Goal: Task Accomplishment & Management: Use online tool/utility

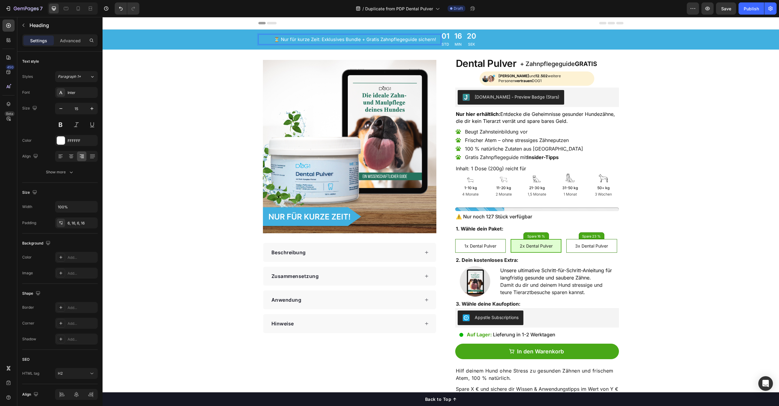
click at [335, 40] on p "⏳ Nur für kurze Zeit: Exklusives Bundle + Gratis Zahnpflegeguide sichern!" at bounding box center [349, 39] width 173 height 6
click at [372, 39] on p "⏳ Nur für kurze Zeit: Limitiertes Bundle + Gratis Zahnpflegeguide sichern!" at bounding box center [349, 39] width 173 height 6
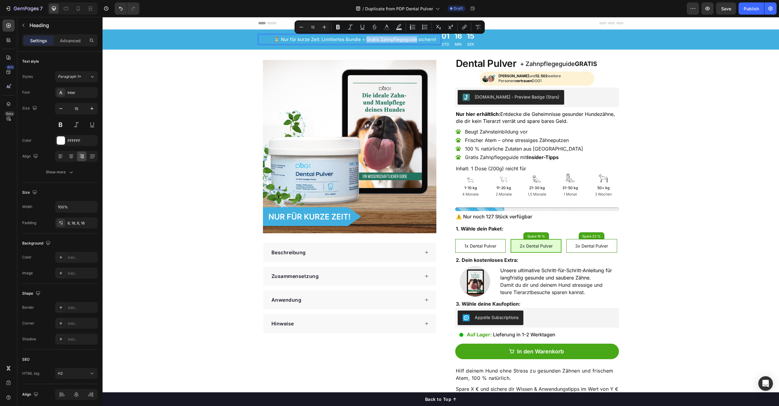
drag, startPoint x: 372, startPoint y: 39, endPoint x: 391, endPoint y: 39, distance: 18.6
click at [391, 39] on p "⏳ Nur für kurze Zeit: Limitiertes Bundle + Gratis Zahnpflegeguide sichern!" at bounding box center [349, 39] width 173 height 6
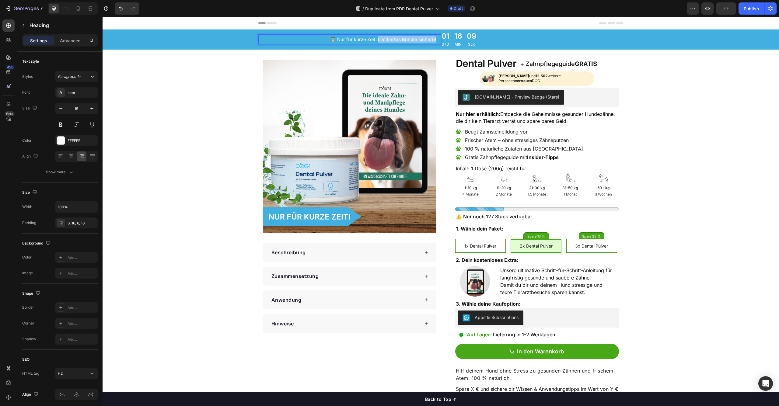
drag, startPoint x: 376, startPoint y: 39, endPoint x: 378, endPoint y: 42, distance: 3.8
click at [378, 42] on p "⏳ Nur für kurze Zeit: Limitiertes Bundle sichern!" at bounding box center [349, 39] width 173 height 6
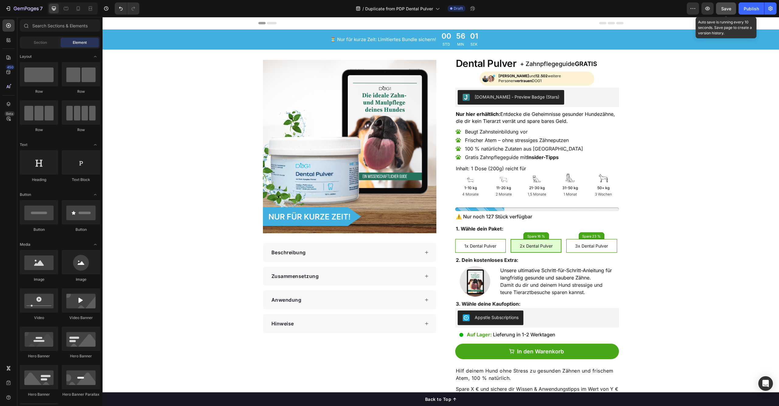
click at [721, 11] on span "Save" at bounding box center [726, 8] width 10 height 5
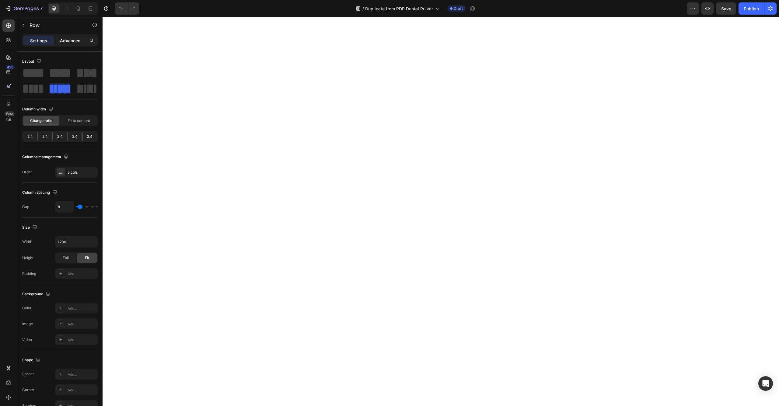
click at [73, 44] on div "Advanced" at bounding box center [70, 41] width 30 height 10
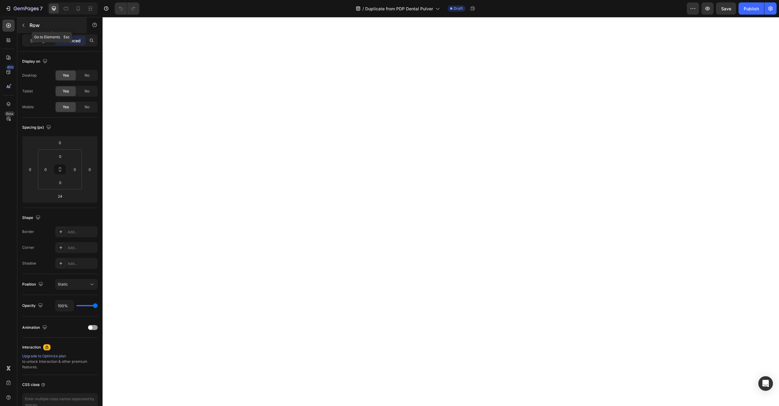
click at [30, 23] on p "Row" at bounding box center [56, 25] width 52 height 7
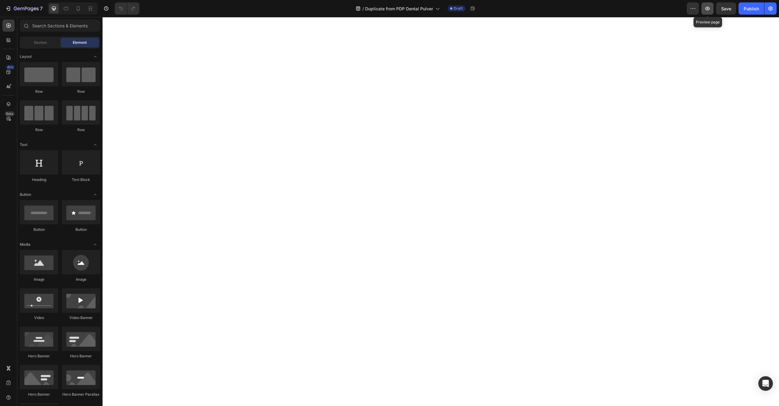
click at [704, 8] on button "button" at bounding box center [707, 8] width 12 height 12
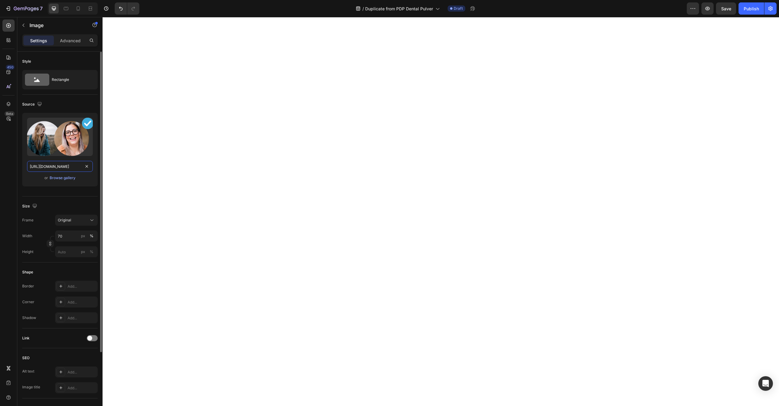
click at [65, 169] on input "[URL][DOMAIN_NAME]" at bounding box center [60, 166] width 66 height 11
paste input "Hunde-Check.png?v=1756379635"
type input "https://cdn.shopify.com/s/files/1/0788/5524/2053/files/Social-Proof-Hunde-Check…"
click at [54, 167] on input "https://cdn.shopify.com/s/files/1/0788/5524/2053/files/Social-Proof-Testimonial…" at bounding box center [60, 166] width 66 height 11
paste input "Hunde-Check.png?v=1756379635"
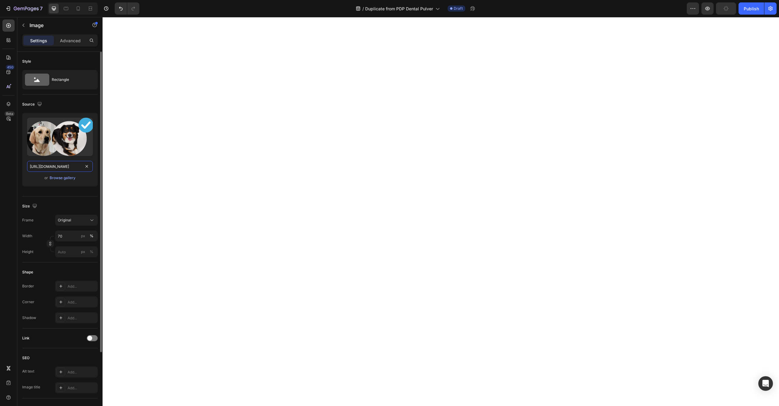
type input "https://cdn.shopify.com/s/files/1/0788/5524/2053/files/Social-Proof-Hunde-Check…"
click at [53, 348] on div "Source Upload Image https://cdn.shopify.com/s/files/1/0788/5524/2053/files/Soci…" at bounding box center [59, 373] width 75 height 50
drag, startPoint x: 60, startPoint y: 237, endPoint x: 54, endPoint y: 238, distance: 5.8
click at [54, 237] on div "Width 70 px %" at bounding box center [59, 236] width 75 height 11
type input "80"
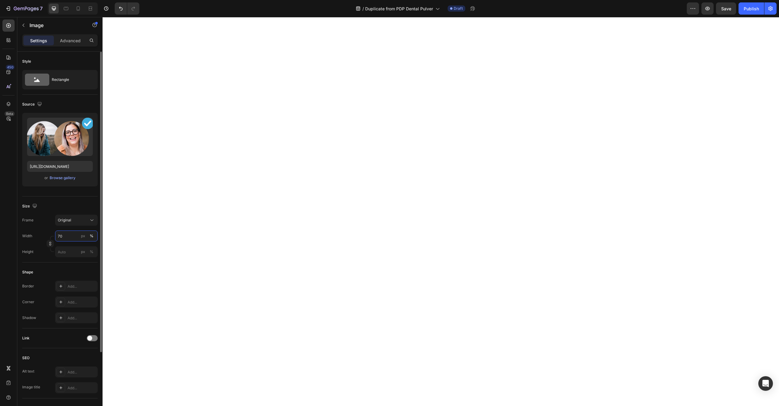
click at [47, 235] on div "Width 70 px %" at bounding box center [59, 236] width 75 height 11
type input "80"
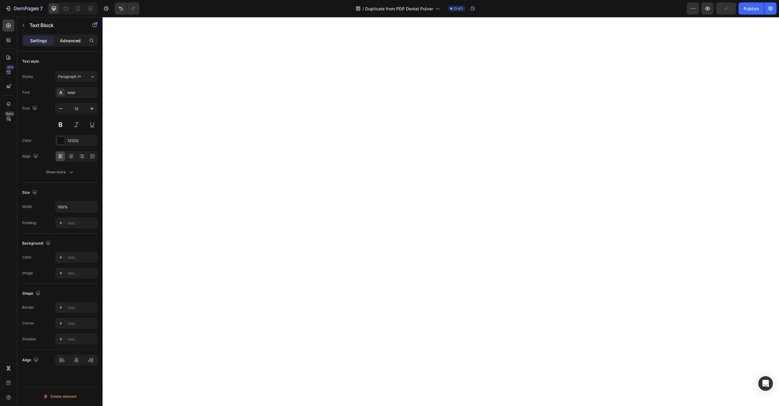
click at [64, 42] on p "Advanced" at bounding box center [70, 40] width 21 height 6
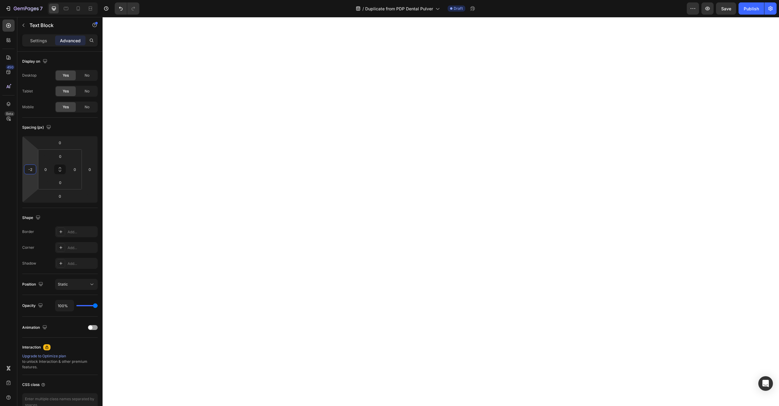
type input "0"
click at [32, 0] on html "7 Version history / Duplicate from PDP Dental Pulver Draft Preview Save Publish…" at bounding box center [389, 0] width 779 height 0
click at [32, 171] on input "-10" at bounding box center [30, 169] width 9 height 9
type input "0"
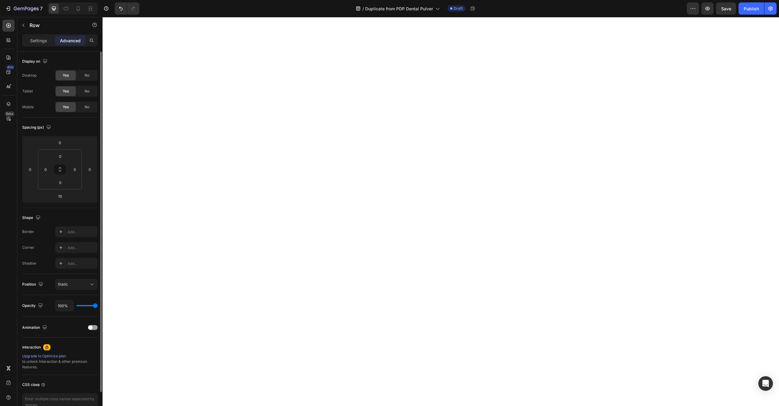
scroll to position [34, 0]
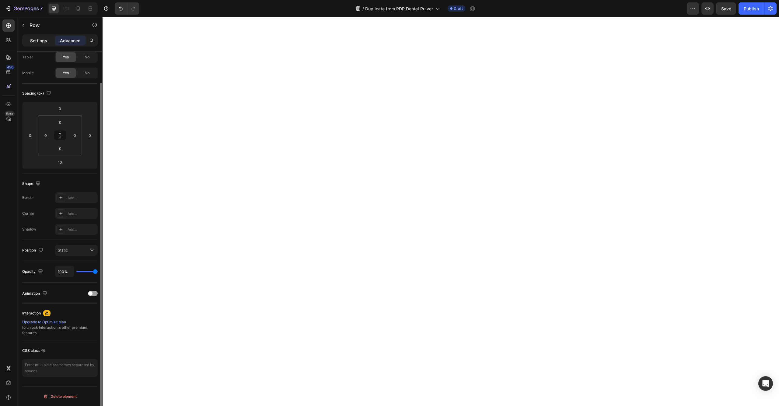
click at [41, 40] on p "Settings" at bounding box center [38, 40] width 17 height 6
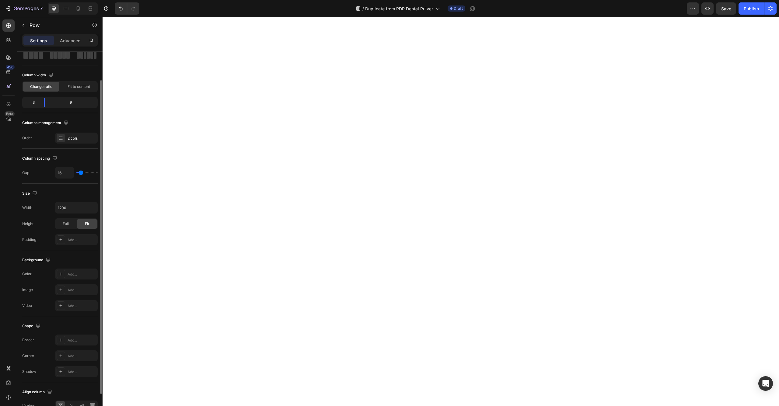
scroll to position [69, 0]
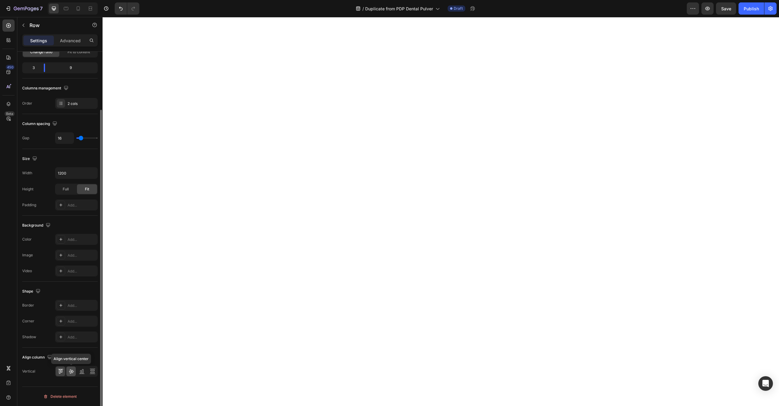
click at [69, 369] on icon at bounding box center [71, 371] width 6 height 6
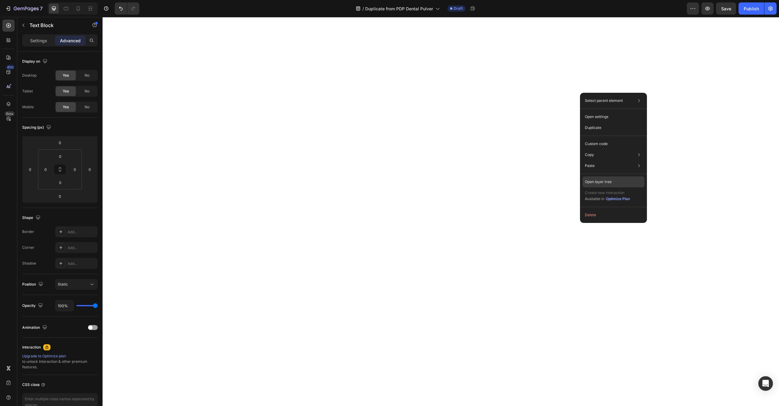
click at [608, 182] on p "Open layer tree" at bounding box center [598, 181] width 27 height 5
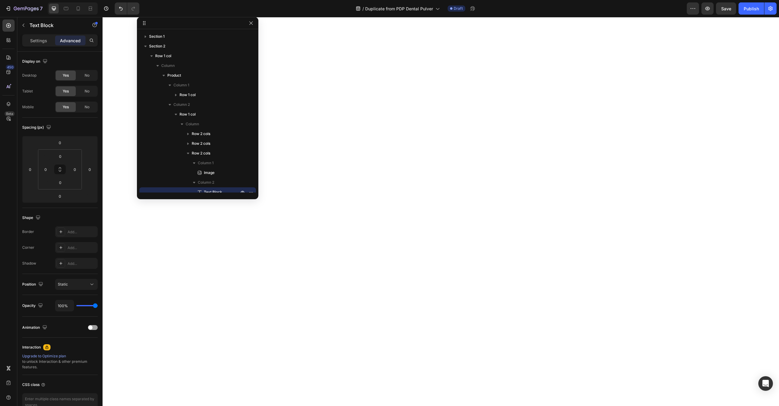
scroll to position [95, 0]
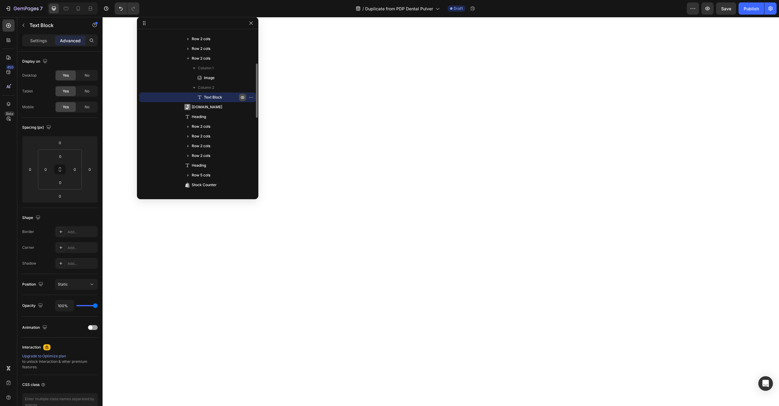
click at [242, 97] on icon "button" at bounding box center [242, 97] width 5 height 5
click at [242, 97] on icon "button" at bounding box center [242, 97] width 4 height 2
click at [186, 47] on icon "button" at bounding box center [188, 49] width 6 height 6
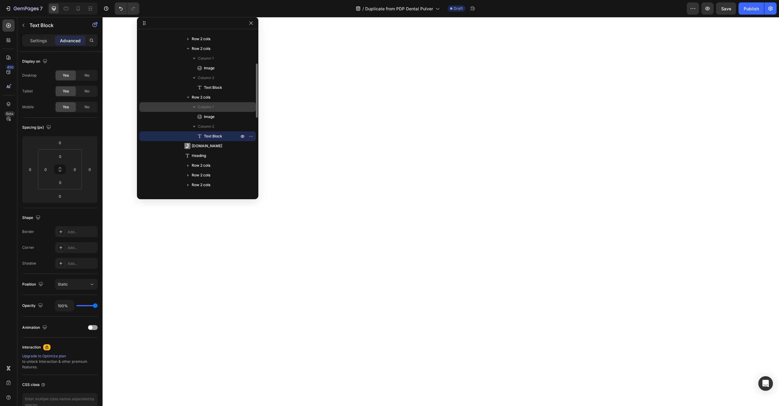
click at [194, 106] on icon "button" at bounding box center [194, 107] width 6 height 6
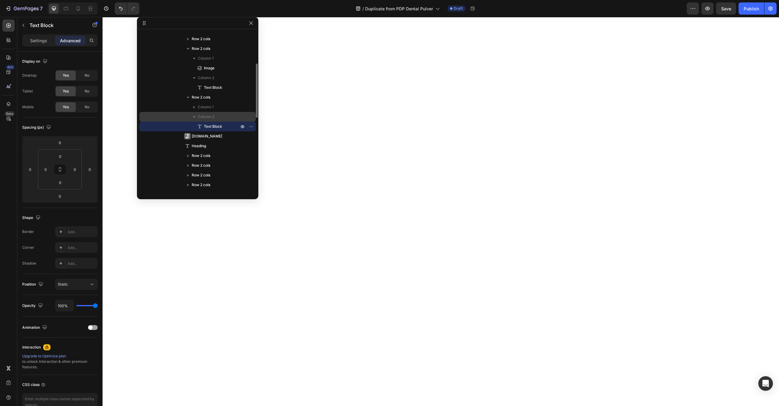
click at [194, 117] on icon "button" at bounding box center [194, 117] width 2 height 2
click at [243, 96] on icon "button" at bounding box center [242, 97] width 5 height 5
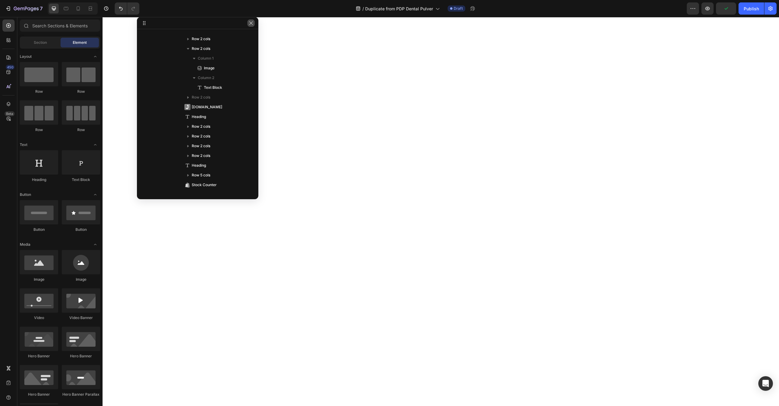
click at [251, 24] on icon "button" at bounding box center [251, 23] width 5 height 5
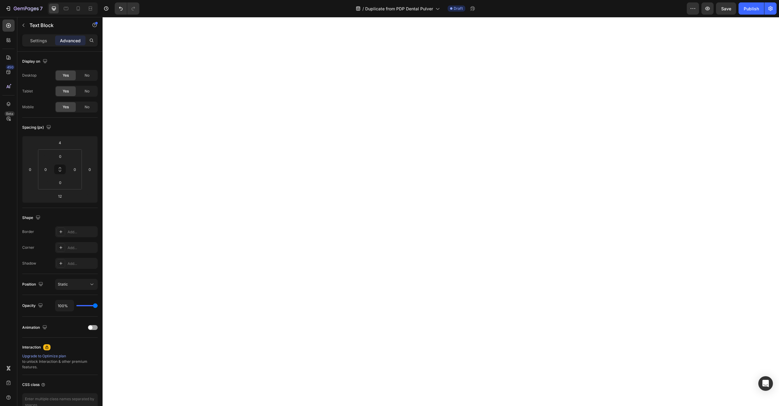
type input "14"
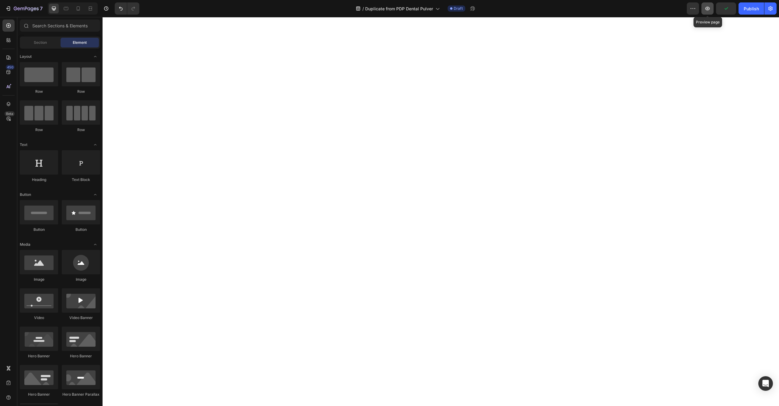
click at [708, 9] on icon "button" at bounding box center [707, 8] width 6 height 6
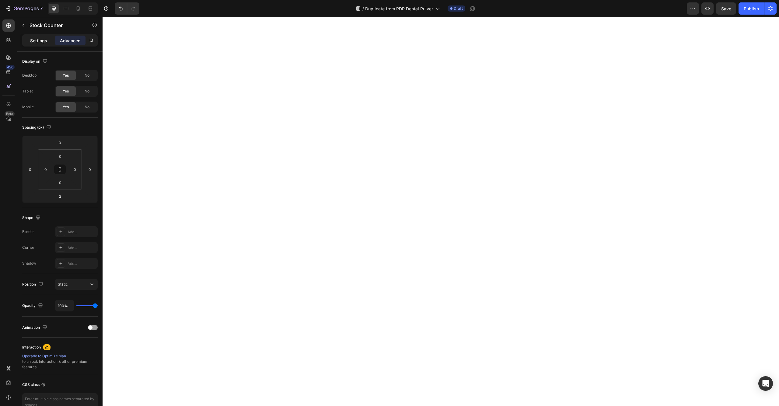
click at [53, 42] on div "Settings" at bounding box center [38, 41] width 30 height 10
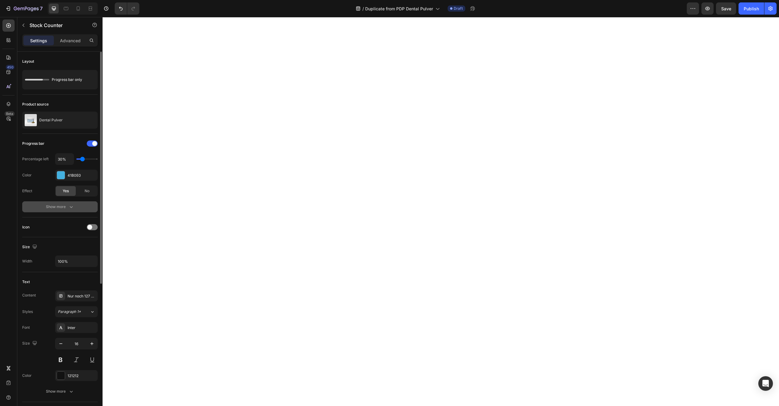
click at [61, 204] on button "Show more" at bounding box center [59, 206] width 75 height 11
click at [60, 161] on input "30%" at bounding box center [64, 159] width 18 height 11
type input "2%"
type input "10"
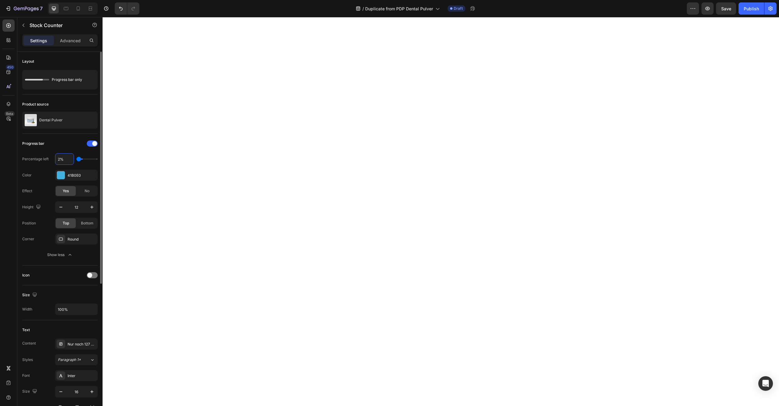
type input "22%"
type input "20"
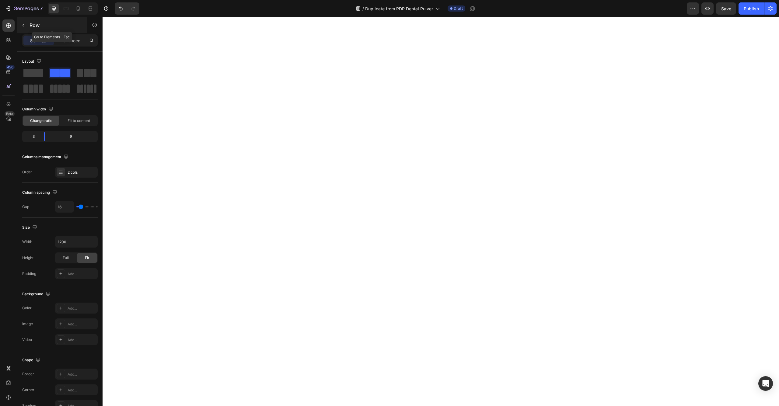
click at [66, 30] on div "Row" at bounding box center [51, 25] width 69 height 16
click at [77, 44] on div "Advanced" at bounding box center [70, 41] width 30 height 10
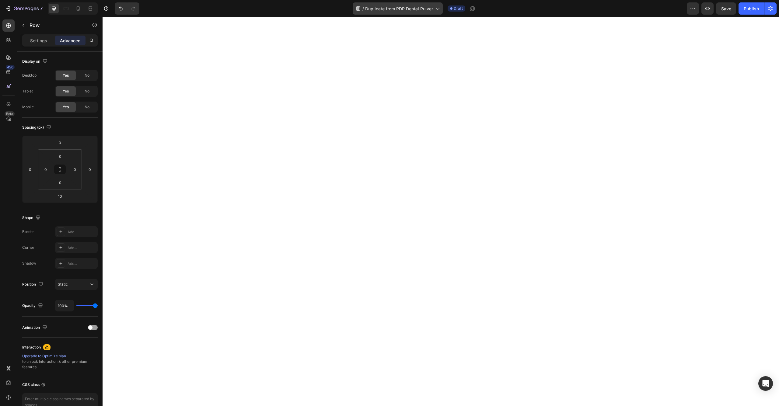
type input "16"
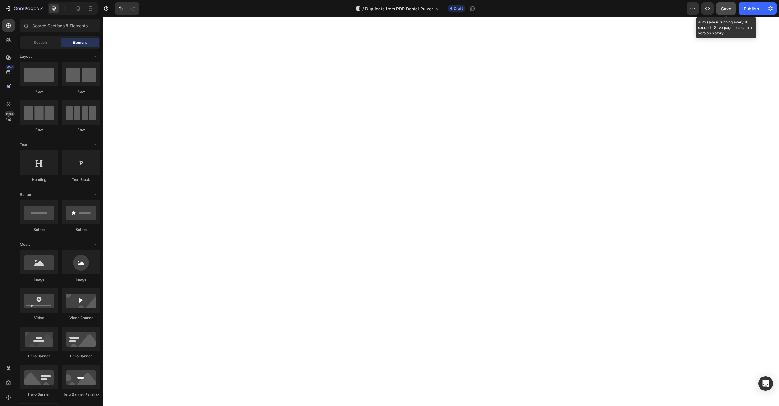
click at [730, 8] on span "Save" at bounding box center [726, 8] width 10 height 5
click at [708, 8] on icon "button" at bounding box center [707, 8] width 6 height 6
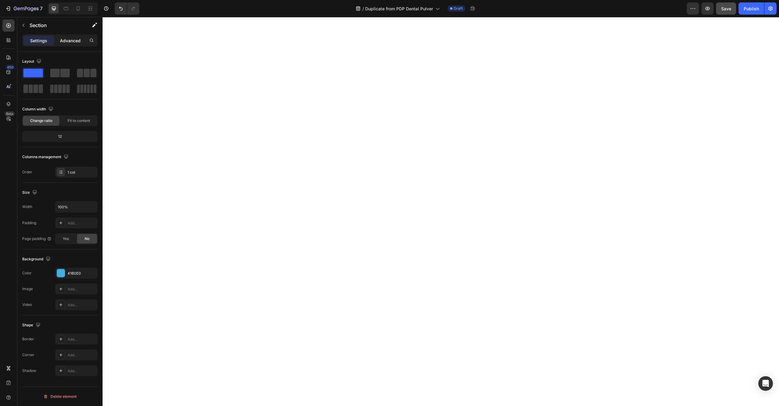
click at [71, 41] on p "Advanced" at bounding box center [70, 40] width 21 height 6
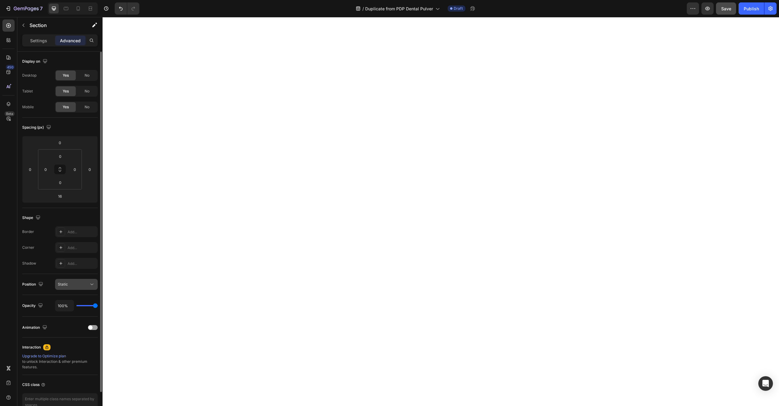
click at [72, 288] on button "Static" at bounding box center [76, 284] width 43 height 11
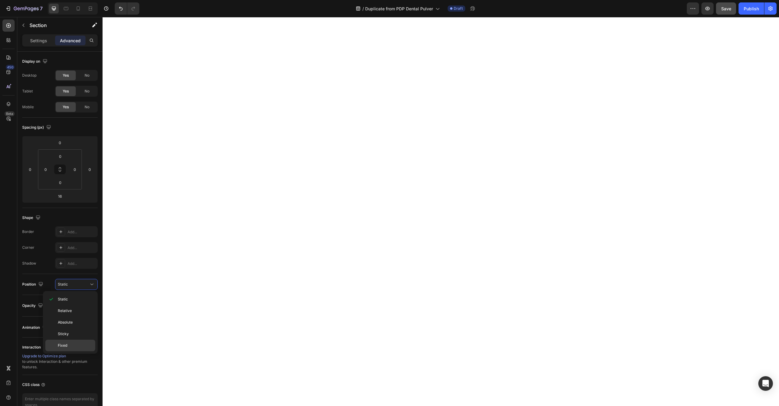
click at [69, 345] on p "Fixed" at bounding box center [75, 345] width 35 height 5
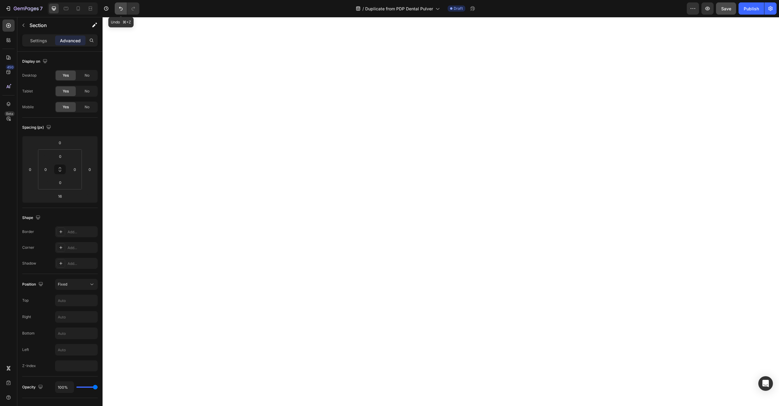
click at [118, 9] on icon "Undo/Redo" at bounding box center [121, 8] width 6 height 6
click at [132, 4] on button "Undo/Redo" at bounding box center [133, 8] width 12 height 12
click at [79, 286] on div "Fixed" at bounding box center [73, 284] width 31 height 5
click at [72, 299] on p "Static" at bounding box center [75, 299] width 35 height 5
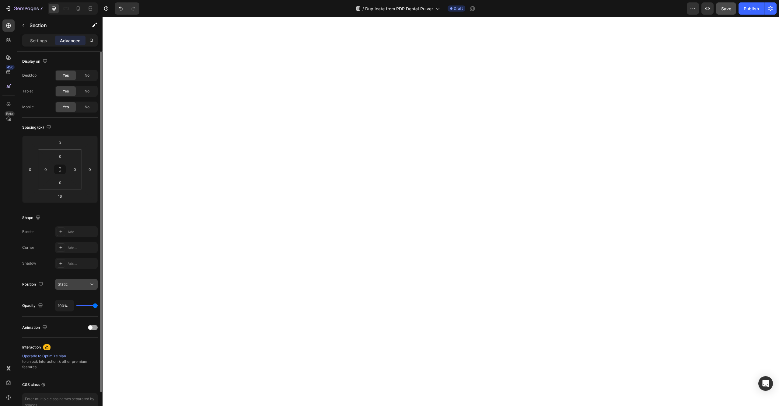
click at [72, 286] on div "Static" at bounding box center [73, 284] width 31 height 5
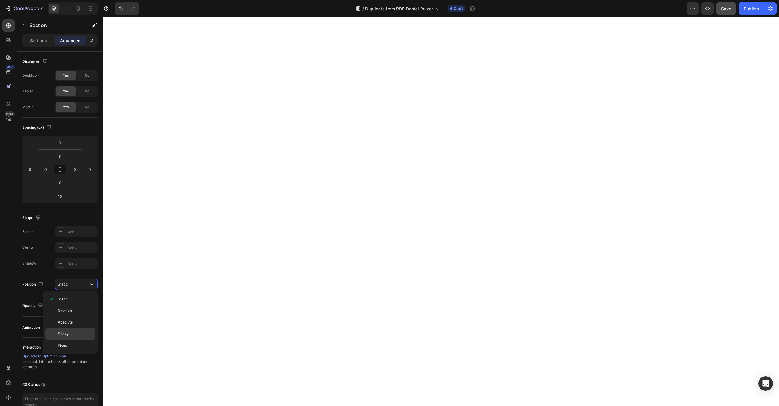
click at [69, 332] on p "Sticky" at bounding box center [75, 333] width 35 height 5
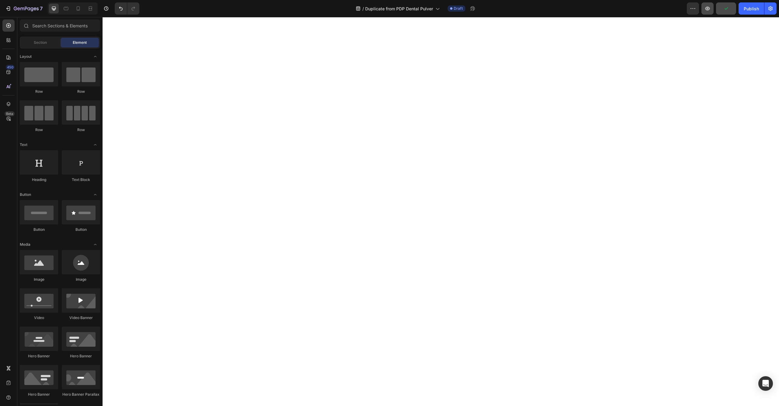
click at [707, 7] on icon "button" at bounding box center [707, 9] width 5 height 4
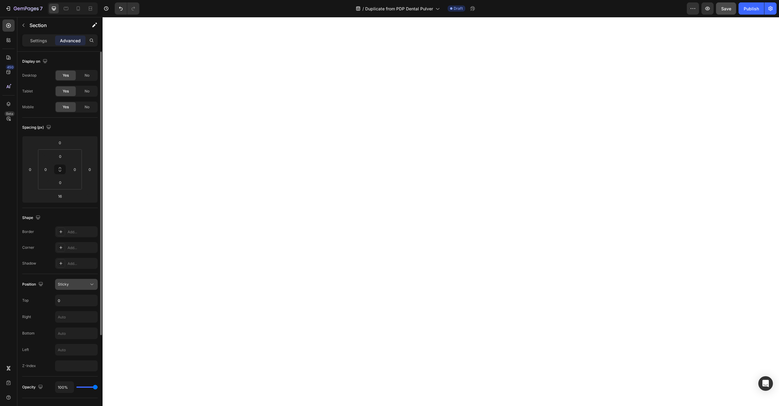
click at [84, 281] on button "Sticky" at bounding box center [76, 284] width 43 height 11
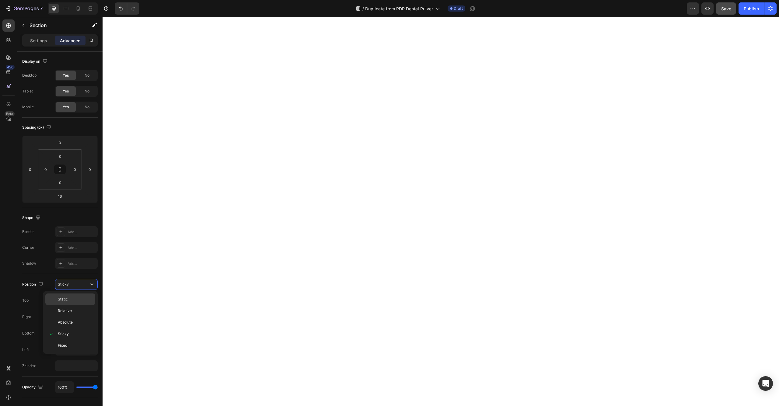
click at [73, 301] on p "Static" at bounding box center [75, 299] width 35 height 5
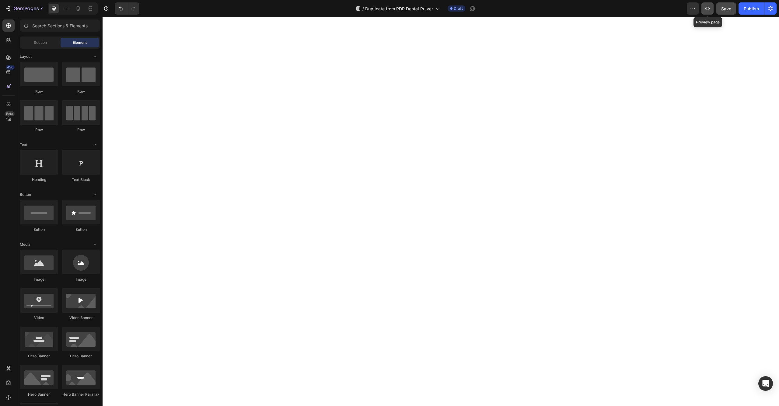
click at [713, 10] on button "button" at bounding box center [707, 8] width 12 height 12
click at [36, 7] on icon "button" at bounding box center [26, 8] width 25 height 5
click at [25, 10] on icon "button" at bounding box center [26, 9] width 2 height 4
click at [81, 9] on icon at bounding box center [78, 8] width 6 height 6
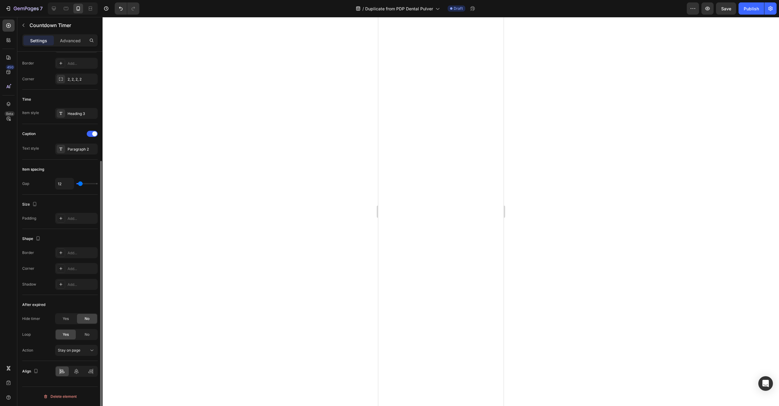
scroll to position [155, 0]
click at [75, 377] on div at bounding box center [76, 371] width 43 height 11
click at [75, 375] on div at bounding box center [76, 372] width 13 height 10
click at [35, 373] on icon "button" at bounding box center [36, 371] width 6 height 6
click at [37, 339] on icon "button" at bounding box center [37, 338] width 4 height 4
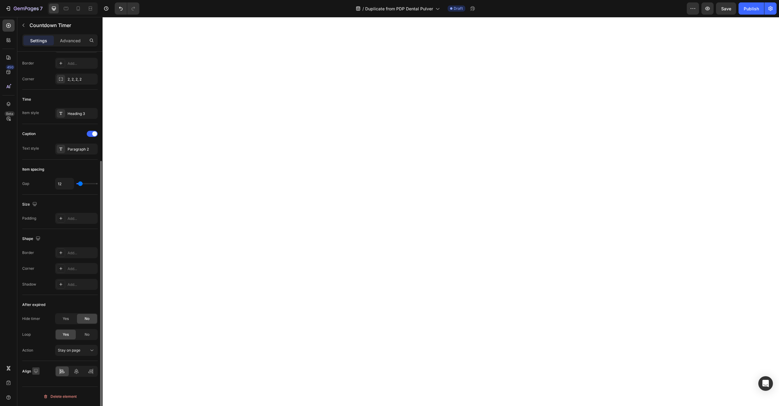
click at [36, 373] on icon "button" at bounding box center [36, 371] width 4 height 4
click at [38, 359] on icon "button" at bounding box center [37, 360] width 6 height 6
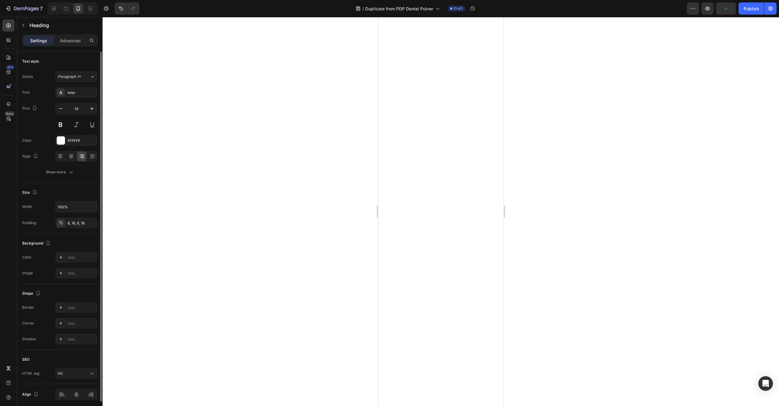
scroll to position [23, 0]
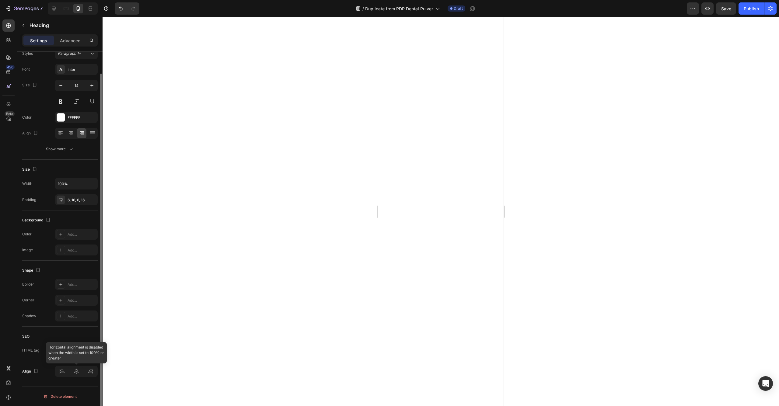
click at [73, 373] on div at bounding box center [76, 371] width 43 height 11
click at [70, 133] on icon at bounding box center [71, 133] width 3 height 1
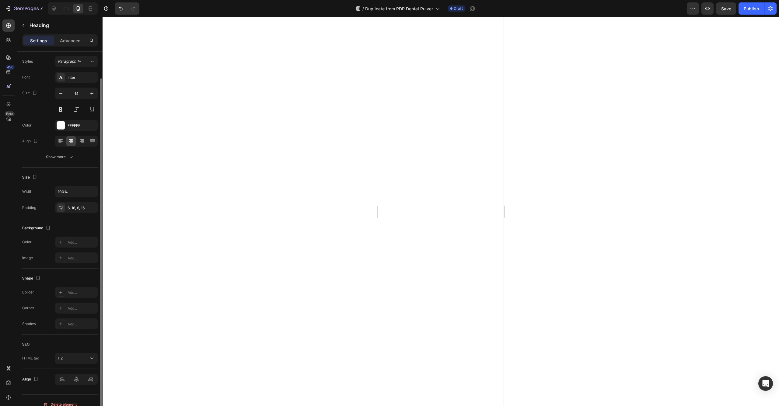
scroll to position [4, 0]
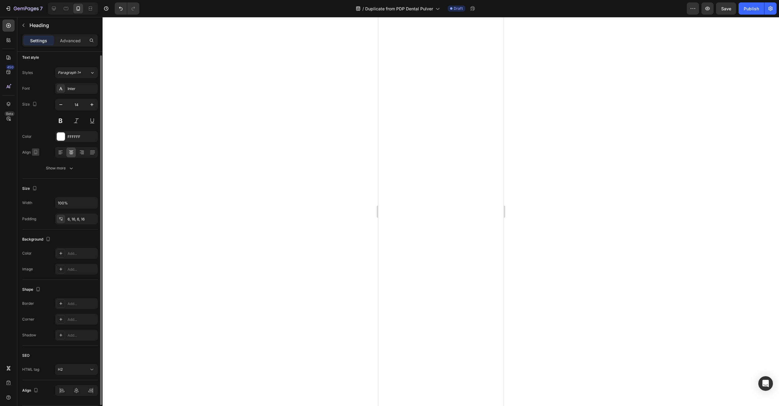
click at [34, 150] on icon "button" at bounding box center [36, 152] width 6 height 6
click at [37, 165] on icon "button" at bounding box center [37, 162] width 6 height 6
click at [36, 152] on icon "button" at bounding box center [36, 152] width 6 height 6
click at [37, 184] on icon "button" at bounding box center [37, 184] width 6 height 6
type input "14"
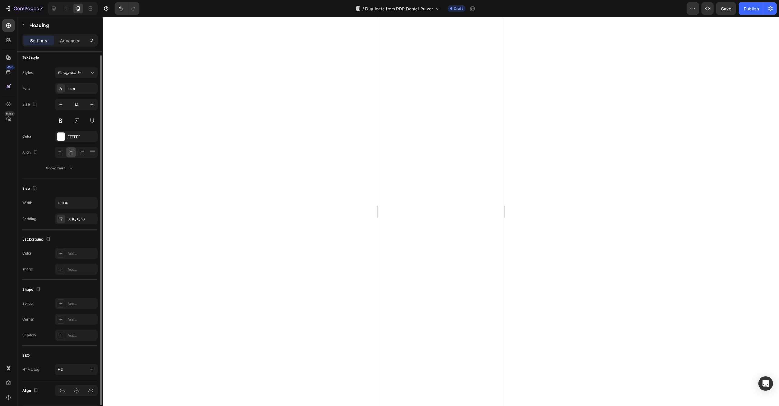
click at [340, 86] on div at bounding box center [441, 211] width 676 height 389
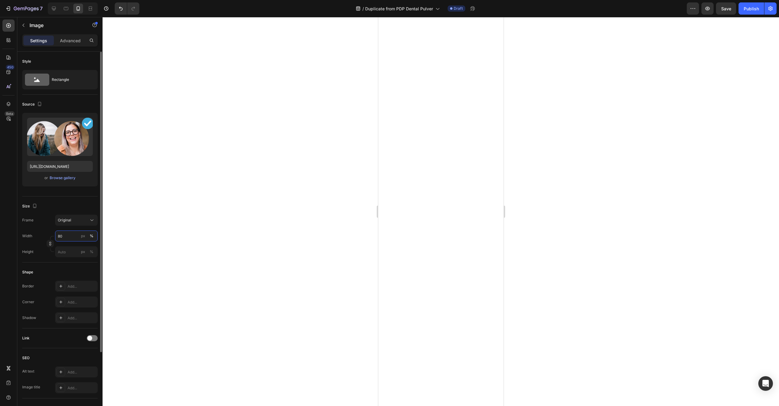
click at [63, 237] on input "80" at bounding box center [76, 236] width 43 height 11
click at [51, 258] on div "Full 100%" at bounding box center [70, 251] width 55 height 16
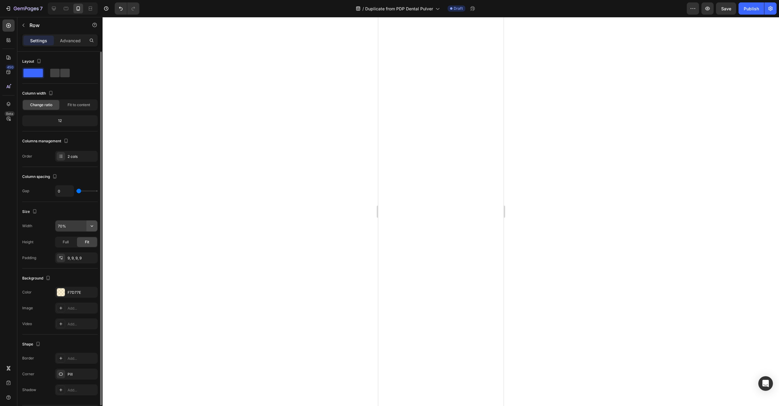
click at [93, 226] on icon "button" at bounding box center [92, 226] width 6 height 6
click at [80, 243] on p "Default 100%" at bounding box center [75, 241] width 35 height 5
click at [68, 103] on span "Fit to content" at bounding box center [79, 104] width 23 height 5
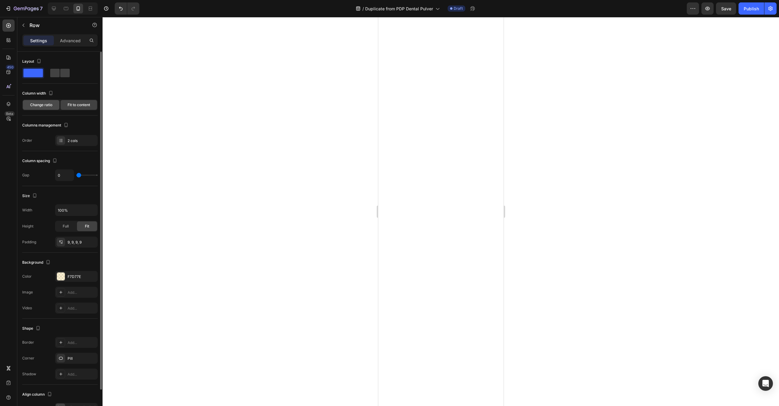
click at [44, 105] on span "Change ratio" at bounding box center [41, 104] width 22 height 5
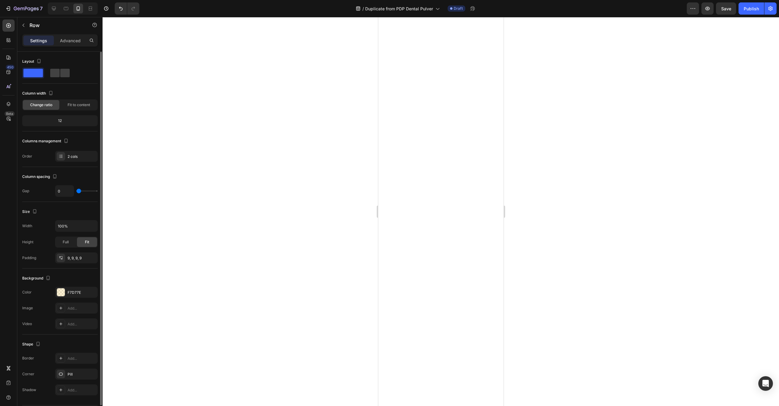
click at [36, 216] on div "Size" at bounding box center [59, 212] width 75 height 10
click at [35, 212] on icon "button" at bounding box center [35, 212] width 2 height 1
click at [36, 218] on icon "button" at bounding box center [36, 221] width 6 height 6
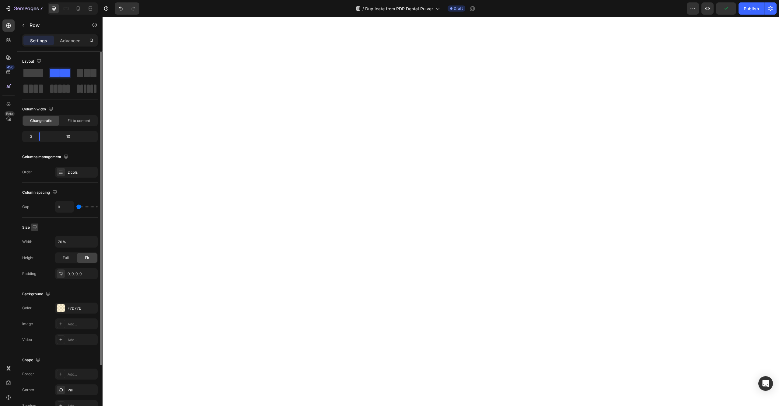
click at [36, 225] on icon "button" at bounding box center [35, 227] width 4 height 4
click at [37, 261] on icon "button" at bounding box center [36, 259] width 6 height 6
type input "100%"
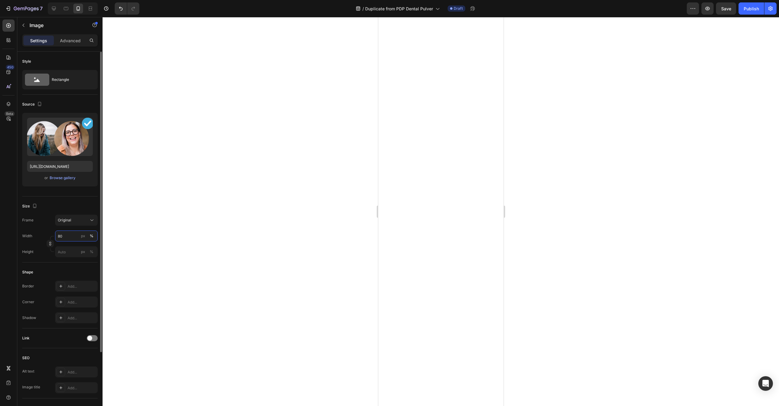
click at [69, 237] on input "80" at bounding box center [76, 236] width 43 height 11
drag, startPoint x: 65, startPoint y: 238, endPoint x: 46, endPoint y: 237, distance: 18.9
click at [46, 237] on div "Width 80 px %" at bounding box center [59, 236] width 75 height 11
drag, startPoint x: 52, startPoint y: 235, endPoint x: 47, endPoint y: 235, distance: 4.9
click at [47, 235] on div "Width 10 px %" at bounding box center [59, 236] width 75 height 11
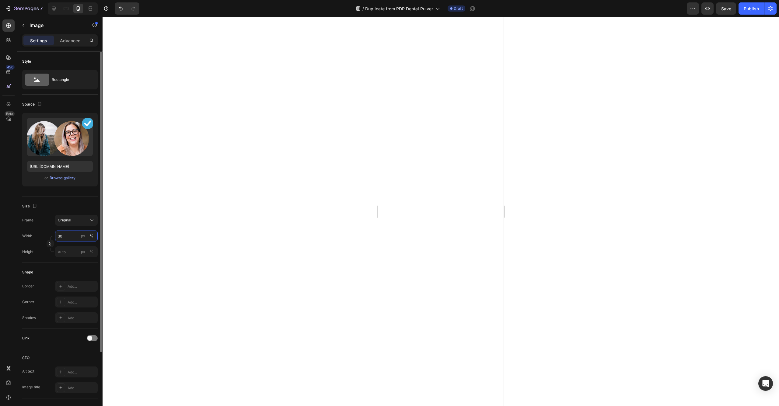
drag, startPoint x: 63, startPoint y: 236, endPoint x: 19, endPoint y: 228, distance: 44.9
click at [19, 228] on div "Style Rectangle Source Upload Image https://cdn.shopify.com/s/files/1/0788/5524…" at bounding box center [59, 281] width 85 height 459
type input "5"
type input "25"
click at [89, 237] on button "%" at bounding box center [91, 235] width 7 height 7
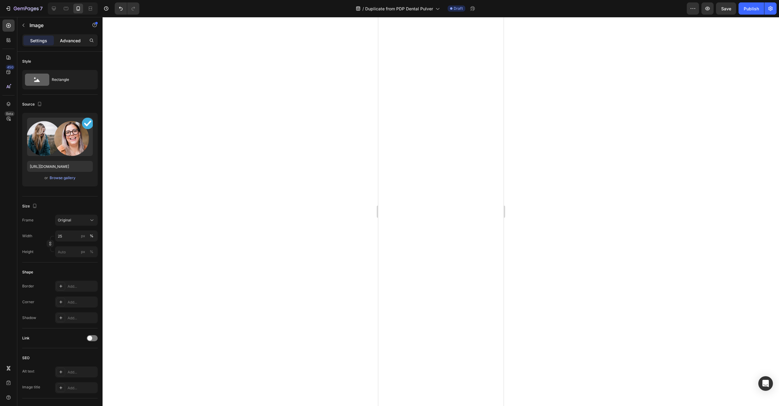
click at [61, 44] on div "Advanced" at bounding box center [70, 41] width 30 height 10
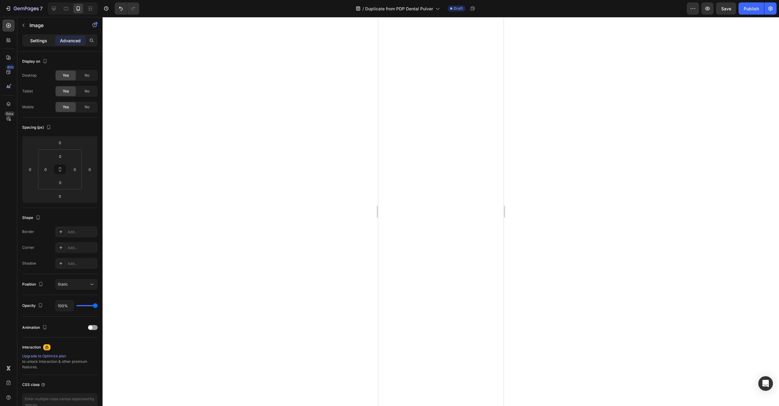
click at [29, 44] on div "Settings" at bounding box center [38, 41] width 30 height 10
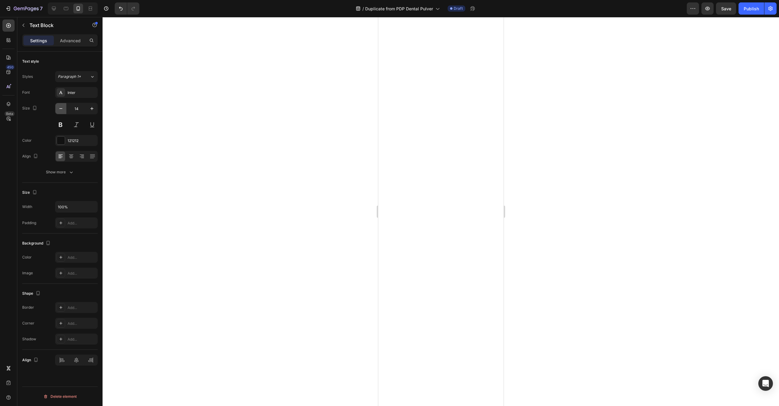
click at [64, 107] on button "button" at bounding box center [60, 108] width 11 height 11
type input "12"
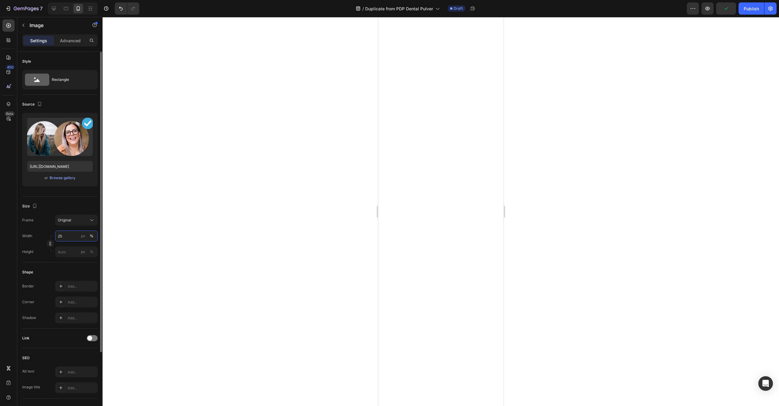
click at [61, 236] on input "25" at bounding box center [76, 236] width 43 height 11
click at [57, 237] on input "80" at bounding box center [76, 236] width 43 height 11
type input "70"
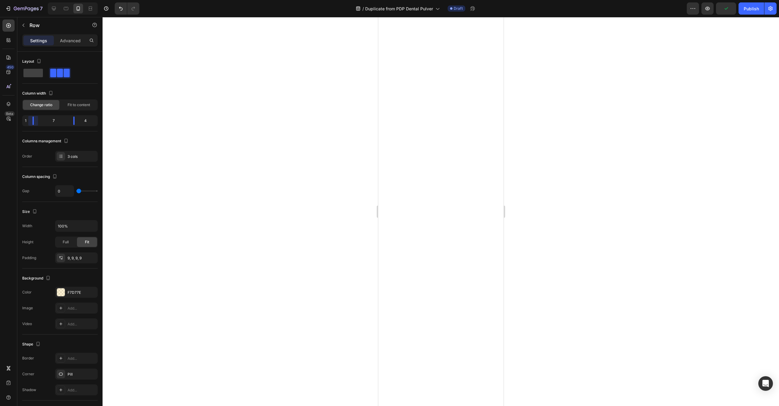
drag, startPoint x: 44, startPoint y: 122, endPoint x: -4, endPoint y: 122, distance: 48.1
click at [0, 0] on html "7 Version history / Duplicate from PDP Dental Pulver Draft Preview Publish 450 …" at bounding box center [389, 0] width 779 height 0
drag, startPoint x: 75, startPoint y: 120, endPoint x: 48, endPoint y: 121, distance: 27.7
click at [48, 0] on body "7 Version history / Duplicate from PDP Dental Pulver Draft Preview Save Publish…" at bounding box center [389, 0] width 779 height 0
click at [40, 66] on div "Layout" at bounding box center [59, 62] width 75 height 10
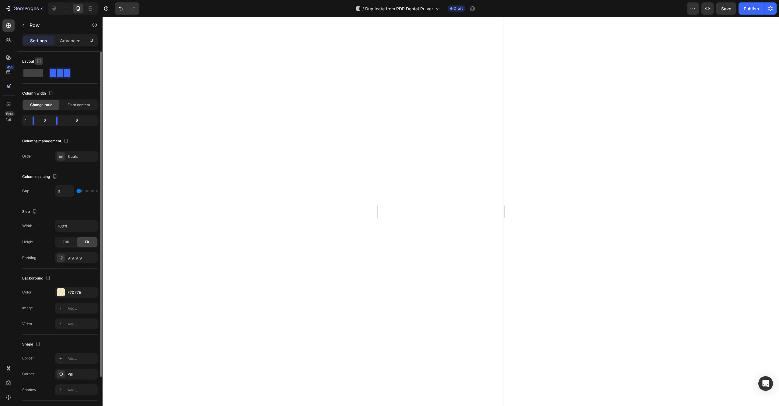
click at [39, 62] on icon "button" at bounding box center [39, 62] width 2 height 1
click at [40, 67] on button "button" at bounding box center [40, 71] width 10 height 10
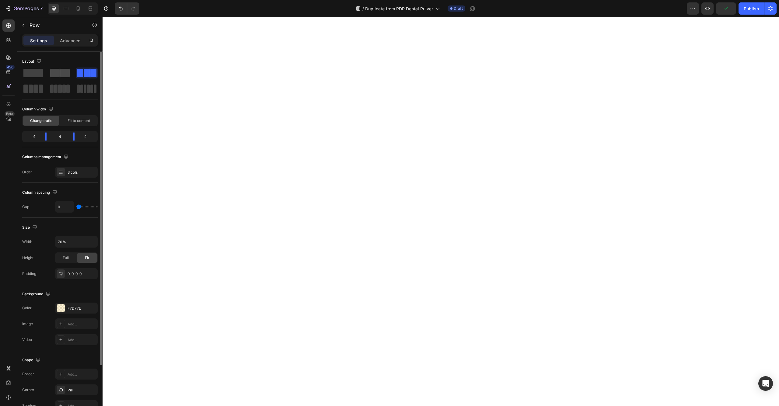
click at [63, 74] on span at bounding box center [64, 73] width 9 height 9
click at [122, 8] on icon "Undo/Redo" at bounding box center [121, 8] width 6 height 6
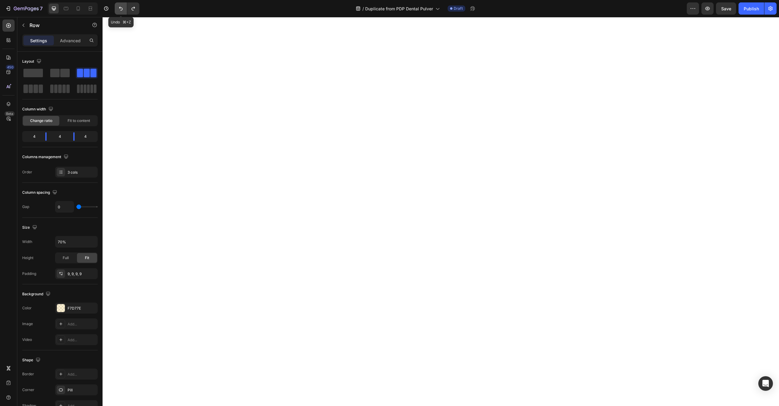
click at [122, 8] on icon "Undo/Redo" at bounding box center [121, 8] width 6 height 6
click at [131, 7] on icon "Undo/Redo" at bounding box center [133, 8] width 6 height 6
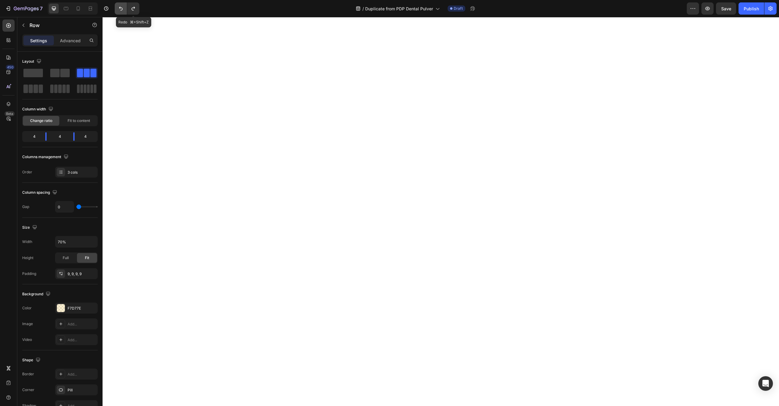
click at [119, 9] on icon "Undo/Redo" at bounding box center [121, 8] width 6 height 6
click at [137, 8] on button "Undo/Redo" at bounding box center [133, 8] width 12 height 12
click at [79, 8] on icon at bounding box center [78, 8] width 6 height 6
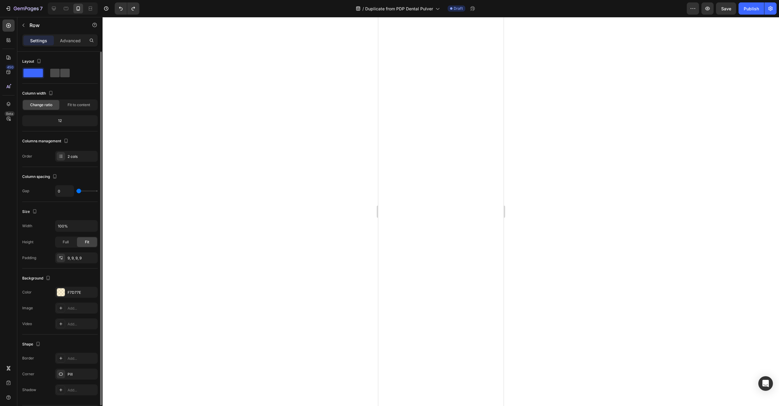
click at [60, 75] on div at bounding box center [59, 73] width 19 height 9
click at [68, 2] on div at bounding box center [73, 8] width 50 height 12
click at [60, 7] on div at bounding box center [73, 8] width 50 height 12
click at [55, 9] on icon at bounding box center [54, 9] width 4 height 4
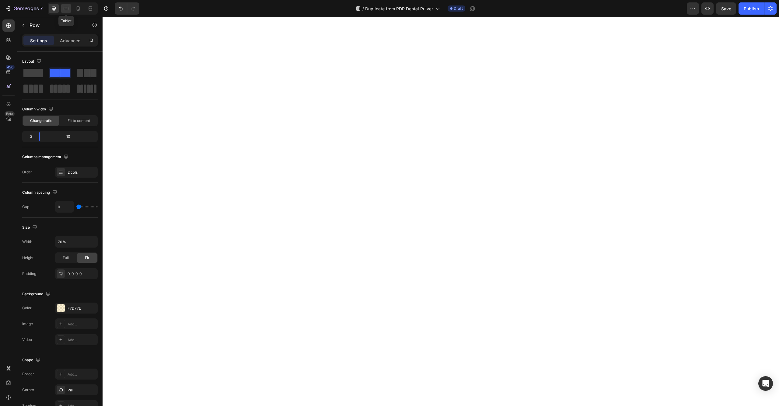
click at [66, 10] on icon at bounding box center [66, 8] width 5 height 3
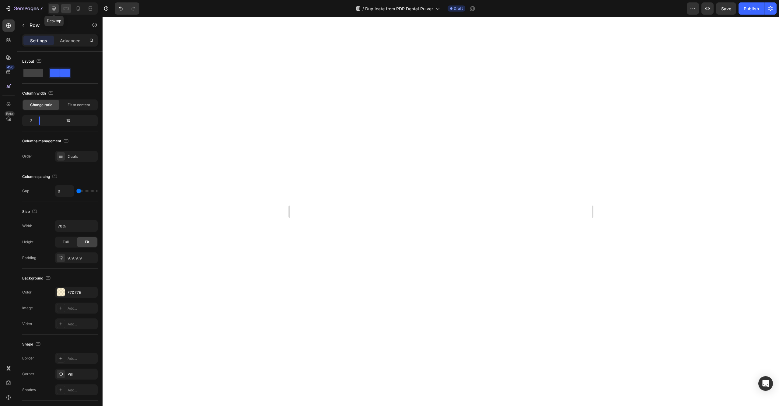
click at [51, 11] on icon at bounding box center [54, 8] width 6 height 6
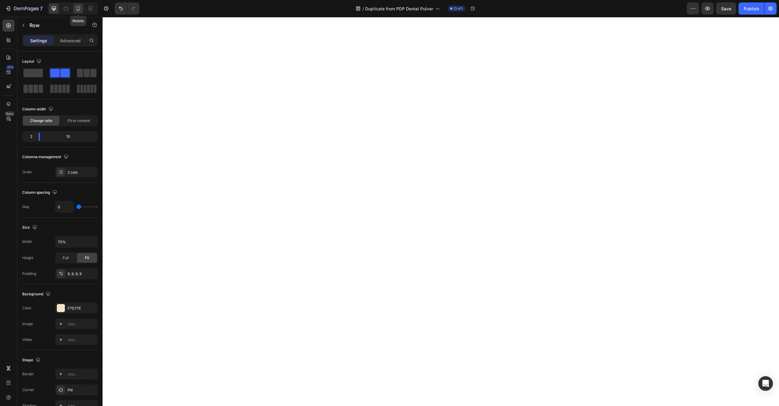
click at [79, 11] on icon at bounding box center [78, 8] width 6 height 6
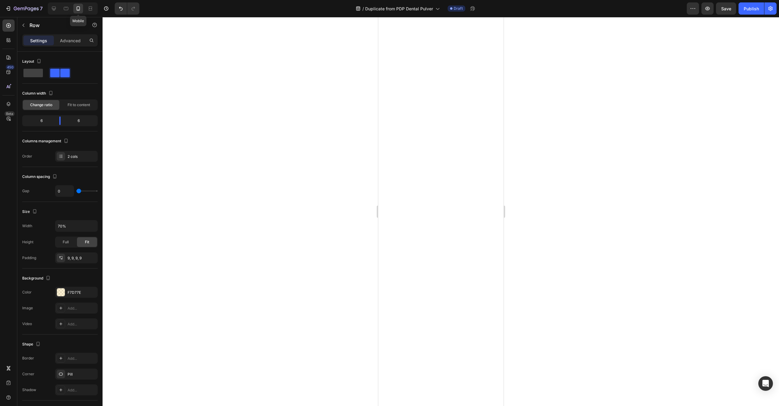
type input "100%"
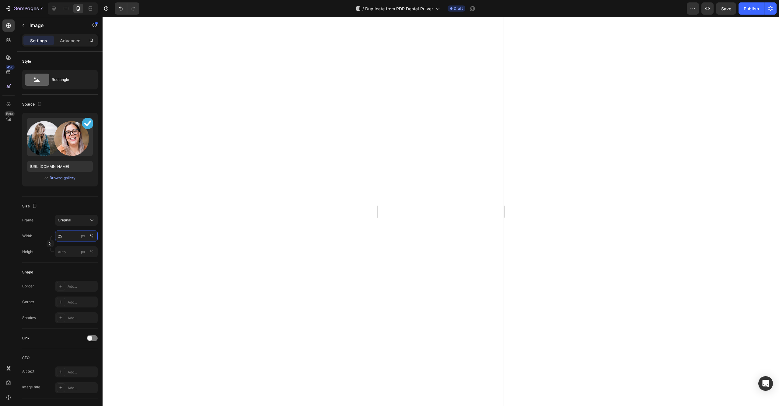
click at [61, 240] on input "25" at bounding box center [76, 236] width 43 height 11
click at [55, 10] on icon at bounding box center [54, 8] width 6 height 6
click at [79, 8] on icon at bounding box center [78, 8] width 3 height 4
click at [62, 237] on input "60" at bounding box center [76, 236] width 43 height 11
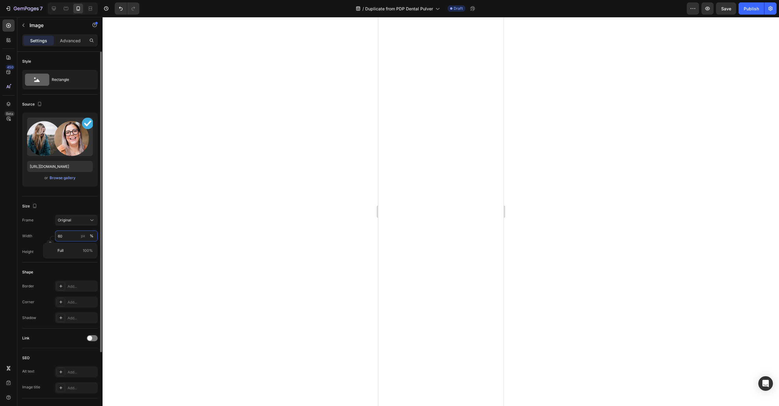
click at [62, 237] on input "60" at bounding box center [76, 236] width 43 height 11
drag, startPoint x: 63, startPoint y: 236, endPoint x: 47, endPoint y: 235, distance: 15.9
click at [47, 235] on div "Width 25 px %" at bounding box center [59, 236] width 75 height 11
click at [55, 7] on icon at bounding box center [54, 9] width 4 height 4
click at [80, 9] on icon at bounding box center [78, 8] width 3 height 4
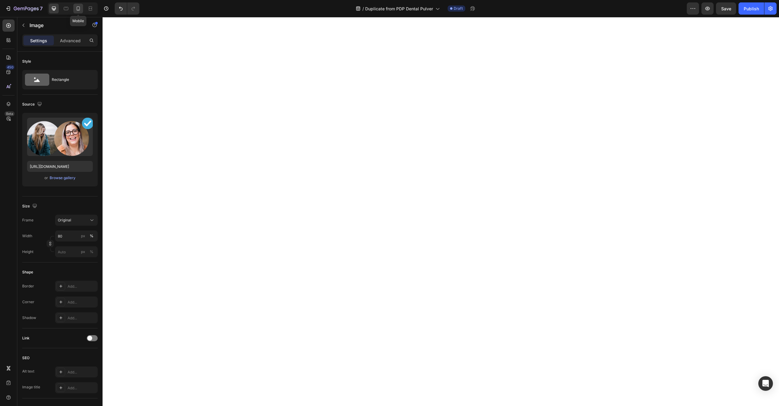
type input "35"
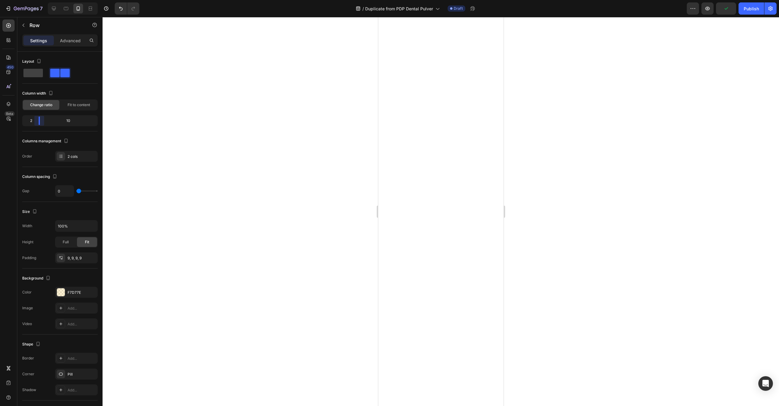
drag, startPoint x: 59, startPoint y: 121, endPoint x: 34, endPoint y: 124, distance: 25.4
click at [34, 0] on body "7 Version history / Duplicate from PDP Dental Pulver Draft Preview Publish 450 …" at bounding box center [389, 0] width 779 height 0
click at [45, 6] on button "7" at bounding box center [23, 8] width 43 height 12
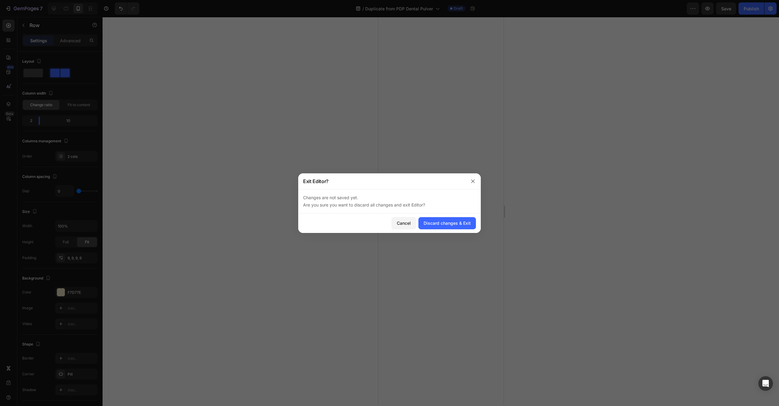
drag, startPoint x: 407, startPoint y: 224, endPoint x: 231, endPoint y: 124, distance: 202.2
click at [407, 224] on div "Cancel" at bounding box center [404, 223] width 14 height 6
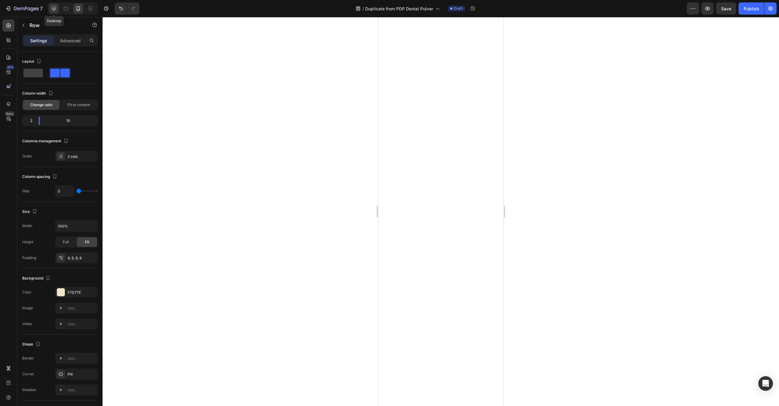
click at [52, 8] on icon at bounding box center [54, 9] width 4 height 4
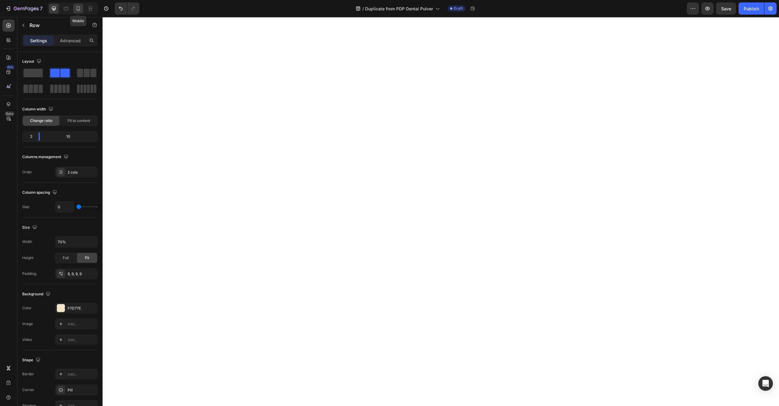
click at [78, 11] on icon at bounding box center [78, 8] width 6 height 6
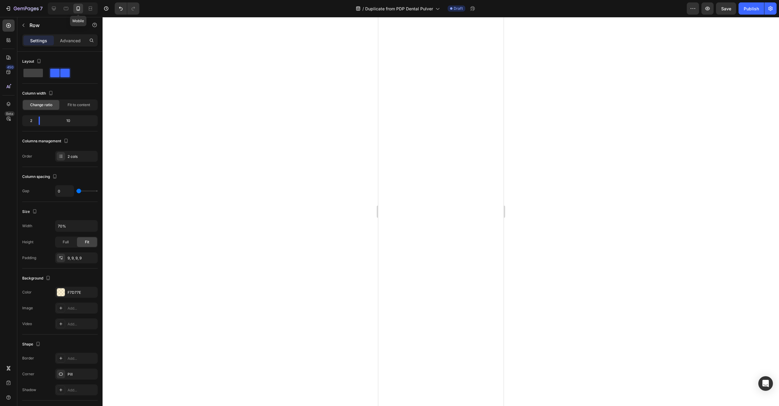
type input "100%"
click at [540, 51] on div at bounding box center [441, 211] width 676 height 389
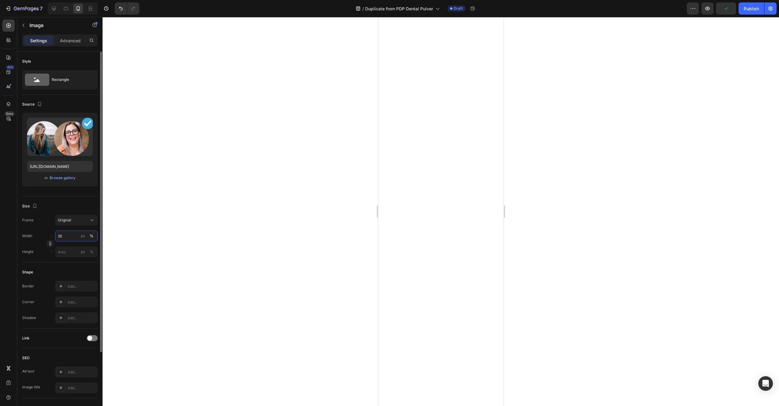
drag, startPoint x: 66, startPoint y: 234, endPoint x: 48, endPoint y: 232, distance: 17.4
click at [48, 232] on div "Width 35 px %" at bounding box center [59, 236] width 75 height 11
drag, startPoint x: 65, startPoint y: 234, endPoint x: 42, endPoint y: 233, distance: 22.2
click at [42, 233] on div "Width 80 px %" at bounding box center [59, 236] width 75 height 11
drag, startPoint x: 61, startPoint y: 236, endPoint x: 55, endPoint y: 236, distance: 6.7
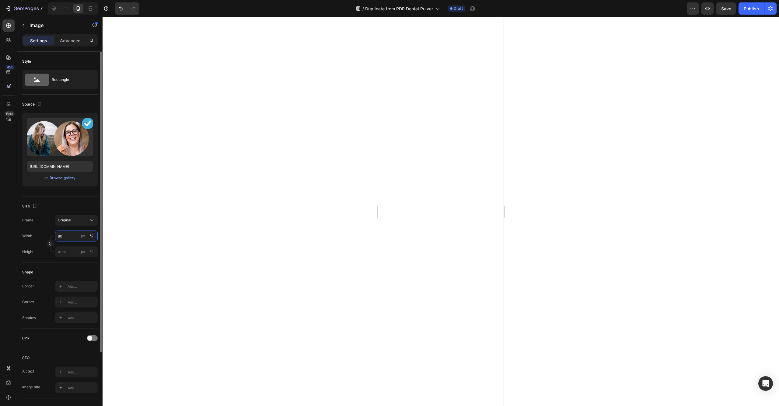
click at [55, 236] on div "Width 80 px %" at bounding box center [59, 236] width 75 height 11
type input "100"
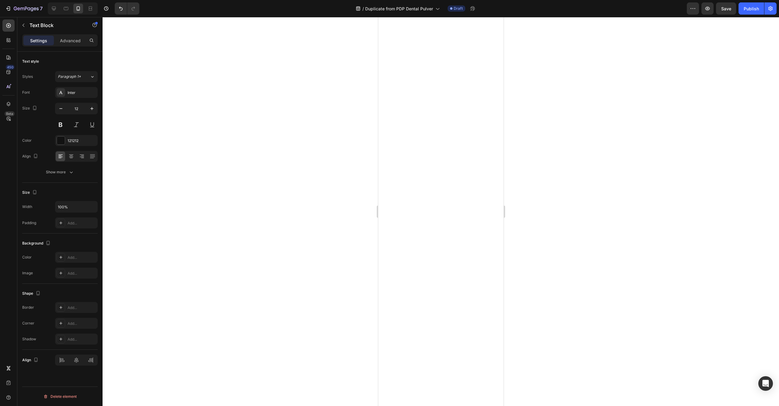
click at [298, 39] on div at bounding box center [441, 211] width 676 height 389
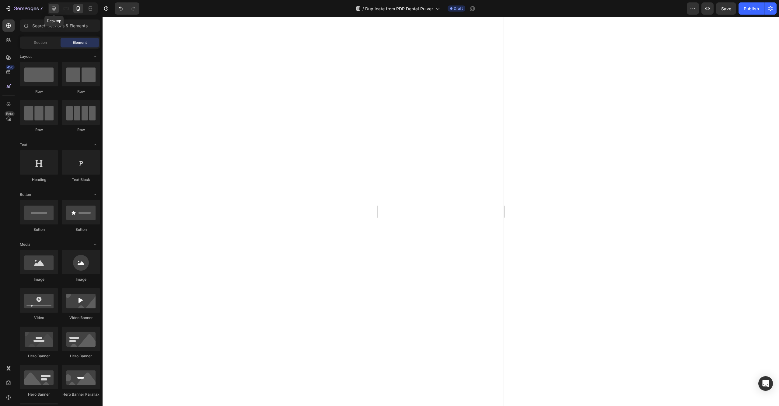
click at [56, 9] on icon at bounding box center [54, 8] width 6 height 6
click at [80, 12] on div at bounding box center [78, 9] width 10 height 10
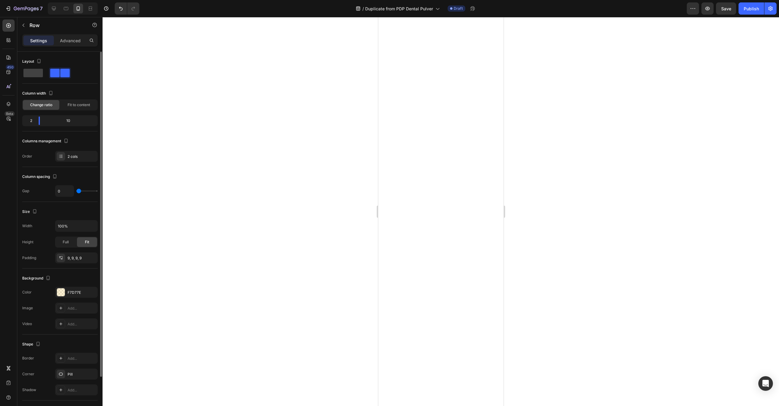
type input "9"
type input "12"
type input "14"
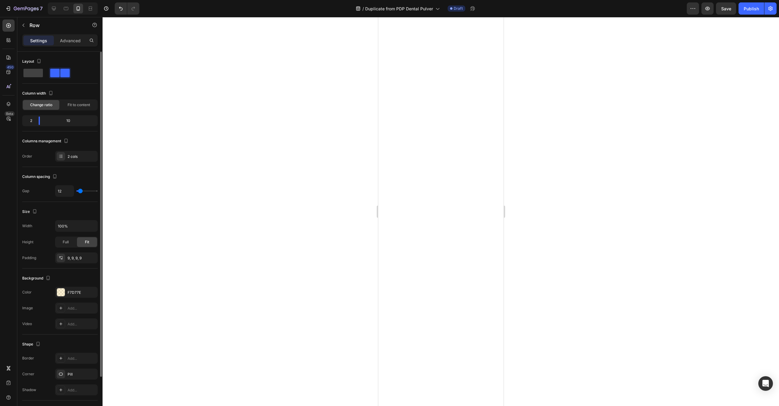
type input "14"
type input "16"
type input "18"
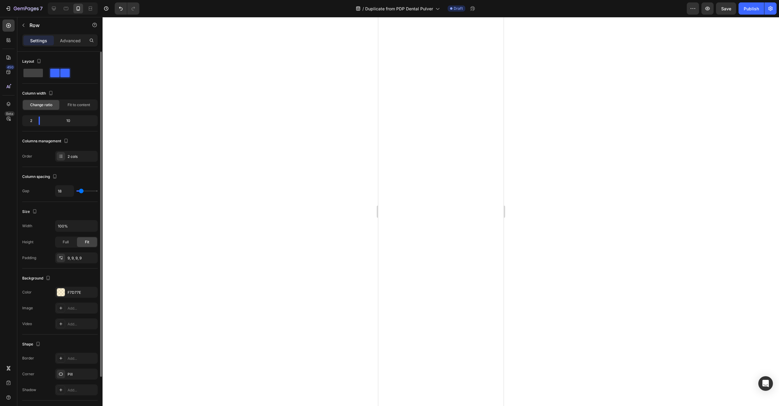
type input "16"
type input "14"
type input "12"
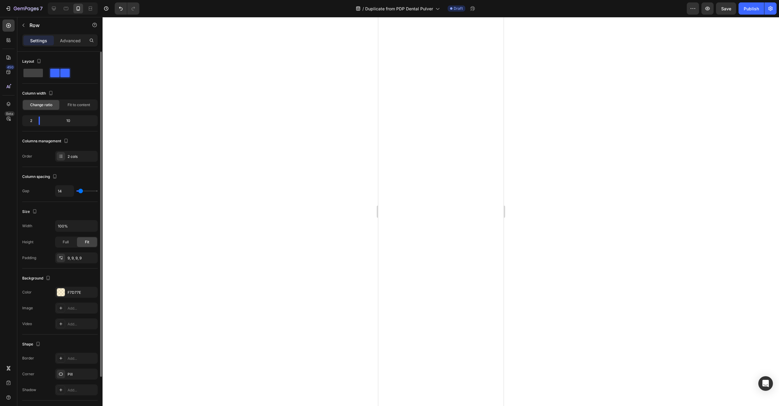
type input "12"
type input "9"
type input "5"
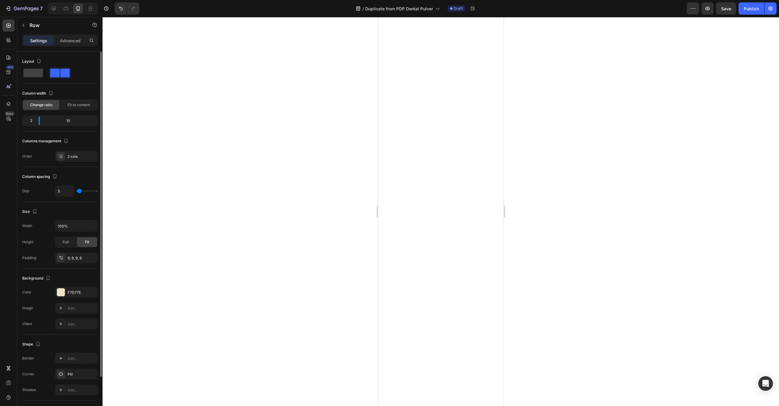
type input "1"
type input "0"
drag, startPoint x: 79, startPoint y: 193, endPoint x: 73, endPoint y: 193, distance: 6.7
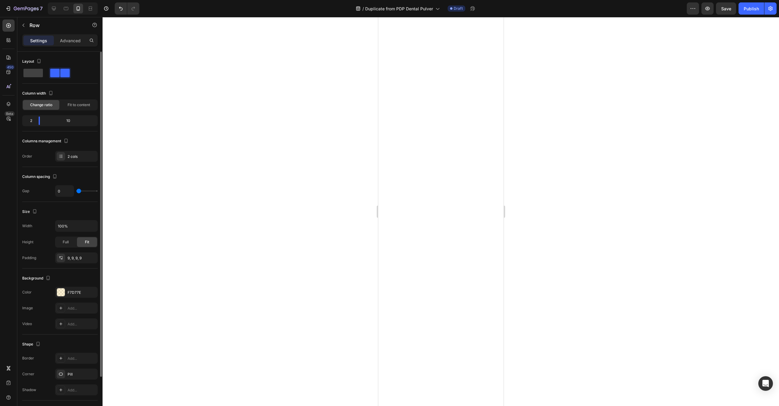
click at [73, 193] on div "0" at bounding box center [76, 191] width 43 height 12
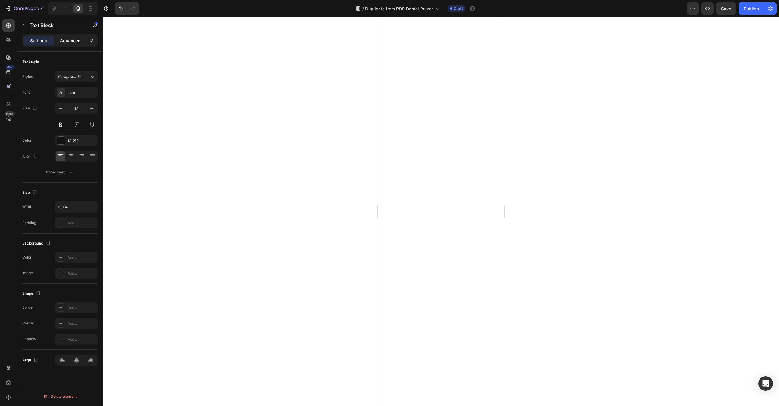
click at [75, 45] on div "Advanced" at bounding box center [70, 41] width 30 height 10
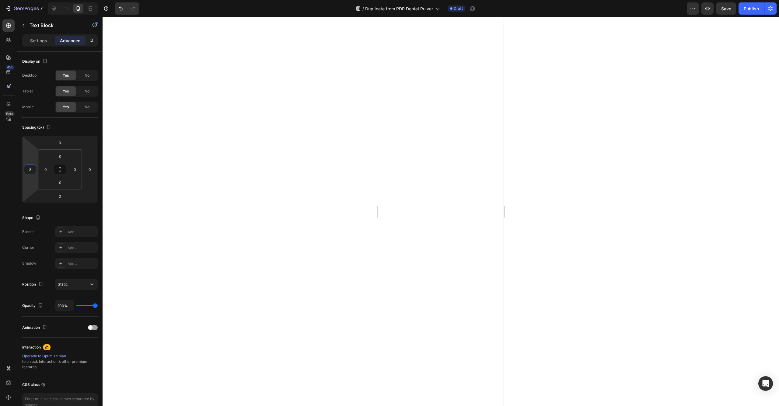
type input "10"
click at [33, 0] on html "7 Version history / Duplicate from PDP Dental Pulver Draft Preview Save Publish…" at bounding box center [389, 0] width 779 height 0
click at [248, 180] on div at bounding box center [441, 211] width 676 height 389
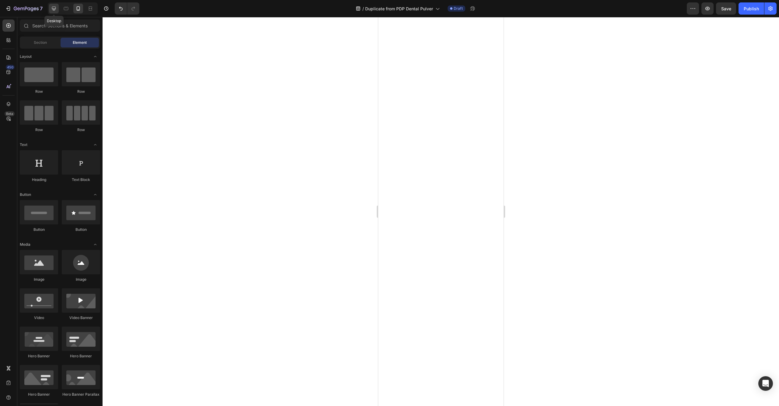
click at [55, 11] on icon at bounding box center [54, 8] width 6 height 6
click at [82, 11] on div at bounding box center [78, 9] width 10 height 10
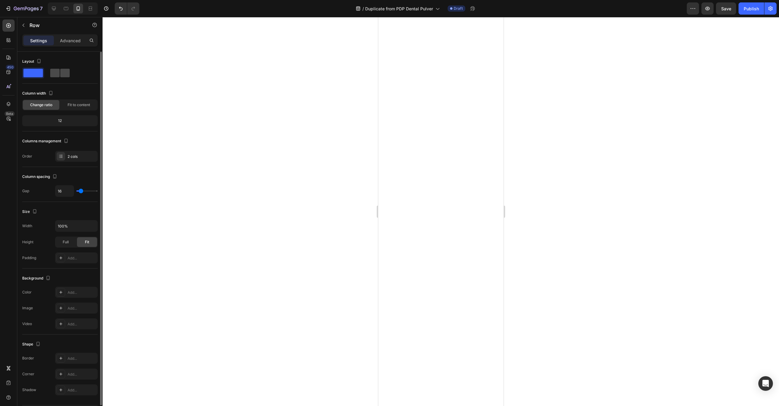
click at [60, 74] on span at bounding box center [64, 73] width 9 height 9
click at [52, 12] on div at bounding box center [54, 9] width 10 height 10
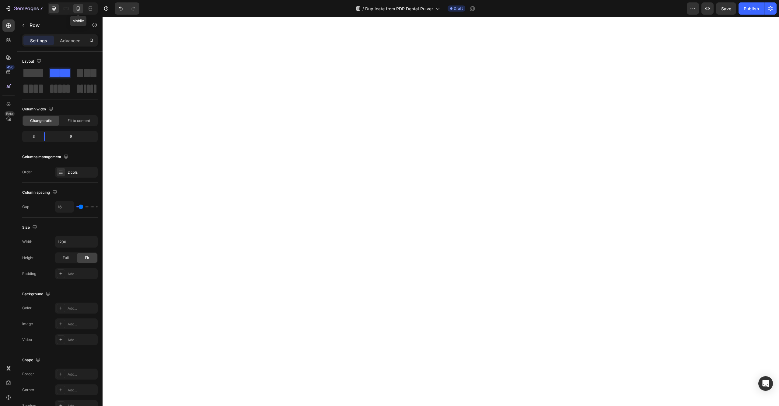
click at [80, 9] on icon at bounding box center [78, 8] width 3 height 4
type input "100%"
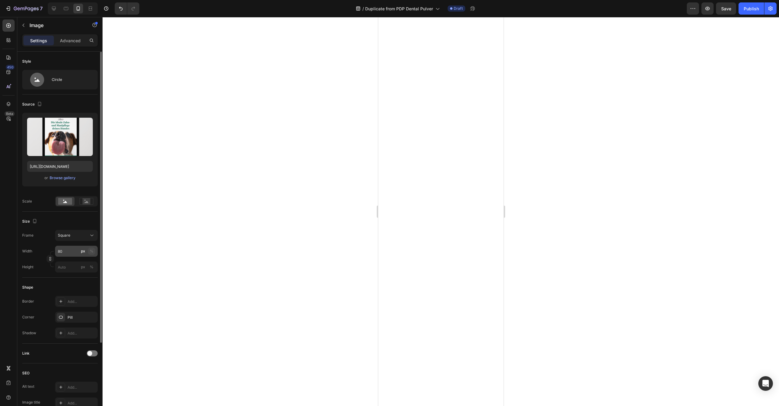
click at [92, 254] on div "%" at bounding box center [92, 251] width 4 height 5
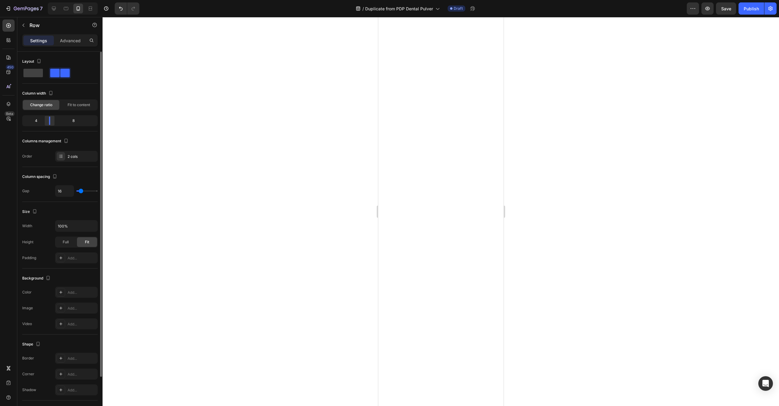
drag, startPoint x: 59, startPoint y: 122, endPoint x: 49, endPoint y: 123, distance: 10.4
click at [49, 123] on div at bounding box center [49, 121] width 11 height 9
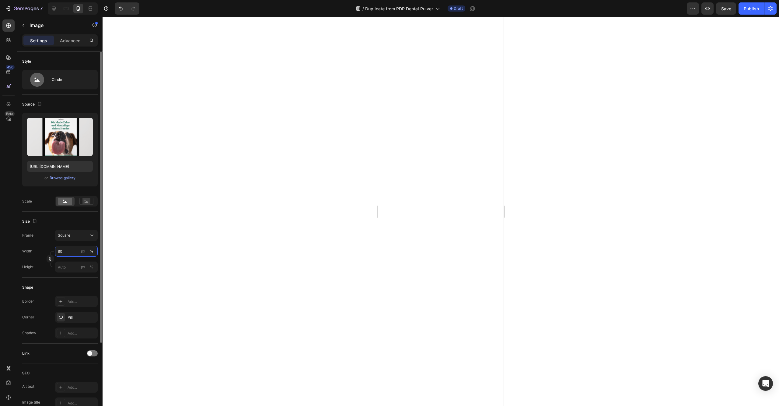
drag, startPoint x: 64, startPoint y: 250, endPoint x: 45, endPoint y: 248, distance: 18.4
click at [45, 248] on div "Width 80 px %" at bounding box center [59, 251] width 75 height 11
type input "100"
click at [536, 183] on div at bounding box center [441, 211] width 676 height 389
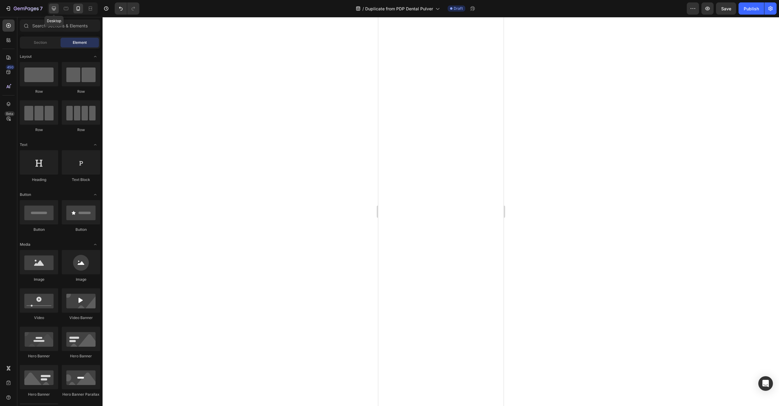
click at [50, 10] on div at bounding box center [54, 9] width 10 height 10
click at [76, 7] on icon at bounding box center [78, 8] width 6 height 6
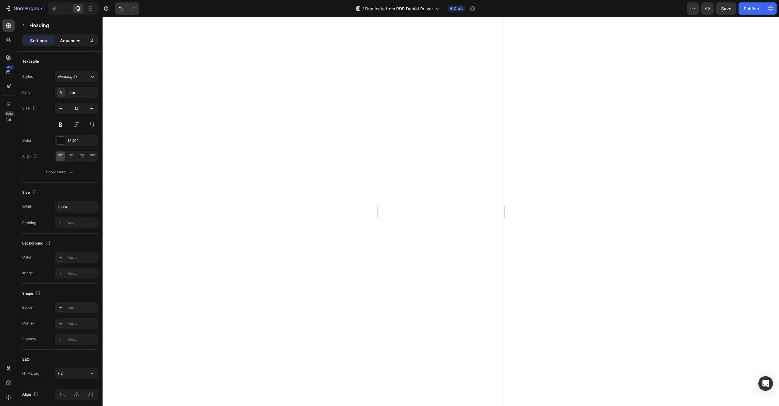
click at [73, 42] on p "Advanced" at bounding box center [70, 40] width 21 height 6
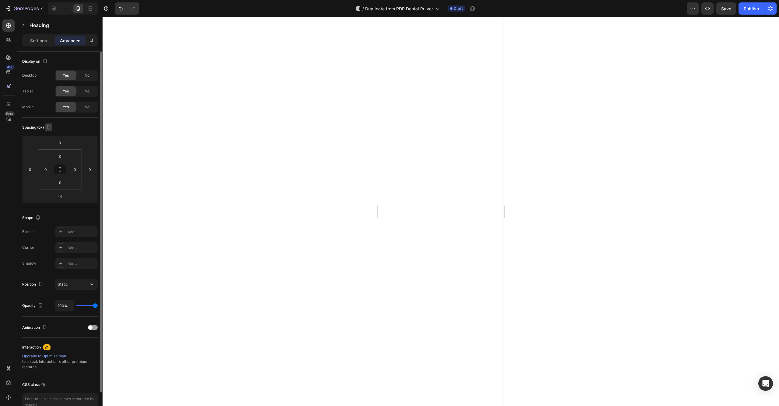
click at [51, 129] on icon "button" at bounding box center [49, 127] width 6 height 6
click at [50, 137] on icon "button" at bounding box center [50, 137] width 4 height 4
click at [49, 129] on icon "button" at bounding box center [49, 127] width 4 height 4
click at [51, 158] on icon "button" at bounding box center [50, 159] width 6 height 6
click at [69, 0] on html "7 Version history / Duplicate from PDP Dental Pulver Draft Preview Save Publish…" at bounding box center [389, 0] width 779 height 0
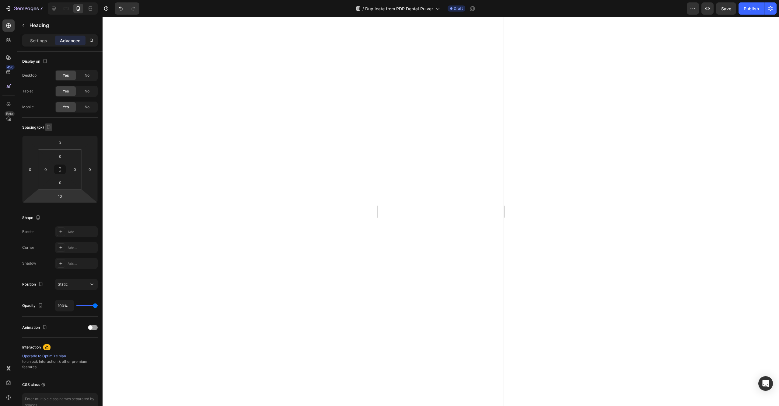
click at [52, 131] on div at bounding box center [48, 128] width 7 height 8
click at [51, 129] on icon "button" at bounding box center [49, 127] width 6 height 6
click at [52, 137] on icon "button" at bounding box center [50, 137] width 4 height 4
click at [51, 131] on div at bounding box center [48, 128] width 7 height 8
click at [49, 129] on icon "button" at bounding box center [49, 127] width 4 height 4
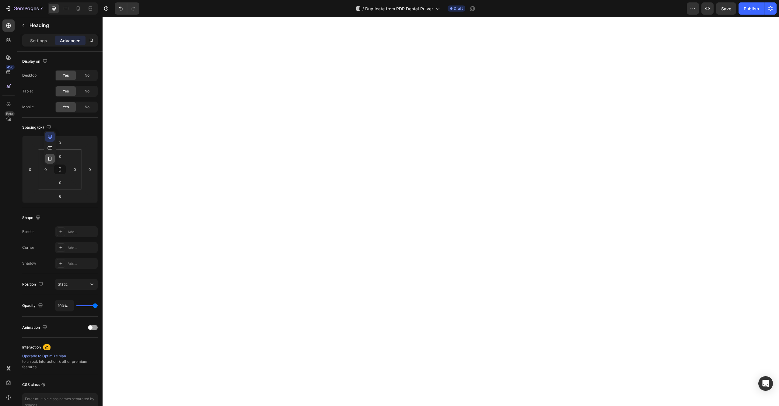
click at [49, 159] on icon "button" at bounding box center [50, 159] width 6 height 6
type input "10"
click at [563, 150] on div at bounding box center [441, 211] width 676 height 389
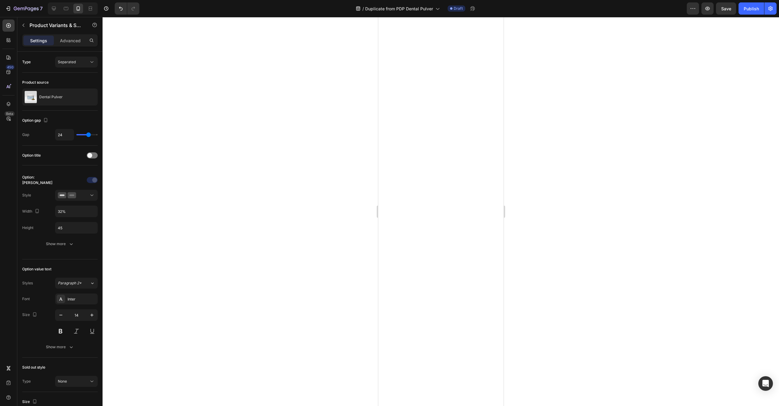
click at [524, 137] on div at bounding box center [441, 211] width 676 height 389
click at [48, 180] on div "Option: Menge" at bounding box center [38, 180] width 32 height 11
click at [55, 180] on div at bounding box center [76, 180] width 43 height 10
click at [39, 212] on icon "button" at bounding box center [37, 211] width 6 height 6
click at [38, 221] on icon "button" at bounding box center [39, 221] width 4 height 4
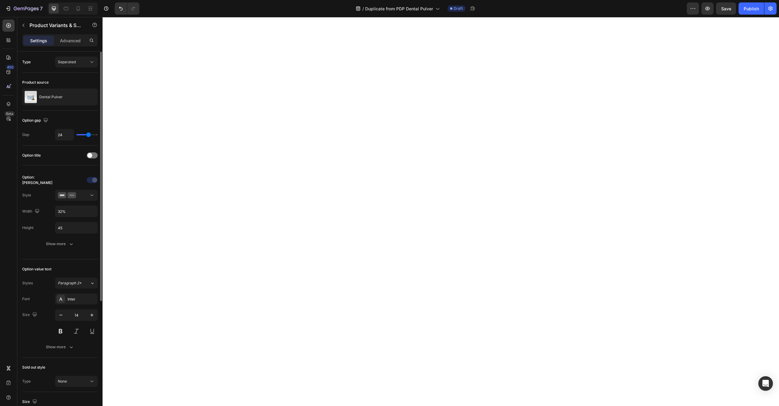
type input "16"
type input "31%"
click at [37, 213] on icon "button" at bounding box center [37, 211] width 4 height 4
click at [37, 244] on icon "button" at bounding box center [38, 243] width 3 height 4
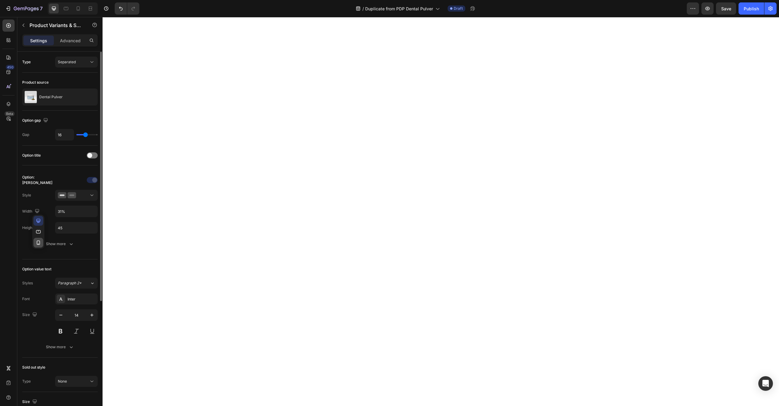
type input "24"
click at [71, 212] on input "32%" at bounding box center [76, 211] width 42 height 11
type input "30%"
click at [45, 121] on icon "button" at bounding box center [46, 120] width 6 height 6
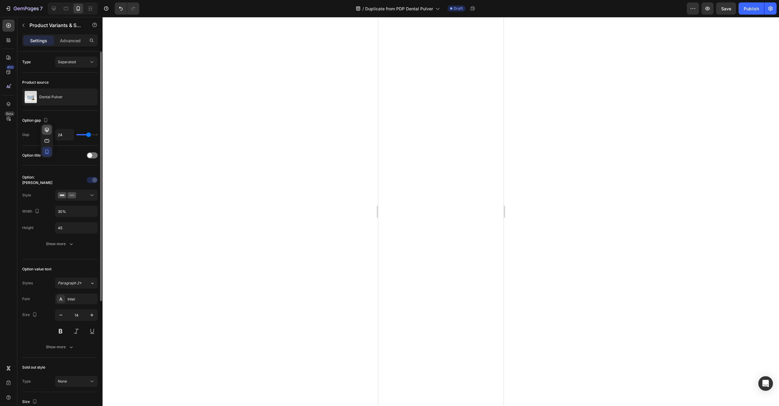
click at [48, 128] on icon "button" at bounding box center [47, 130] width 6 height 6
type input "16"
type input "31%"
click at [46, 121] on icon "button" at bounding box center [46, 120] width 6 height 6
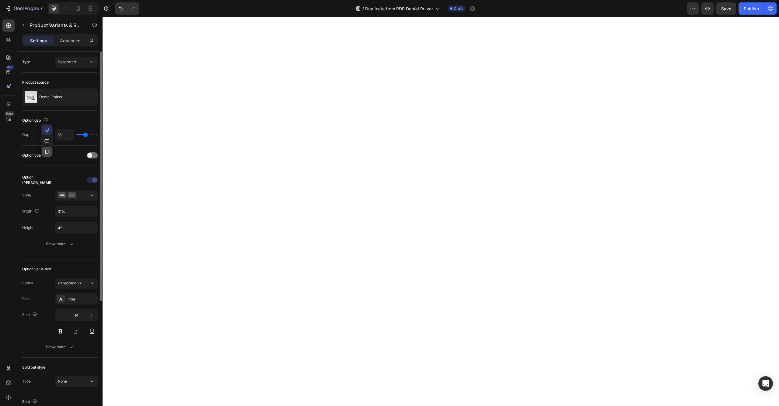
click at [47, 152] on icon "button" at bounding box center [47, 152] width 6 height 6
type input "24"
type input "30%"
click at [60, 137] on input "24" at bounding box center [64, 134] width 18 height 11
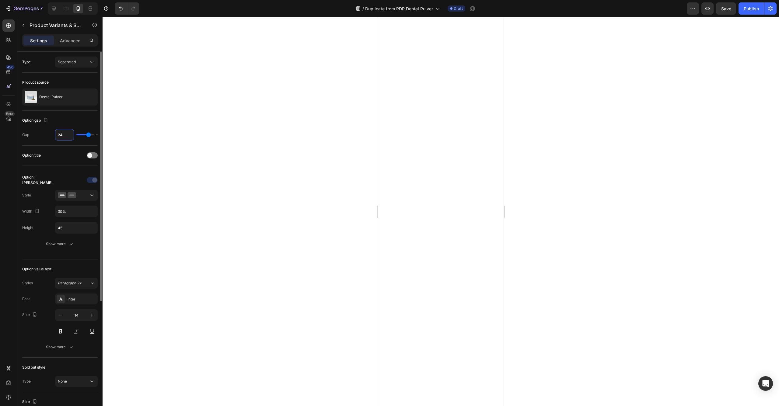
type input "23"
type input "22"
type input "21"
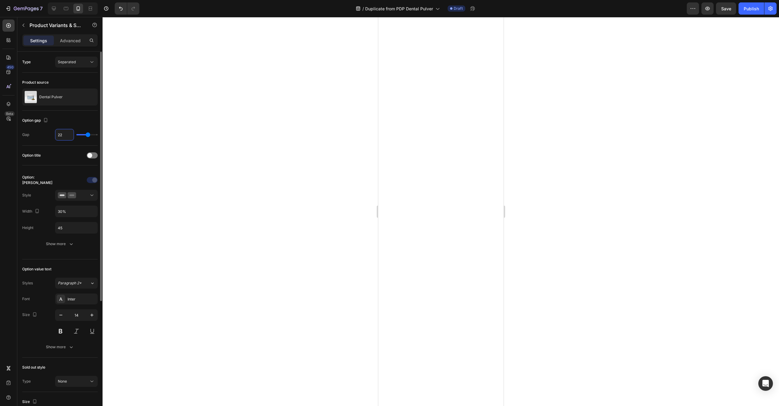
type input "21"
type input "20"
type input "21"
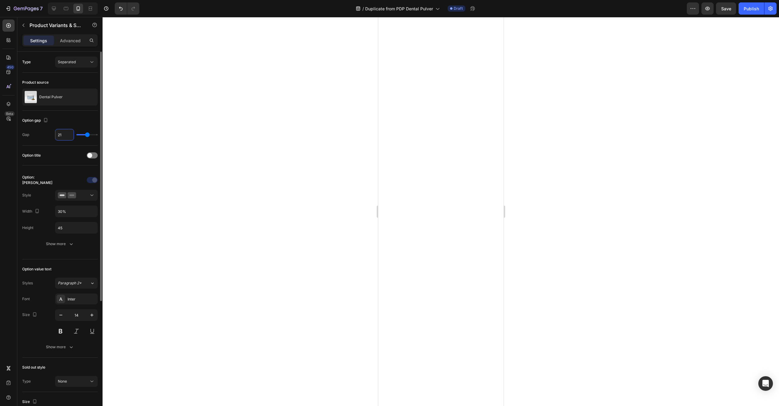
type input "22"
type input "23"
type input "24"
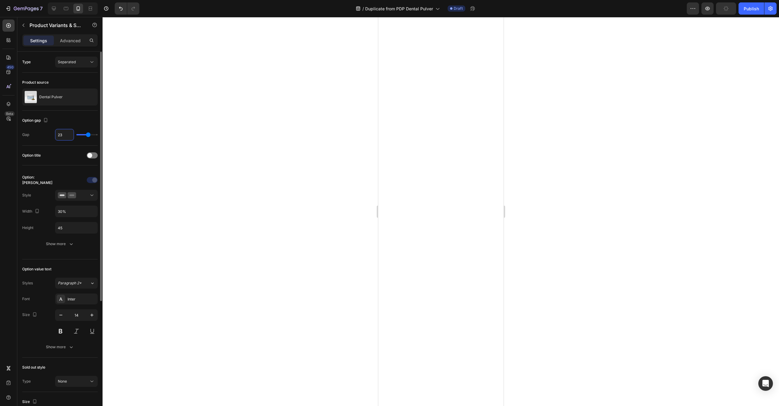
type input "24"
click at [53, 171] on div "Option: Menge Style Width 30% Height 45 Show more" at bounding box center [59, 212] width 75 height 84
click at [46, 243] on div "Show more" at bounding box center [60, 244] width 28 height 6
click at [37, 244] on div "Value gap" at bounding box center [30, 244] width 17 height 5
click at [61, 246] on input "16" at bounding box center [64, 244] width 18 height 11
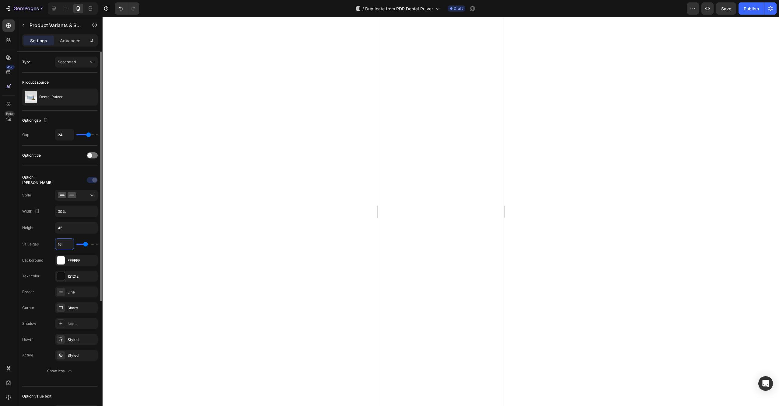
type input "15"
type input "14"
click at [66, 210] on input "30%" at bounding box center [76, 211] width 42 height 11
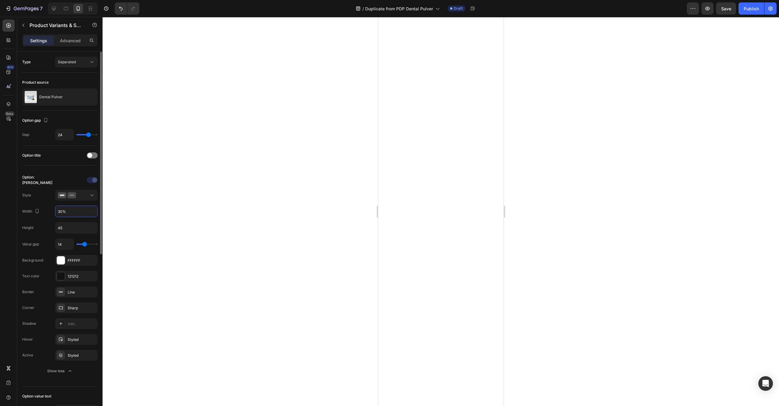
type input "31%"
click at [63, 246] on input "14" at bounding box center [64, 244] width 18 height 11
type input "13"
type input "12"
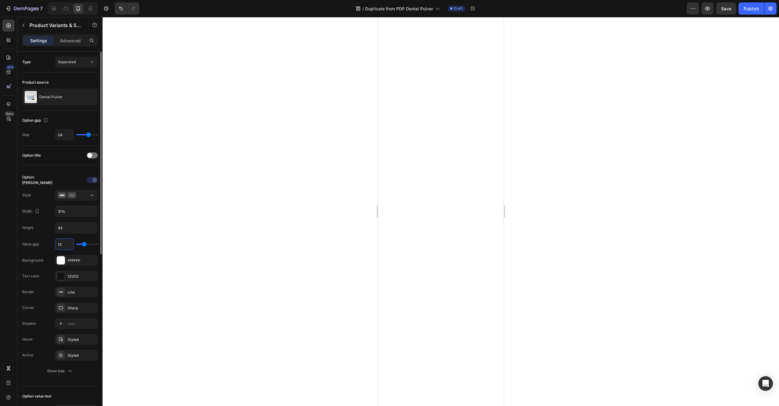
type input "12"
click at [56, 11] on icon at bounding box center [54, 8] width 6 height 6
type input "16"
click at [71, 215] on input "31%" at bounding box center [76, 211] width 42 height 11
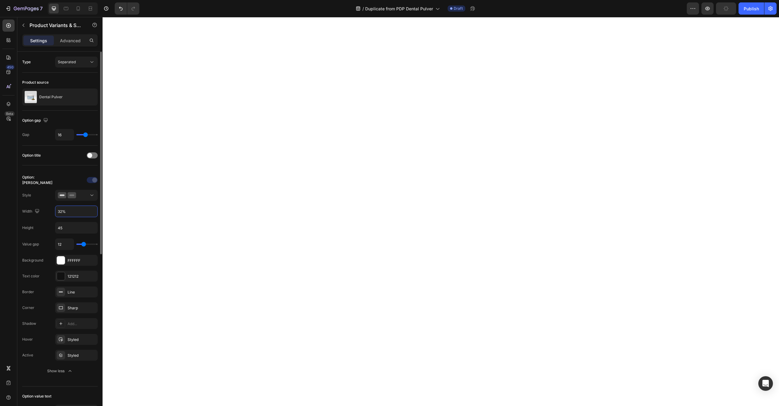
type input "31%"
click at [81, 10] on icon at bounding box center [78, 8] width 6 height 6
type input "24"
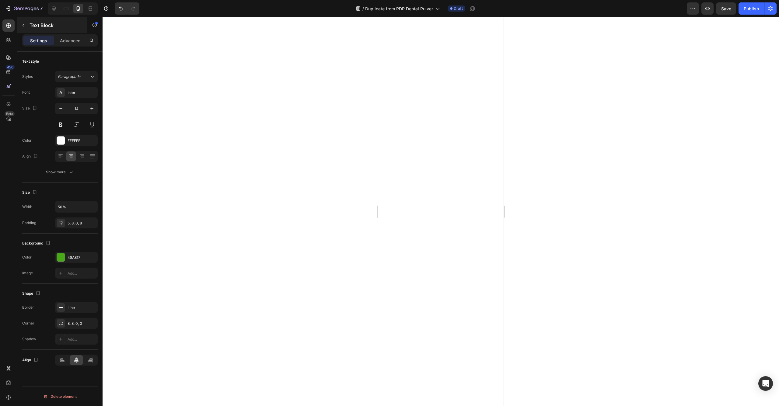
click at [23, 29] on button "button" at bounding box center [24, 25] width 10 height 10
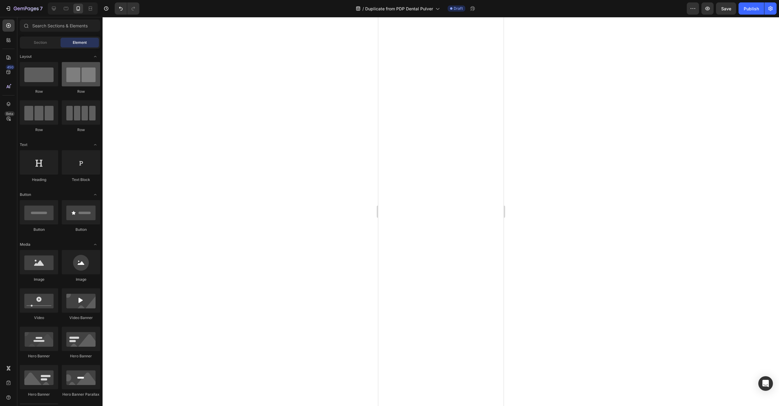
click at [76, 79] on div at bounding box center [81, 74] width 38 height 24
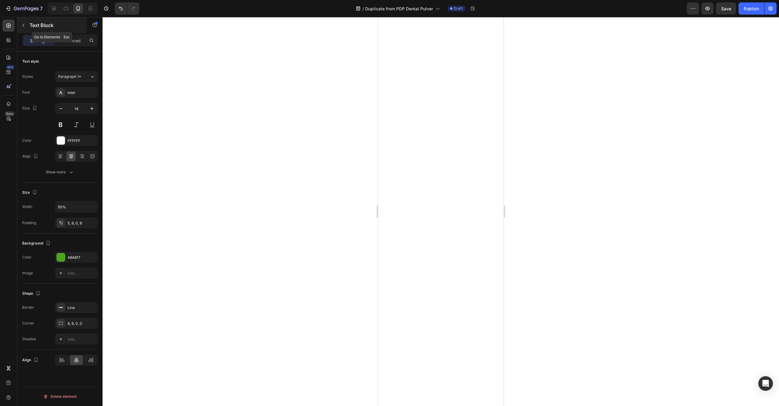
click at [22, 25] on icon "button" at bounding box center [23, 25] width 5 height 5
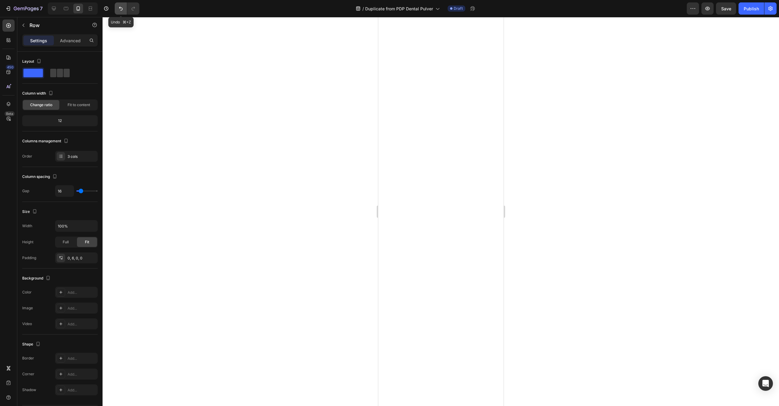
click at [120, 9] on icon "Undo/Redo" at bounding box center [121, 8] width 6 height 6
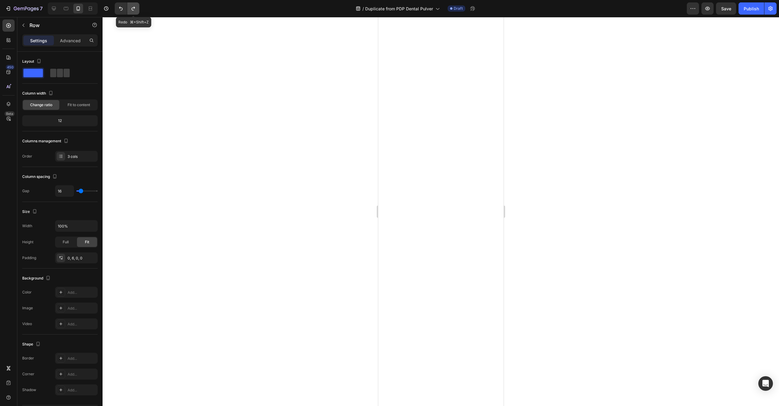
click at [131, 11] on icon "Undo/Redo" at bounding box center [133, 8] width 6 height 6
click at [63, 76] on div at bounding box center [59, 73] width 19 height 9
type input "14"
click at [55, 9] on icon at bounding box center [54, 9] width 4 height 4
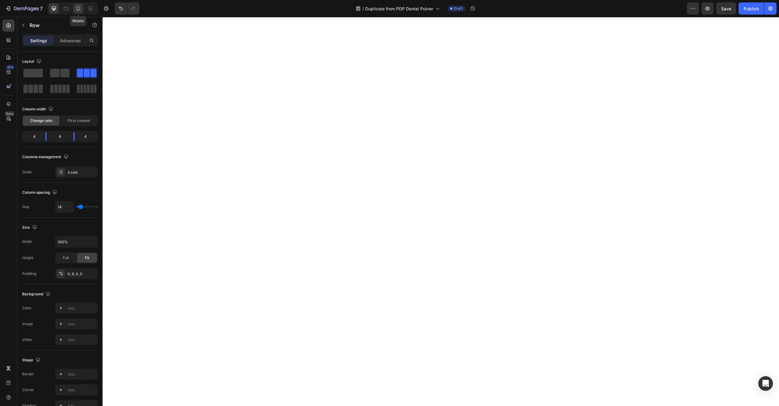
click at [78, 9] on icon at bounding box center [78, 8] width 6 height 6
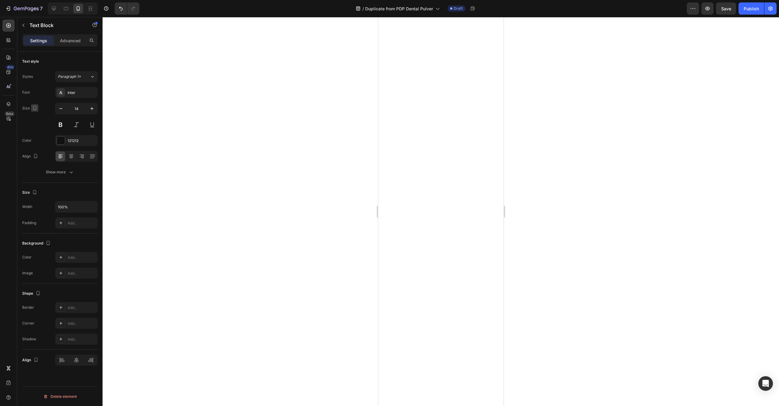
click at [32, 108] on icon "button" at bounding box center [35, 108] width 6 height 6
click at [34, 114] on button "button" at bounding box center [36, 118] width 10 height 10
click at [34, 110] on icon "button" at bounding box center [35, 108] width 6 height 6
click at [37, 138] on icon "button" at bounding box center [36, 140] width 6 height 6
click at [60, 110] on icon "button" at bounding box center [61, 109] width 6 height 6
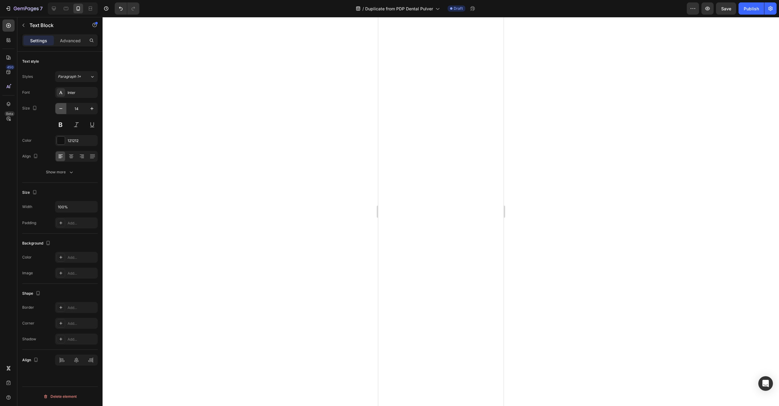
click at [60, 110] on icon "button" at bounding box center [61, 109] width 6 height 6
click at [92, 107] on icon "button" at bounding box center [92, 109] width 6 height 6
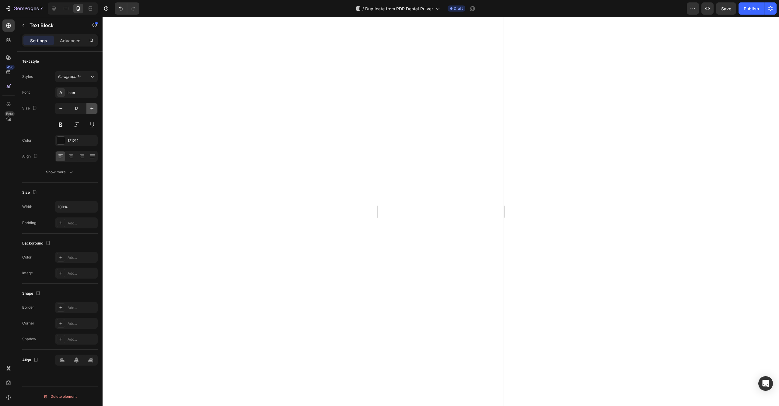
type input "14"
click at [36, 196] on button "button" at bounding box center [34, 192] width 7 height 7
click at [37, 201] on icon "button" at bounding box center [36, 202] width 6 height 6
click at [35, 194] on icon "button" at bounding box center [35, 192] width 4 height 4
click at [37, 222] on icon "button" at bounding box center [36, 224] width 6 height 6
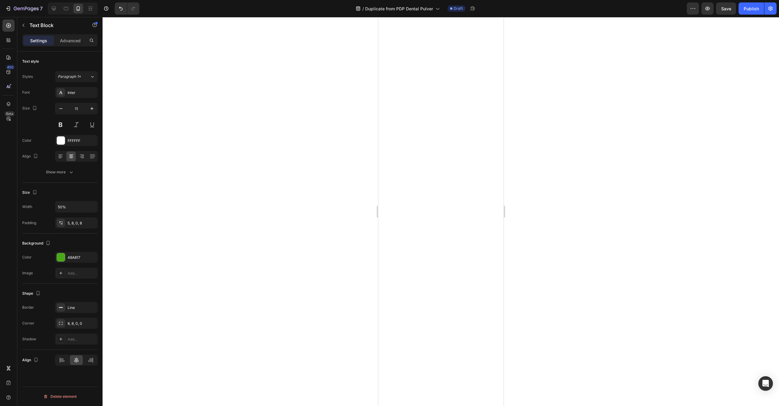
type input "14"
click at [71, 204] on input "50%" at bounding box center [76, 206] width 42 height 11
drag, startPoint x: 61, startPoint y: 205, endPoint x: 55, endPoint y: 205, distance: 6.4
click at [55, 205] on div "50%" at bounding box center [76, 207] width 43 height 12
click at [58, 206] on input "50%" at bounding box center [76, 206] width 42 height 11
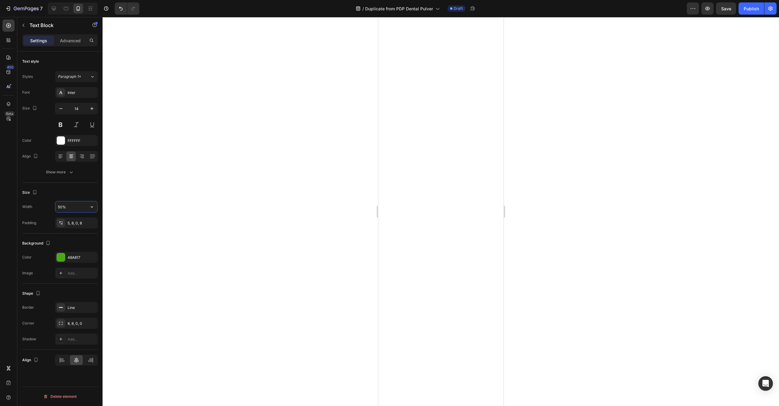
drag, startPoint x: 59, startPoint y: 206, endPoint x: 49, endPoint y: 206, distance: 10.3
click at [49, 206] on div "Width 50%" at bounding box center [59, 207] width 75 height 12
click at [120, 9] on icon "Undo/Redo" at bounding box center [121, 8] width 6 height 6
drag, startPoint x: 59, startPoint y: 207, endPoint x: 53, endPoint y: 208, distance: 6.1
click at [53, 208] on div "Width 50%" at bounding box center [59, 207] width 75 height 12
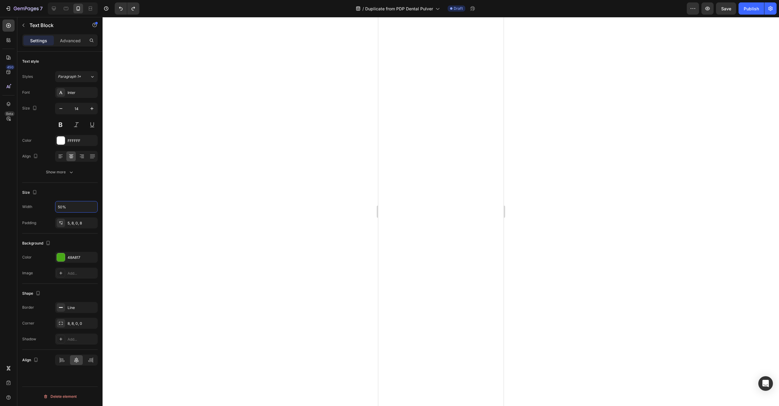
drag, startPoint x: 60, startPoint y: 208, endPoint x: 54, endPoint y: 207, distance: 6.4
click at [54, 207] on div "Width 50%" at bounding box center [59, 207] width 75 height 12
type input "60%"
click at [34, 193] on icon "button" at bounding box center [35, 192] width 6 height 6
click at [33, 201] on icon "button" at bounding box center [36, 202] width 6 height 6
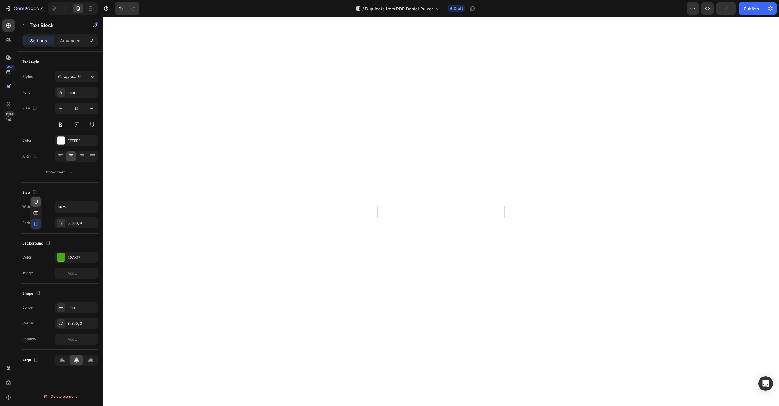
type input "11"
type input "50%"
click at [35, 194] on icon "button" at bounding box center [35, 192] width 6 height 6
click at [39, 225] on icon "button" at bounding box center [36, 224] width 6 height 6
type input "14"
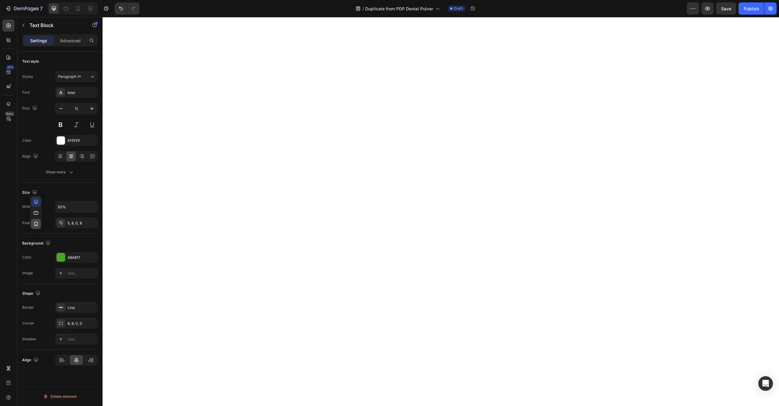
type input "60%"
click at [60, 108] on icon "button" at bounding box center [61, 109] width 6 height 6
type input "12"
drag, startPoint x: 60, startPoint y: 204, endPoint x: 57, endPoint y: 204, distance: 3.1
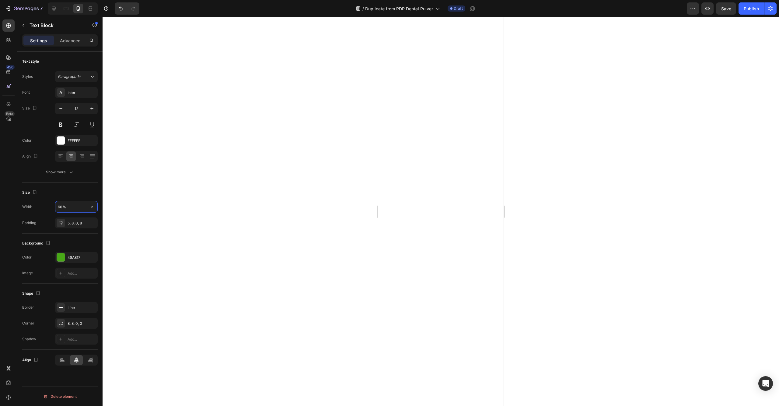
click at [57, 204] on input "60%" at bounding box center [76, 206] width 42 height 11
click at [56, 205] on input "60%" at bounding box center [76, 206] width 42 height 11
type input "70%"
click at [71, 229] on div "Size Width 70% Padding 5, 8, 0, 8" at bounding box center [59, 208] width 75 height 51
click at [72, 227] on div "5, 8, 0, 8" at bounding box center [76, 223] width 43 height 11
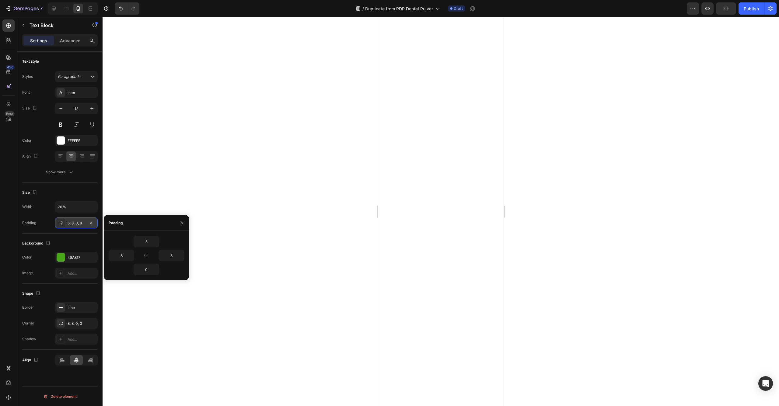
click at [72, 227] on div "5, 8, 0, 8" at bounding box center [76, 223] width 43 height 11
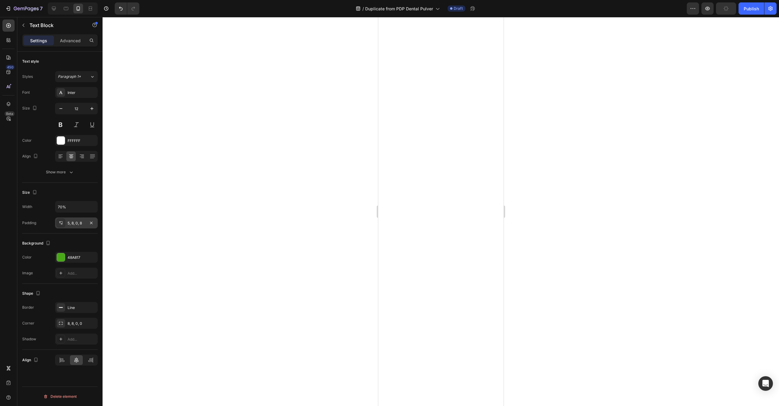
click at [73, 226] on div "5, 8, 0, 8" at bounding box center [77, 223] width 18 height 5
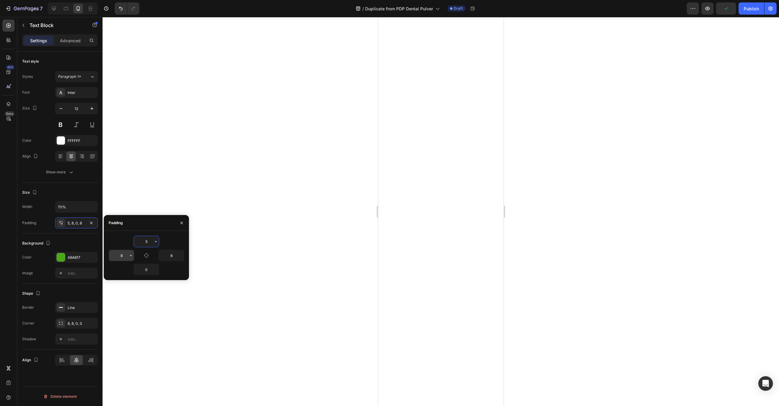
click at [124, 253] on input "8" at bounding box center [121, 255] width 25 height 11
type input "6"
click at [169, 255] on input "8" at bounding box center [171, 255] width 25 height 11
type input "4"
click at [125, 256] on input "6" at bounding box center [121, 255] width 25 height 11
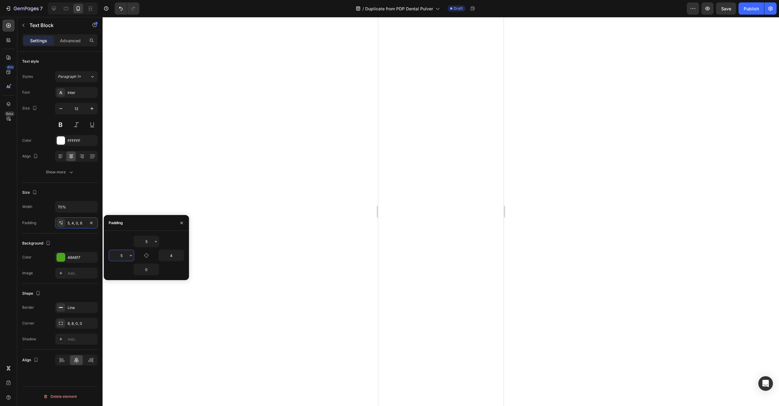
type input "4"
click at [170, 257] on input "4" at bounding box center [171, 255] width 25 height 11
type input "0"
click at [122, 257] on input "4" at bounding box center [121, 255] width 25 height 11
drag, startPoint x: 124, startPoint y: 256, endPoint x: 117, endPoint y: 256, distance: 7.0
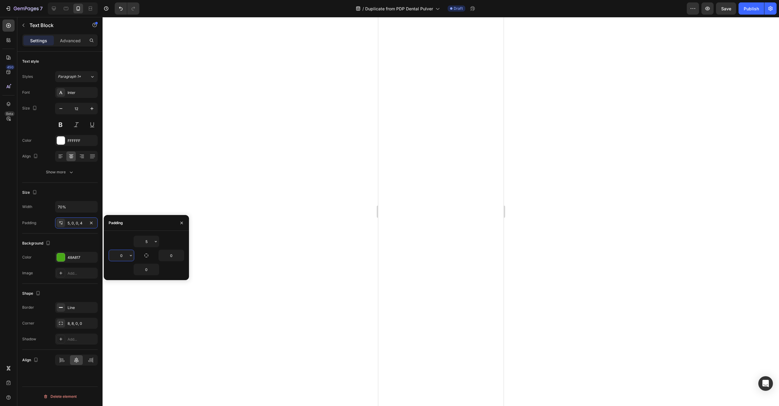
click at [117, 256] on input "0" at bounding box center [121, 255] width 25 height 11
type input "6"
click at [170, 256] on input "0" at bounding box center [171, 255] width 25 height 11
type input "6"
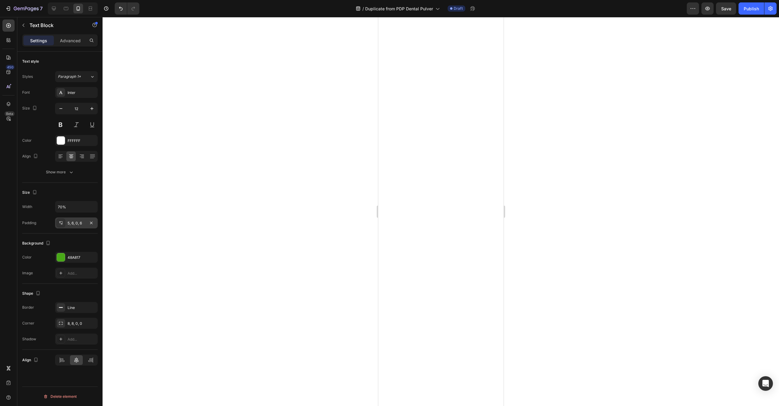
click at [72, 227] on div "5, 6, 0, 6" at bounding box center [76, 223] width 43 height 11
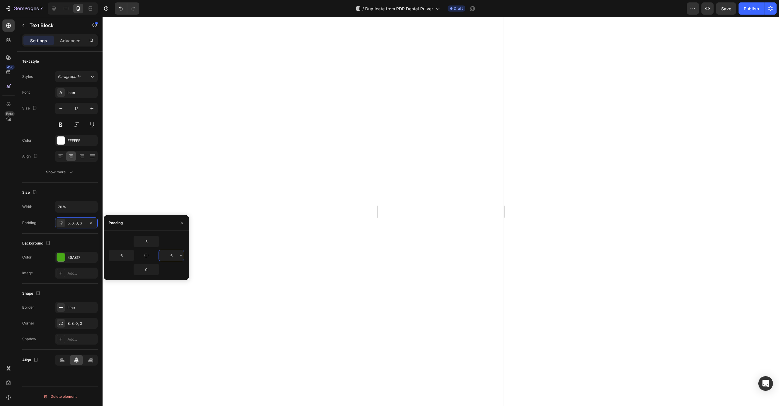
click at [172, 258] on input "6" at bounding box center [171, 255] width 25 height 11
type input "4"
click at [124, 256] on input "6" at bounding box center [121, 255] width 25 height 11
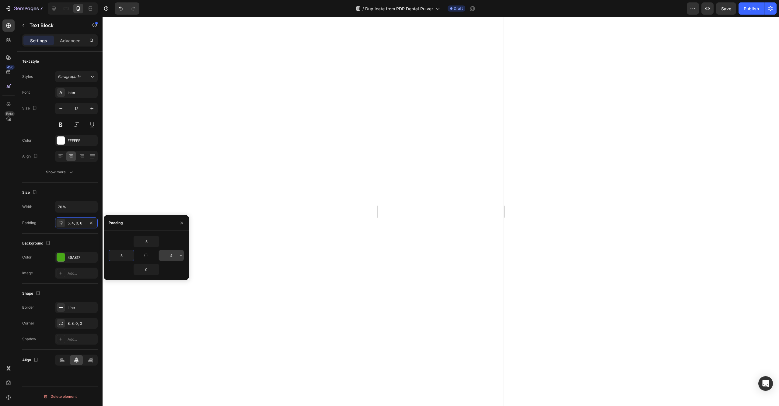
type input "5"
click at [174, 256] on input "4" at bounding box center [171, 255] width 25 height 11
type input "5"
click at [51, 197] on div "Size" at bounding box center [59, 193] width 75 height 10
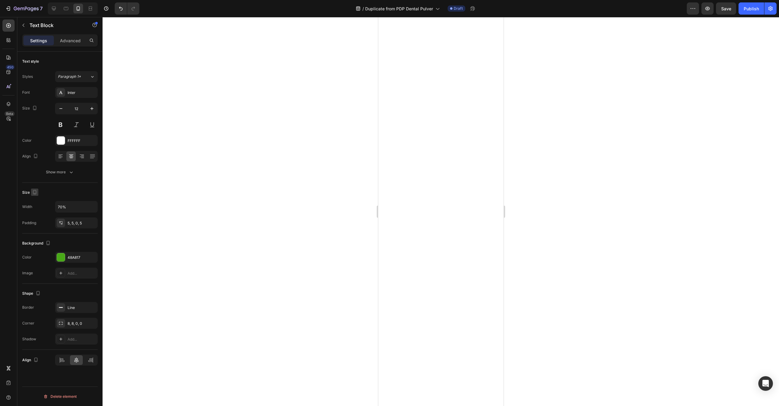
click at [34, 193] on icon "button" at bounding box center [35, 192] width 6 height 6
click at [34, 203] on icon "button" at bounding box center [36, 202] width 6 height 6
type input "11"
type input "50%"
click at [34, 194] on icon "button" at bounding box center [35, 192] width 4 height 4
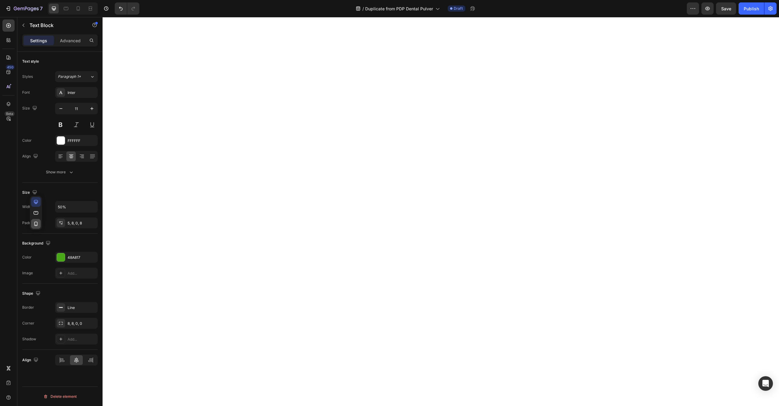
click at [37, 226] on icon "button" at bounding box center [35, 224] width 3 height 4
type input "12"
type input "70%"
drag, startPoint x: 60, startPoint y: 208, endPoint x: 49, endPoint y: 208, distance: 11.0
click at [49, 208] on div "Width 50%" at bounding box center [59, 207] width 75 height 12
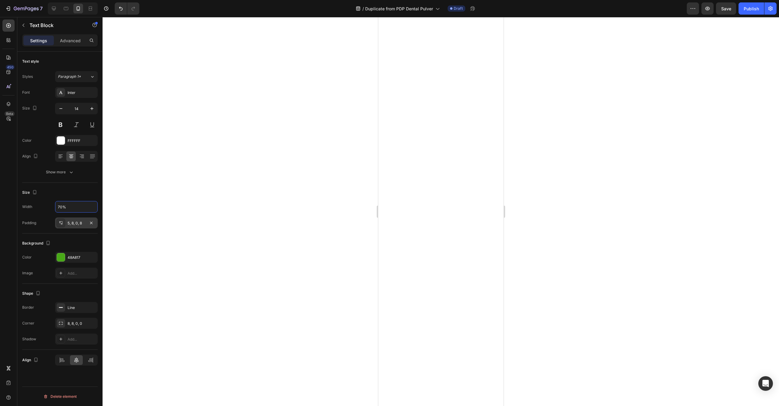
type input "70%"
click at [75, 224] on div "5, 8, 0, 8" at bounding box center [77, 223] width 18 height 5
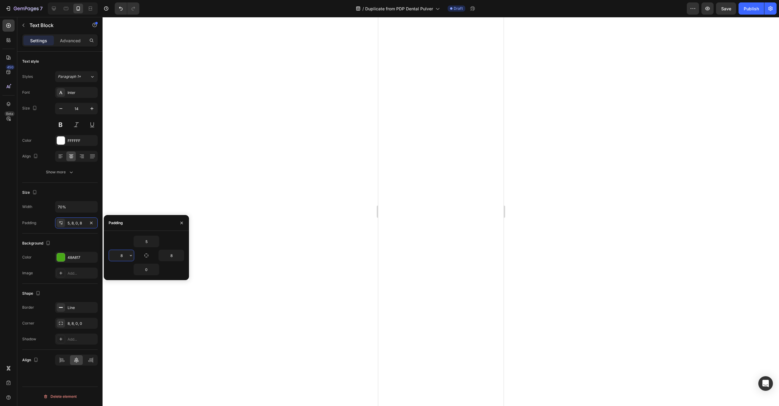
drag, startPoint x: 118, startPoint y: 256, endPoint x: 113, endPoint y: 255, distance: 5.2
click at [113, 255] on input "8" at bounding box center [121, 255] width 25 height 11
type input "5"
click at [166, 256] on input "8" at bounding box center [171, 255] width 25 height 11
type input "5"
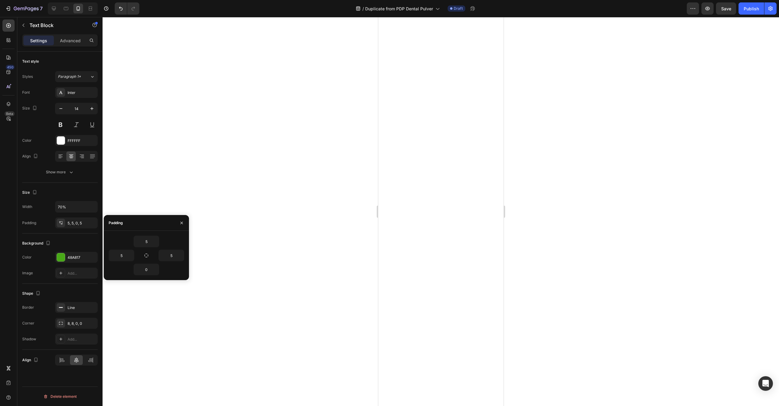
click at [84, 242] on div "Background" at bounding box center [59, 244] width 75 height 10
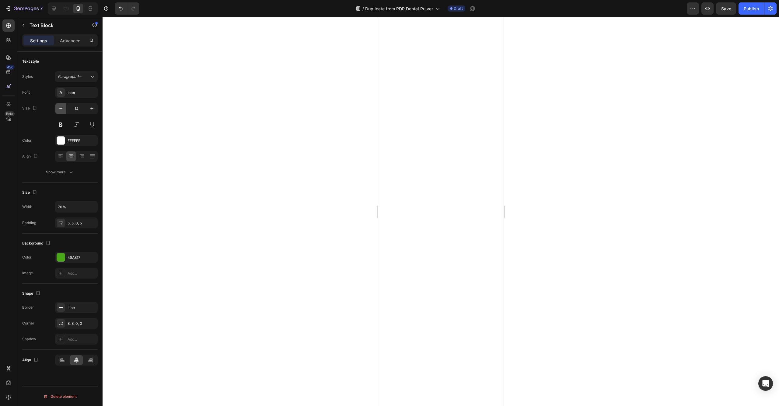
click at [58, 111] on icon "button" at bounding box center [61, 109] width 6 height 6
type input "10"
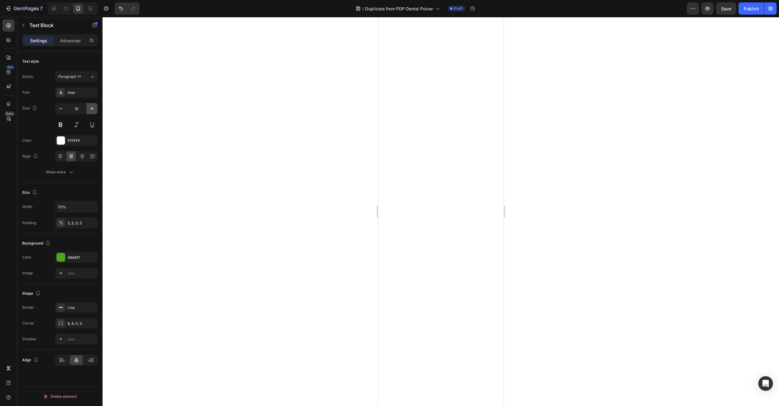
click at [92, 107] on icon "button" at bounding box center [91, 108] width 3 height 3
click at [95, 108] on icon "button" at bounding box center [92, 109] width 6 height 6
type input "12"
click at [713, 11] on button "button" at bounding box center [707, 8] width 12 height 12
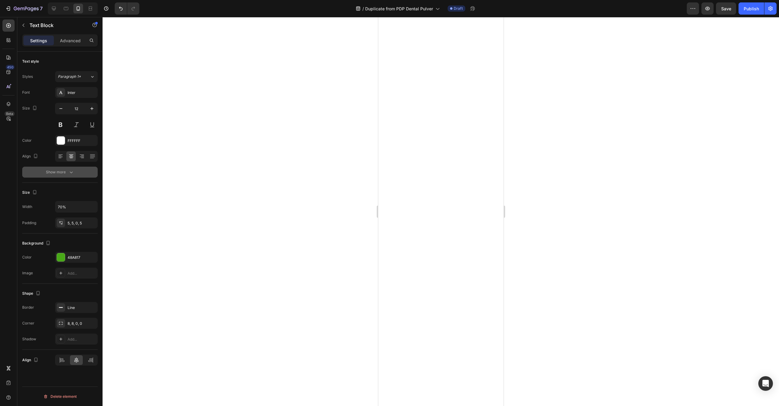
click at [62, 170] on div "Show more" at bounding box center [60, 172] width 28 height 6
click at [58, 176] on button "Show more" at bounding box center [59, 172] width 75 height 11
click at [48, 174] on div "Show more" at bounding box center [60, 172] width 28 height 6
click at [56, 169] on div "Show more" at bounding box center [60, 172] width 28 height 6
click at [58, 234] on div "Text style Styles Paragraph 1* Font Inter Size 12 Color FFFFFF Align Show more" at bounding box center [59, 259] width 75 height 50
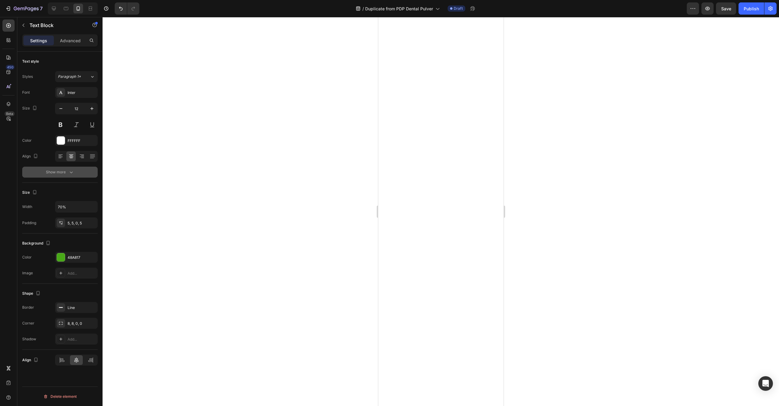
click at [59, 177] on button "Show more" at bounding box center [59, 172] width 75 height 11
click at [64, 108] on button "button" at bounding box center [60, 108] width 11 height 11
click at [89, 109] on icon "button" at bounding box center [92, 109] width 6 height 6
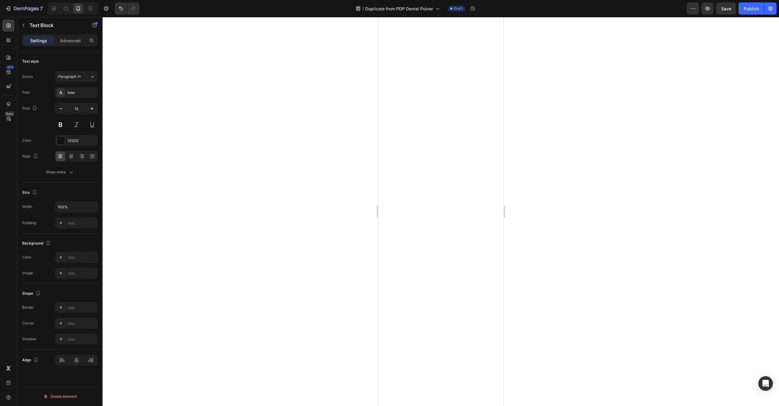
type input "14"
click at [585, 210] on div at bounding box center [441, 211] width 676 height 389
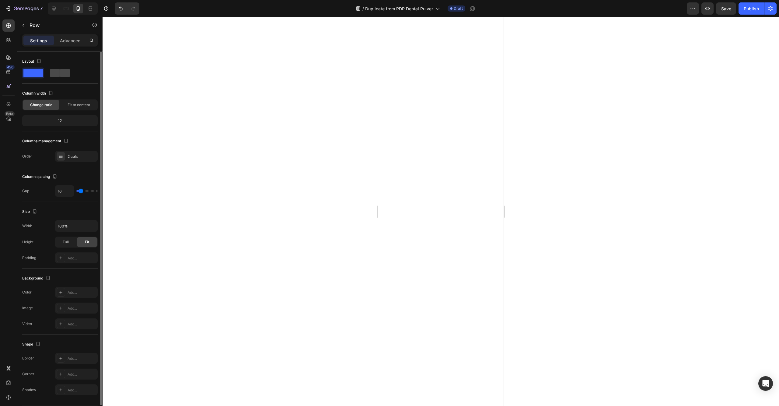
click at [60, 76] on span at bounding box center [64, 73] width 9 height 9
type input "0"
click at [40, 63] on icon "button" at bounding box center [38, 61] width 3 height 4
click at [42, 70] on icon "button" at bounding box center [40, 71] width 4 height 4
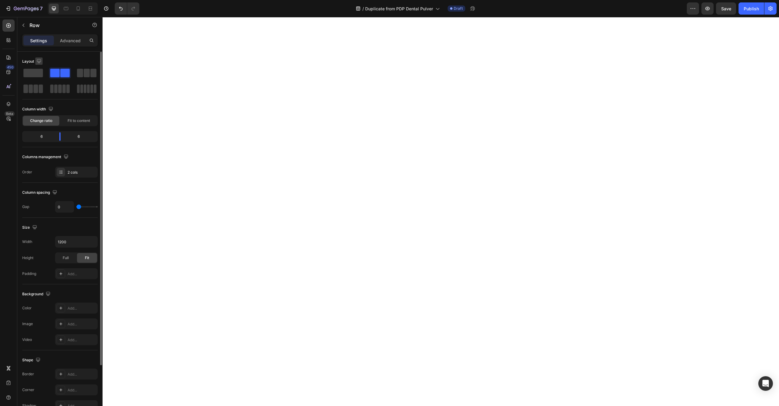
click at [40, 63] on icon "button" at bounding box center [39, 61] width 6 height 6
click at [39, 93] on icon "button" at bounding box center [40, 93] width 6 height 6
type input "100%"
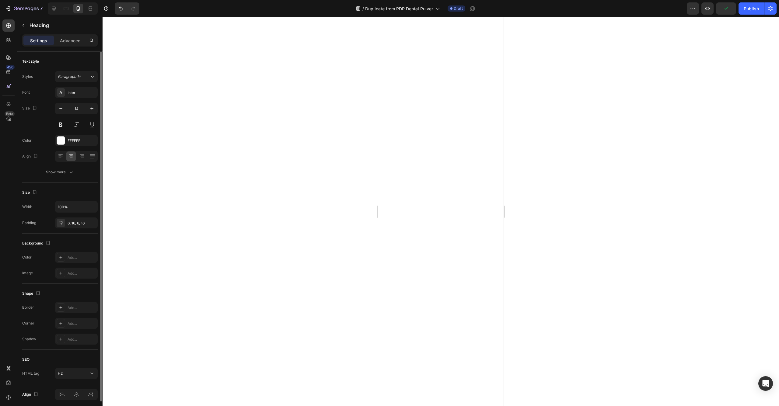
click at [324, 133] on div at bounding box center [441, 211] width 676 height 389
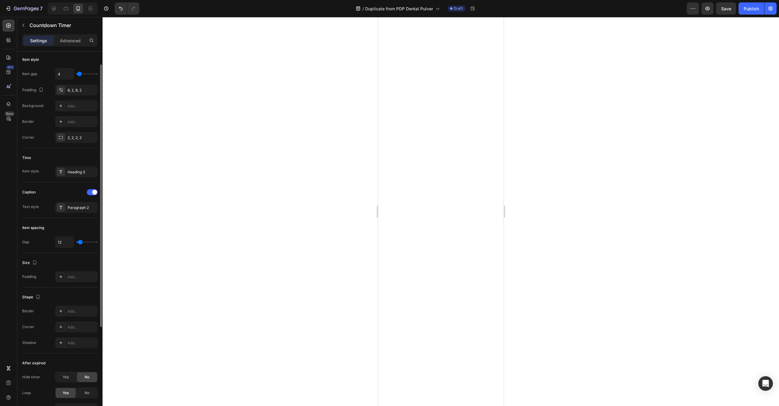
scroll to position [155, 0]
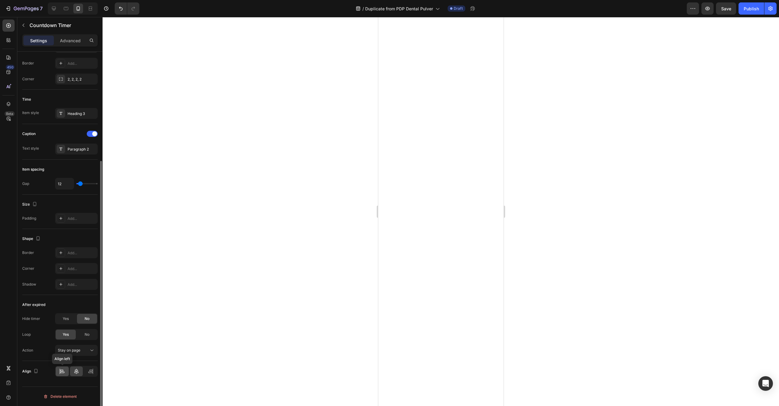
click at [63, 372] on icon at bounding box center [62, 371] width 6 height 6
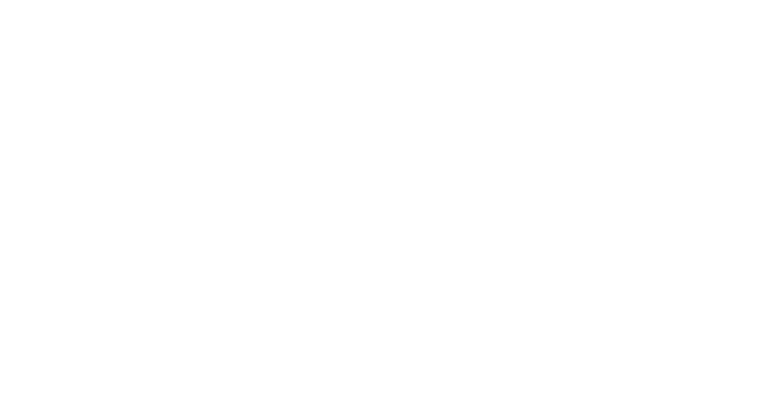
scroll to position [0, 0]
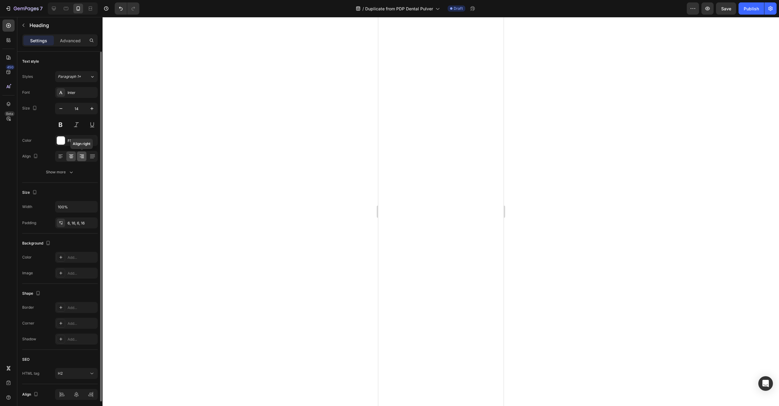
click at [85, 153] on div at bounding box center [81, 157] width 9 height 10
click at [59, 110] on icon "button" at bounding box center [61, 109] width 6 height 6
type input "13"
click at [335, 102] on div at bounding box center [441, 211] width 676 height 389
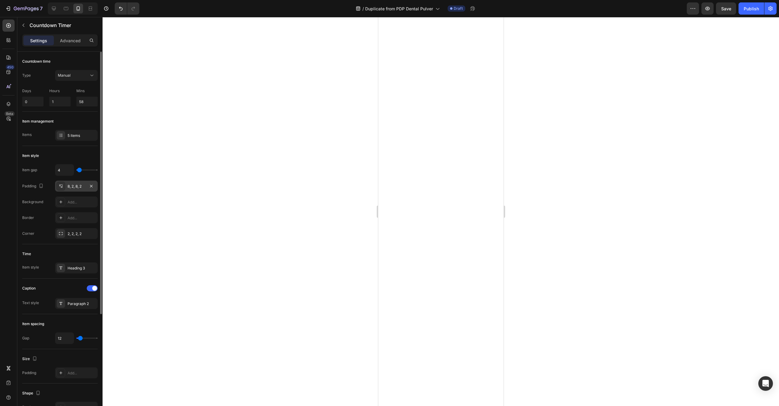
click at [74, 184] on div "8, 2, 8, 2" at bounding box center [77, 186] width 18 height 5
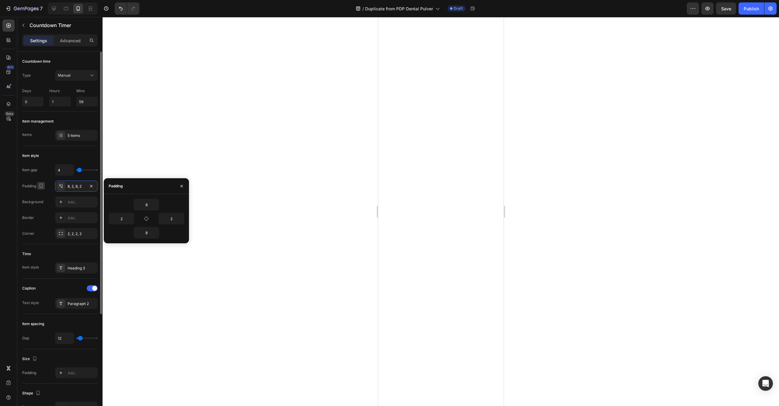
click at [40, 187] on icon "button" at bounding box center [41, 186] width 3 height 4
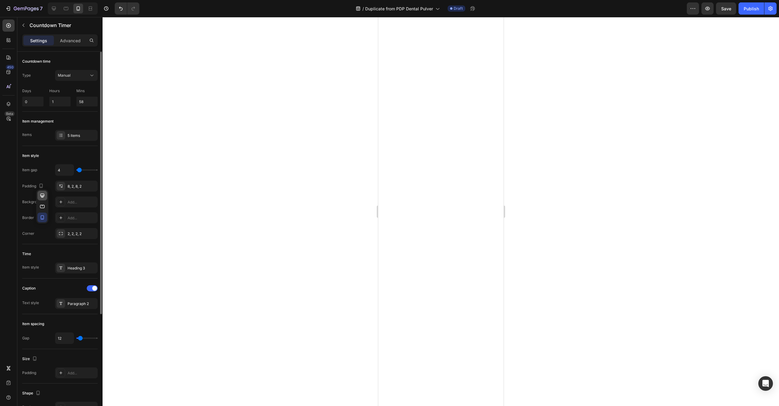
click at [41, 198] on icon "button" at bounding box center [42, 196] width 6 height 6
click at [41, 188] on icon "button" at bounding box center [41, 186] width 6 height 6
click at [43, 219] on icon "button" at bounding box center [42, 217] width 3 height 4
click at [73, 187] on div "8, 2, 8, 2" at bounding box center [77, 186] width 18 height 5
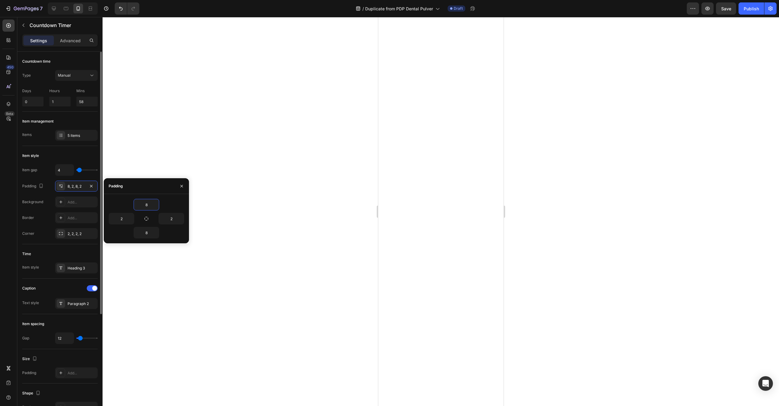
click at [46, 174] on div "Item gap 4" at bounding box center [59, 170] width 75 height 12
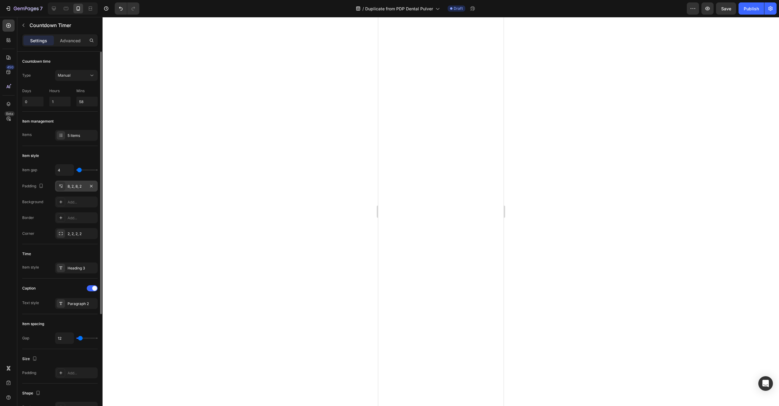
click at [77, 187] on div "8, 2, 8, 2" at bounding box center [77, 186] width 18 height 5
click at [276, 128] on div at bounding box center [441, 211] width 676 height 389
click at [76, 185] on div "8, 2, 8, 2" at bounding box center [77, 186] width 18 height 5
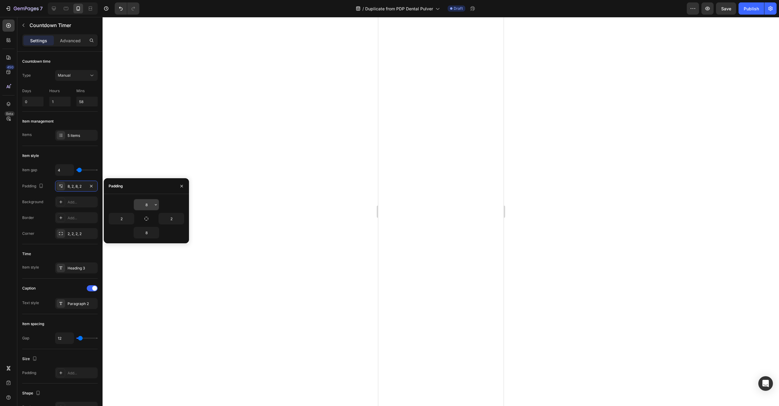
click at [148, 204] on input "8" at bounding box center [146, 204] width 25 height 11
type input "4"
click at [143, 233] on input "8" at bounding box center [146, 232] width 25 height 11
type input "4"
click at [318, 112] on div at bounding box center [441, 211] width 676 height 389
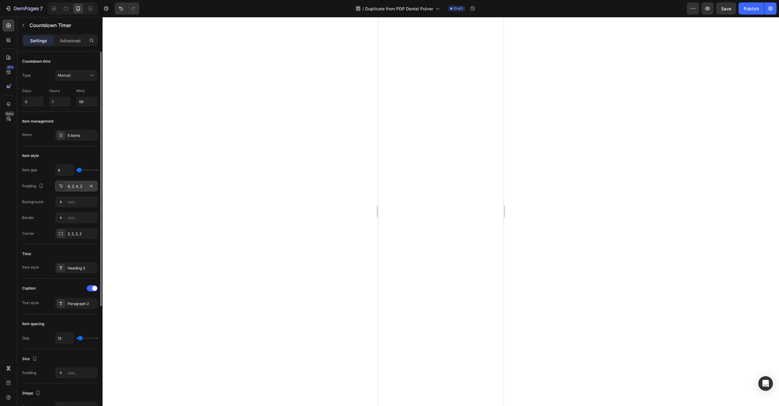
click at [78, 189] on div "4, 2, 4, 2" at bounding box center [76, 186] width 43 height 11
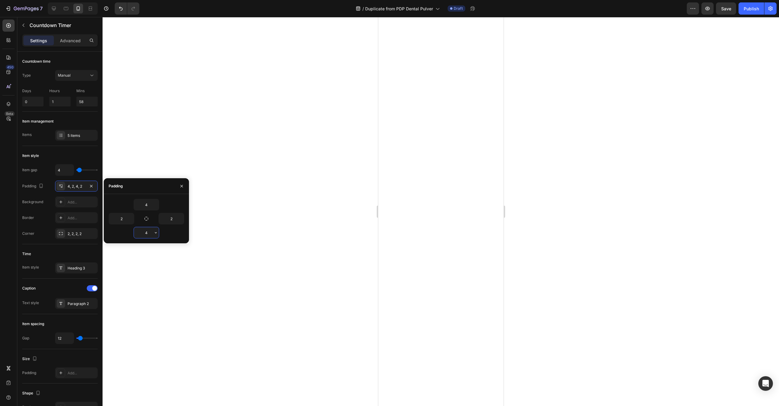
click at [152, 233] on input "4" at bounding box center [146, 232] width 25 height 11
type input "6"
click at [356, 69] on div at bounding box center [441, 211] width 676 height 389
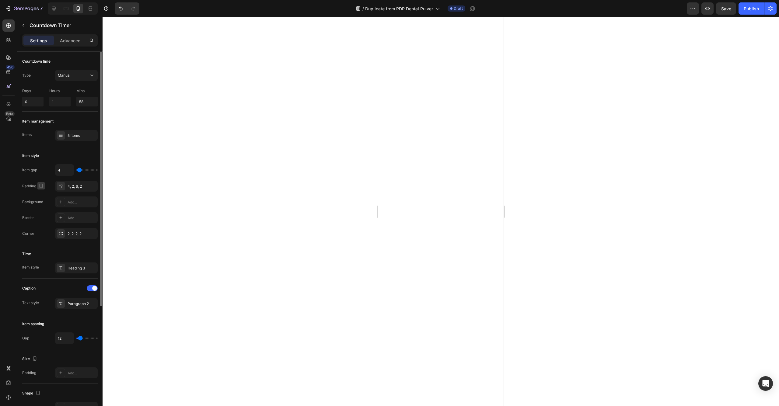
click at [43, 186] on icon "button" at bounding box center [41, 186] width 6 height 6
click at [43, 197] on icon "button" at bounding box center [42, 196] width 4 height 4
click at [43, 188] on icon "button" at bounding box center [41, 186] width 6 height 6
click at [43, 216] on icon "button" at bounding box center [42, 218] width 6 height 6
click at [340, 70] on div at bounding box center [441, 211] width 676 height 389
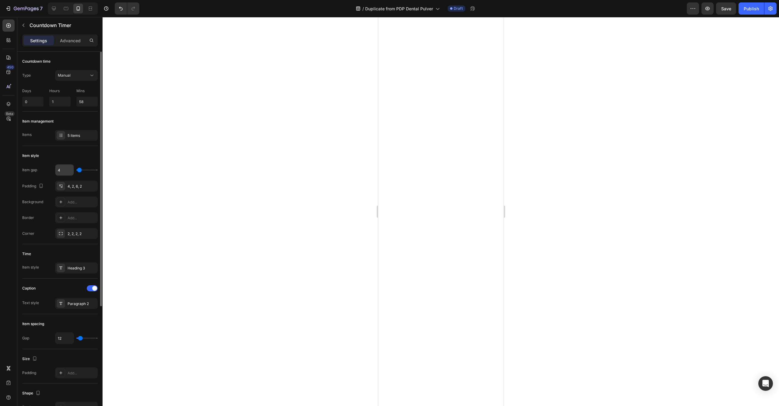
click at [64, 173] on input "4" at bounding box center [64, 170] width 18 height 11
type input "3"
type input "2"
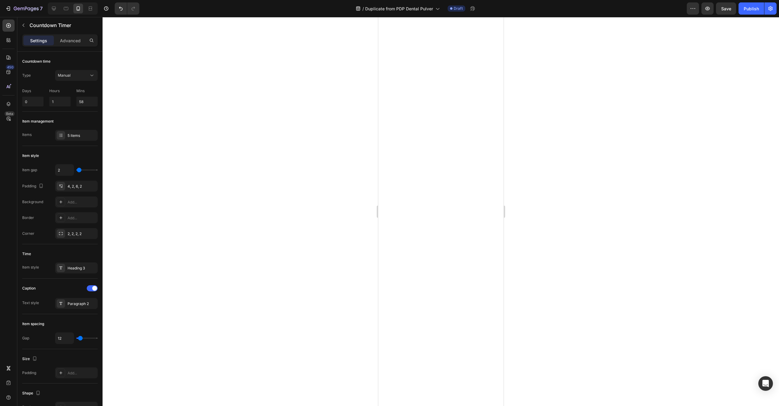
click at [245, 136] on div at bounding box center [441, 211] width 676 height 389
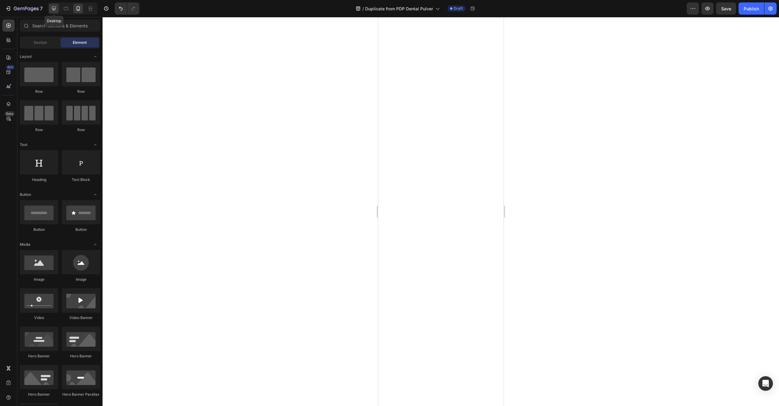
click at [54, 11] on icon at bounding box center [54, 8] width 6 height 6
click at [77, 10] on icon at bounding box center [78, 8] width 3 height 4
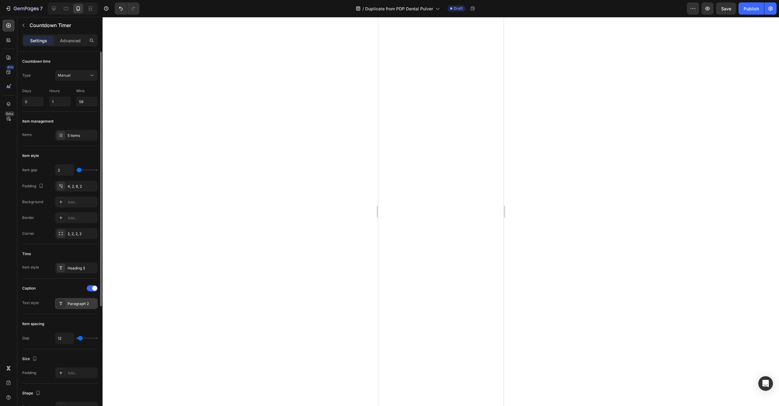
click at [65, 304] on div "Paragraph 2" at bounding box center [76, 303] width 43 height 11
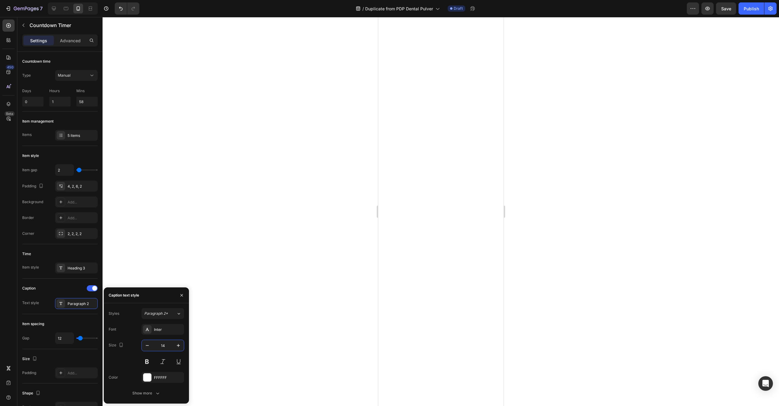
click at [162, 346] on input "14" at bounding box center [163, 345] width 20 height 11
click at [120, 345] on icon "button" at bounding box center [121, 345] width 6 height 6
click at [122, 354] on icon "button" at bounding box center [122, 355] width 6 height 6
click at [121, 346] on icon "button" at bounding box center [121, 345] width 6 height 6
click at [123, 375] on icon "button" at bounding box center [122, 377] width 3 height 4
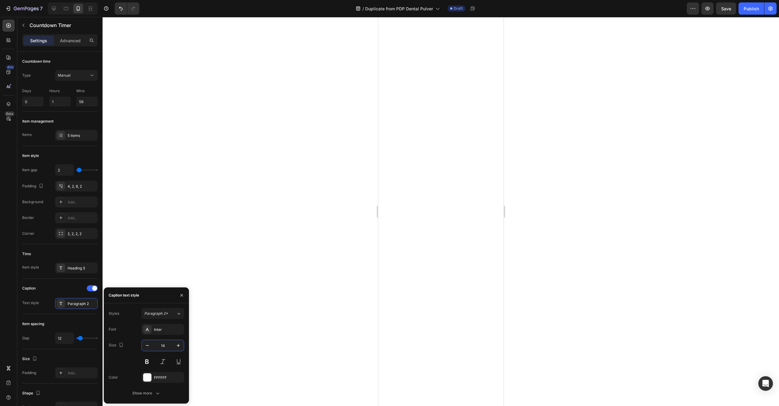
click at [161, 346] on input "14" at bounding box center [163, 345] width 20 height 11
type input "12"
click at [75, 263] on div "Heading 3" at bounding box center [76, 268] width 43 height 11
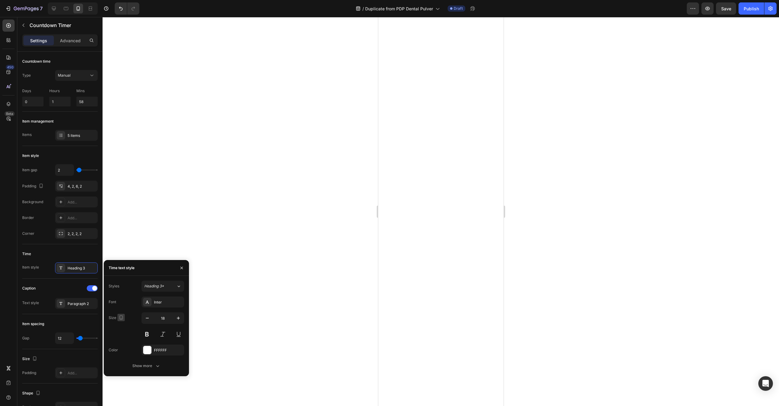
click at [118, 317] on icon "button" at bounding box center [121, 318] width 6 height 6
click at [122, 328] on icon "button" at bounding box center [122, 327] width 4 height 4
click at [121, 319] on icon "button" at bounding box center [121, 318] width 4 height 4
click at [123, 347] on icon "button" at bounding box center [122, 349] width 6 height 6
click at [162, 321] on input "18" at bounding box center [163, 318] width 20 height 11
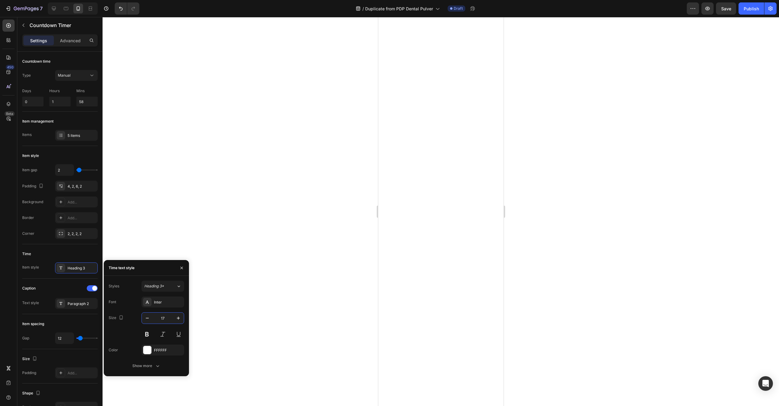
type input "16"
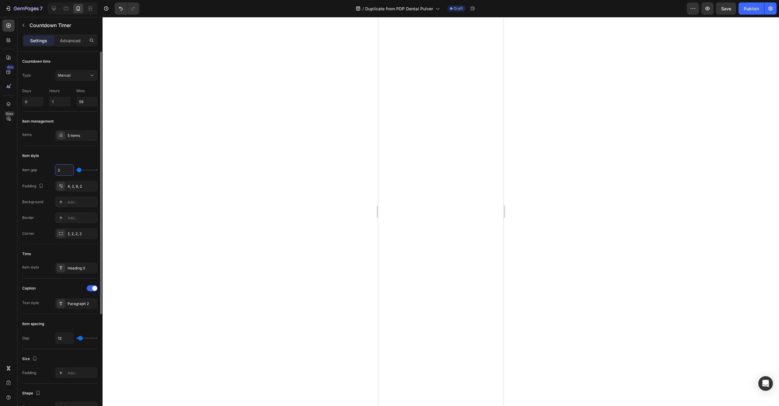
click at [64, 169] on input "2" at bounding box center [64, 170] width 18 height 11
type input "3"
type input "4"
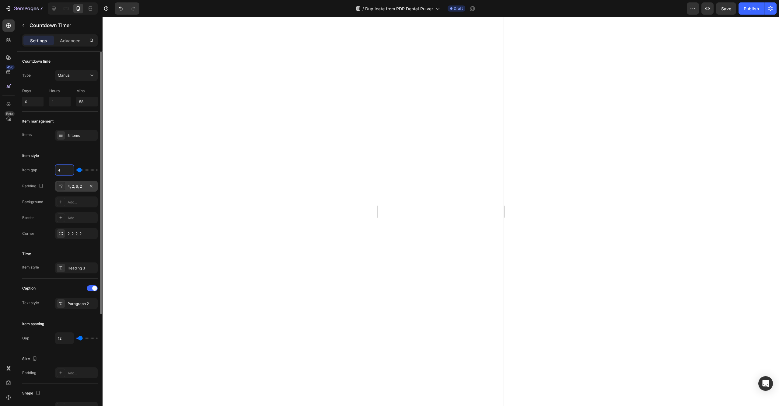
click at [75, 182] on div "4, 2, 6, 2" at bounding box center [76, 186] width 43 height 11
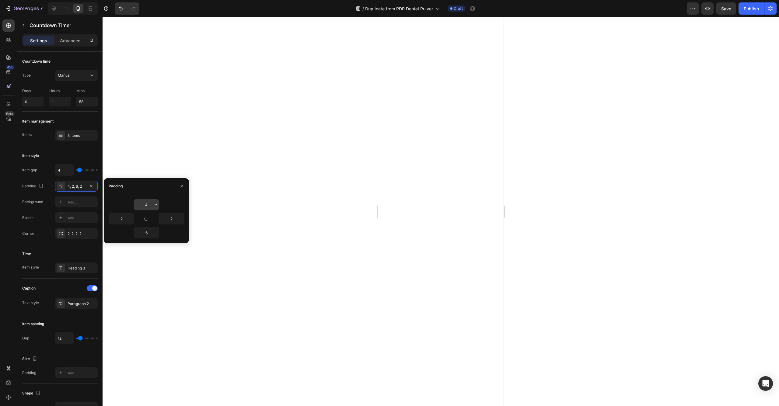
click at [151, 203] on input "4" at bounding box center [146, 204] width 25 height 11
type input "6"
click at [35, 185] on div "Padding" at bounding box center [33, 186] width 23 height 8
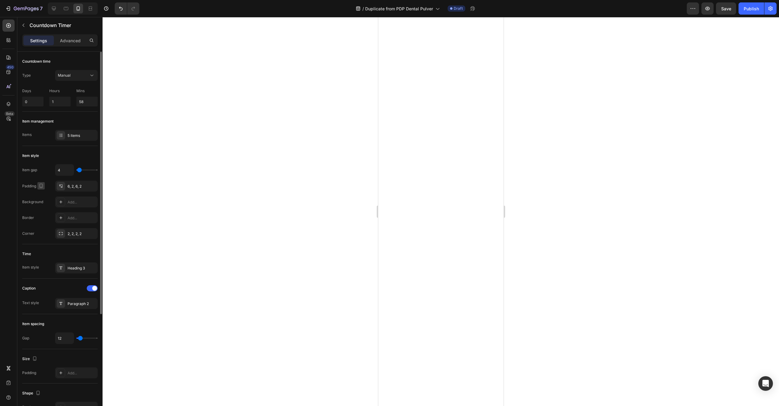
click at [40, 186] on icon "button" at bounding box center [41, 186] width 3 height 4
click at [45, 194] on icon "button" at bounding box center [42, 196] width 6 height 6
click at [43, 187] on icon "button" at bounding box center [41, 186] width 6 height 6
click at [42, 216] on icon "button" at bounding box center [42, 218] width 6 height 6
click at [345, 93] on div at bounding box center [441, 211] width 676 height 389
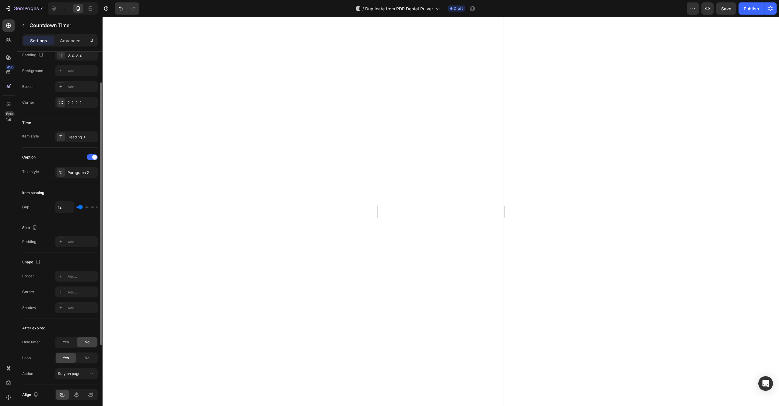
scroll to position [155, 0]
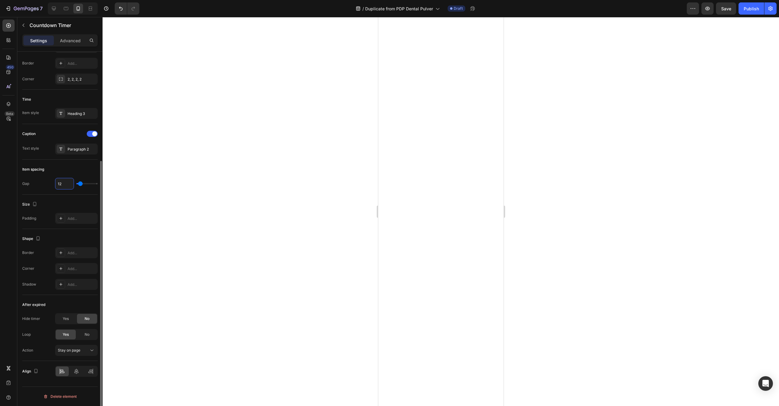
click at [65, 187] on input "12" at bounding box center [64, 183] width 18 height 11
type input "11"
click at [52, 10] on icon at bounding box center [54, 8] width 6 height 6
click at [80, 8] on icon at bounding box center [78, 8] width 3 height 4
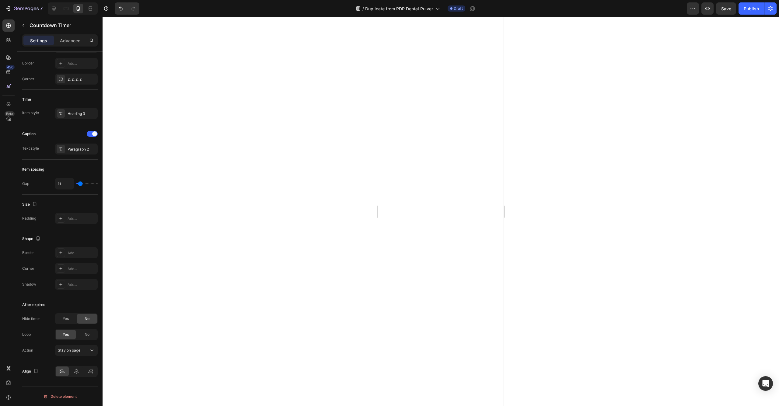
click at [187, 213] on div at bounding box center [441, 211] width 676 height 389
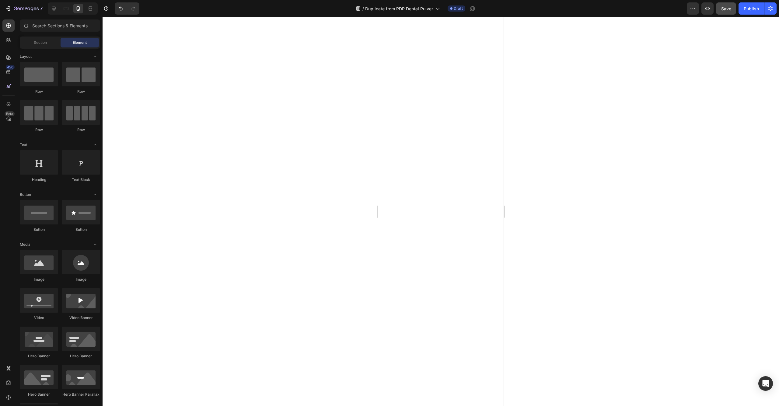
click at [727, 14] on button "Save" at bounding box center [726, 8] width 20 height 12
click at [22, 11] on icon "button" at bounding box center [26, 8] width 25 height 5
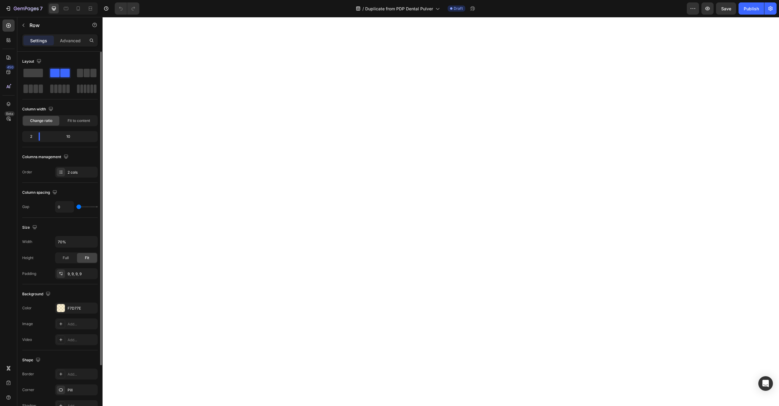
drag, startPoint x: 26, startPoint y: 72, endPoint x: 29, endPoint y: 79, distance: 6.7
click at [28, 83] on div at bounding box center [59, 81] width 75 height 27
click at [30, 73] on span at bounding box center [32, 73] width 19 height 9
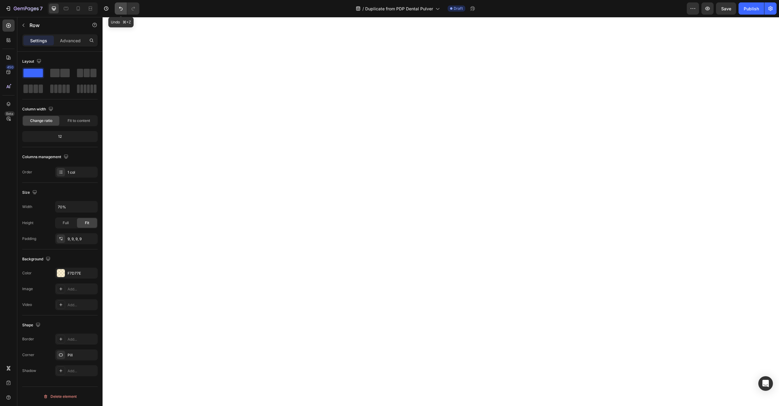
click at [120, 5] on button "Undo/Redo" at bounding box center [121, 8] width 12 height 12
click at [120, 9] on icon "Undo/Redo" at bounding box center [121, 8] width 6 height 6
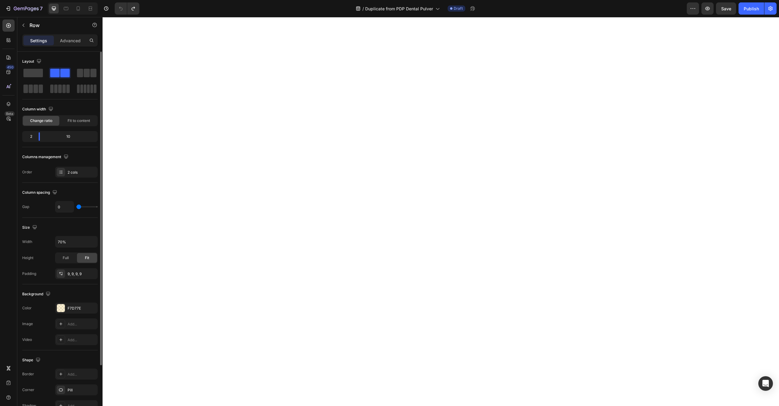
scroll to position [69, 0]
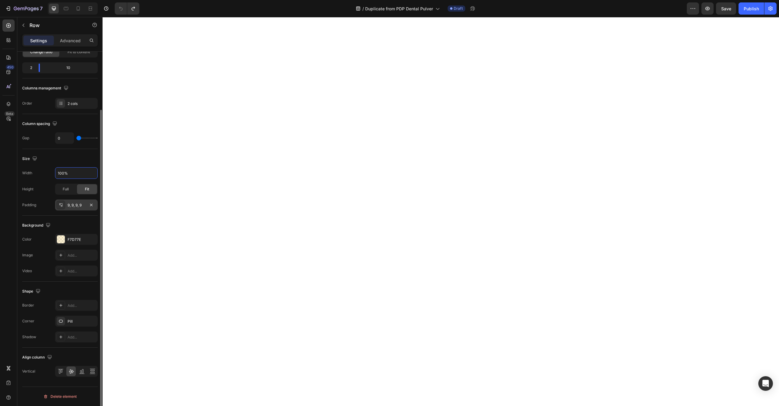
type input "100%"
click at [68, 208] on div "9, 9, 9, 9" at bounding box center [77, 205] width 18 height 5
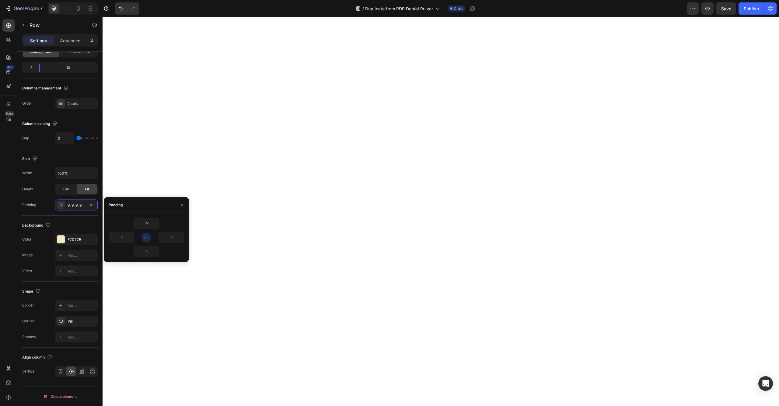
click at [144, 237] on icon "button" at bounding box center [146, 237] width 5 height 5
drag, startPoint x: 174, startPoint y: 240, endPoint x: 165, endPoint y: 240, distance: 8.5
click at [165, 240] on input "9" at bounding box center [171, 237] width 25 height 11
type input "9"
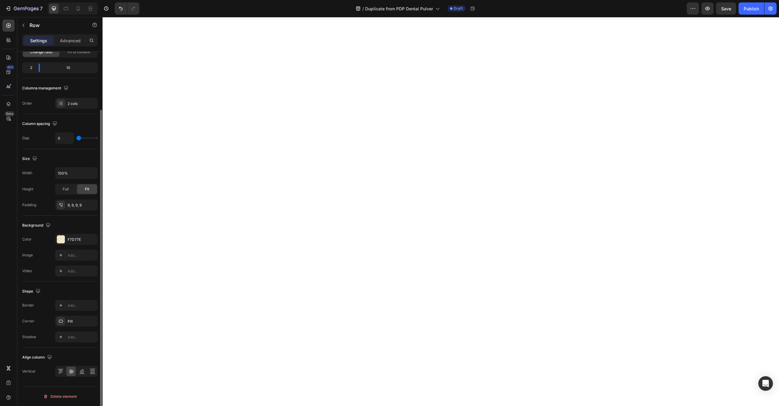
click at [92, 224] on div "Background" at bounding box center [59, 226] width 75 height 10
click at [30, 158] on div "Size" at bounding box center [30, 159] width 16 height 8
click at [33, 159] on icon "button" at bounding box center [35, 158] width 4 height 4
click at [35, 188] on icon "button" at bounding box center [36, 190] width 6 height 6
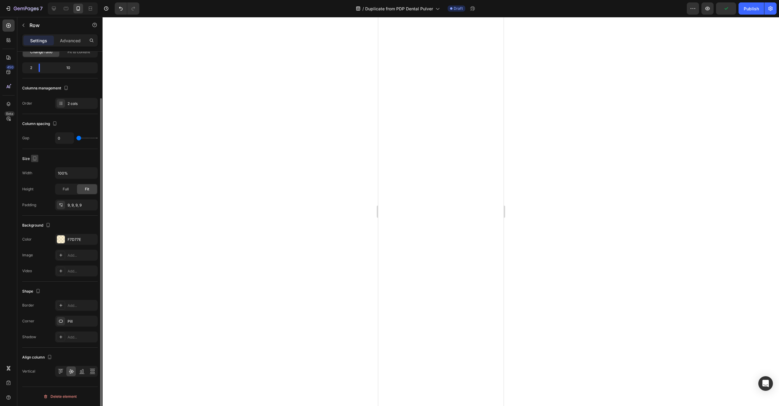
click at [35, 159] on icon "button" at bounding box center [35, 158] width 6 height 6
click at [35, 172] on button "button" at bounding box center [36, 168] width 10 height 10
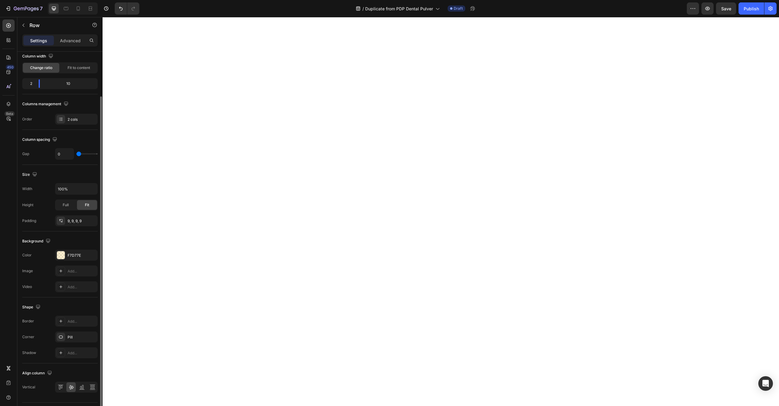
scroll to position [69, 0]
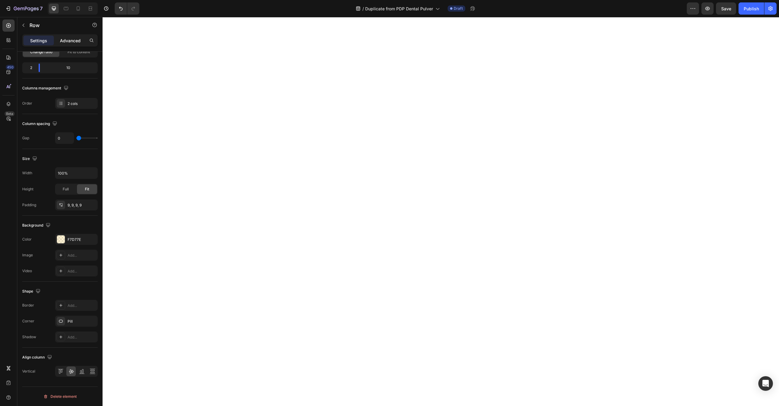
click at [64, 43] on p "Advanced" at bounding box center [70, 40] width 21 height 6
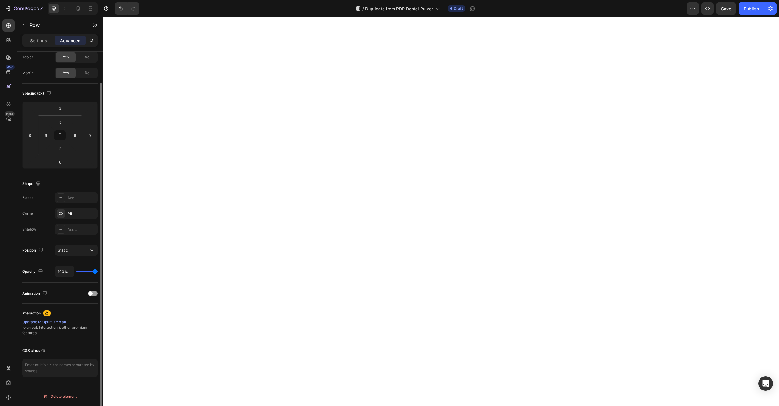
scroll to position [34, 0]
type input "15"
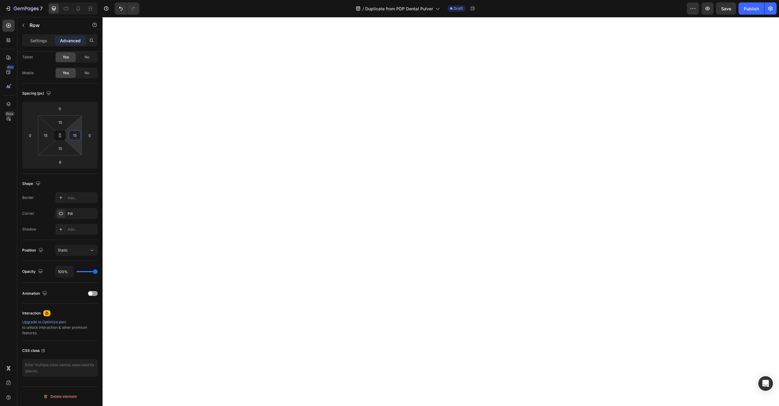
type input "25"
type input "35"
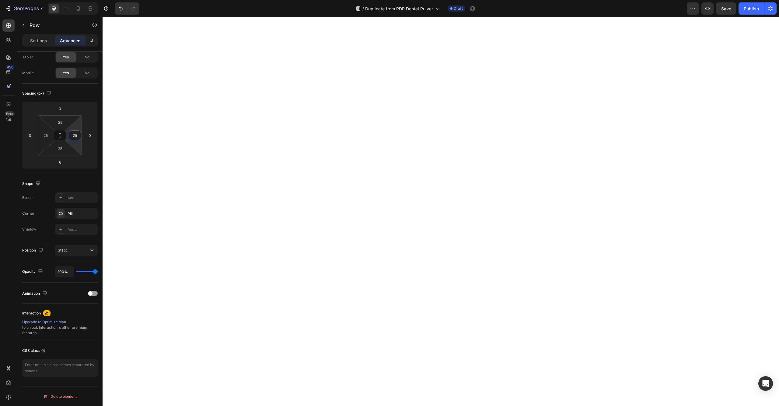
type input "35"
type input "37"
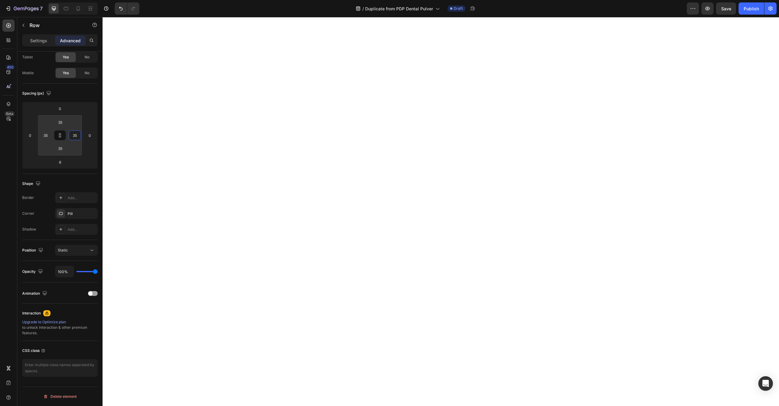
type input "37"
type input "39"
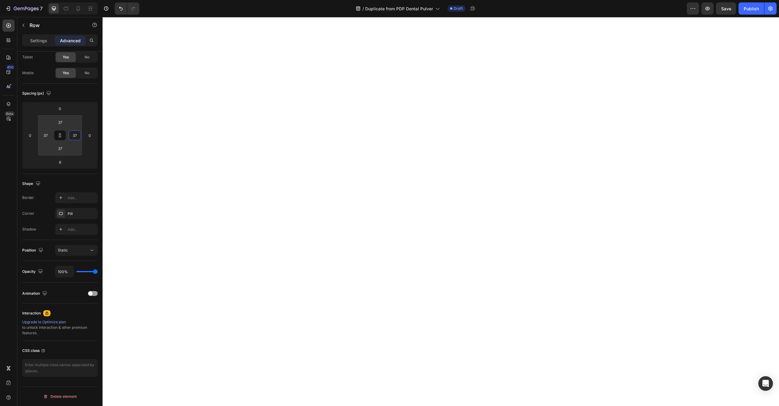
type input "39"
type input "41"
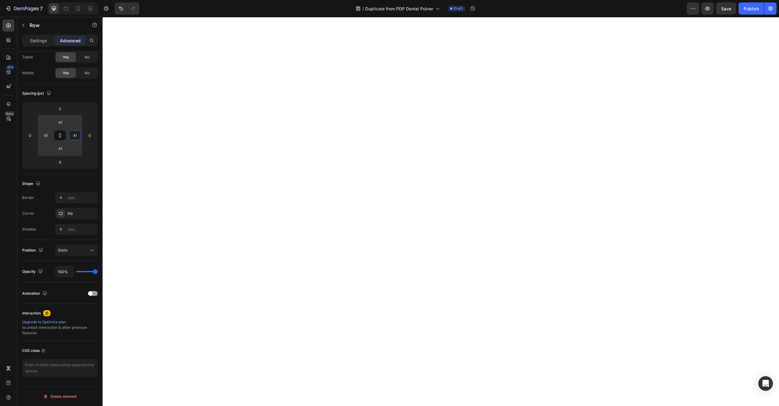
type input "43"
type input "45"
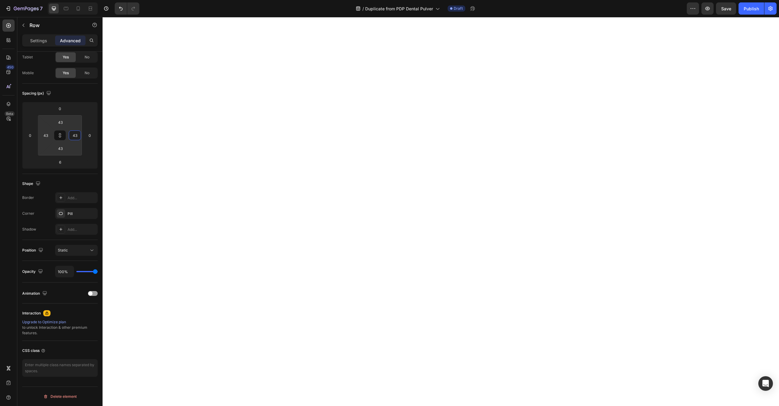
type input "45"
type input "47"
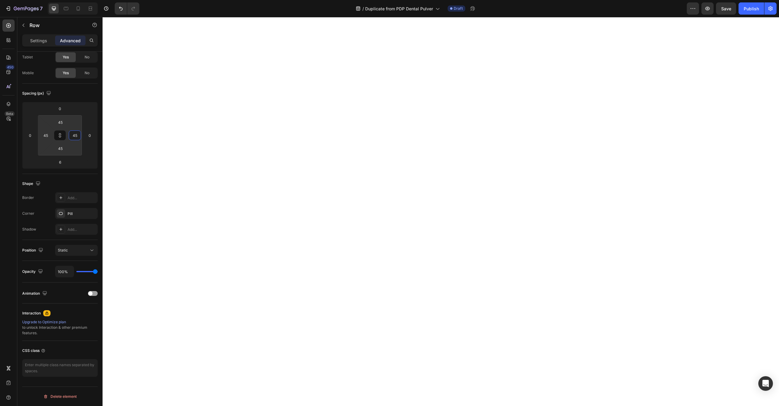
type input "47"
type input "49"
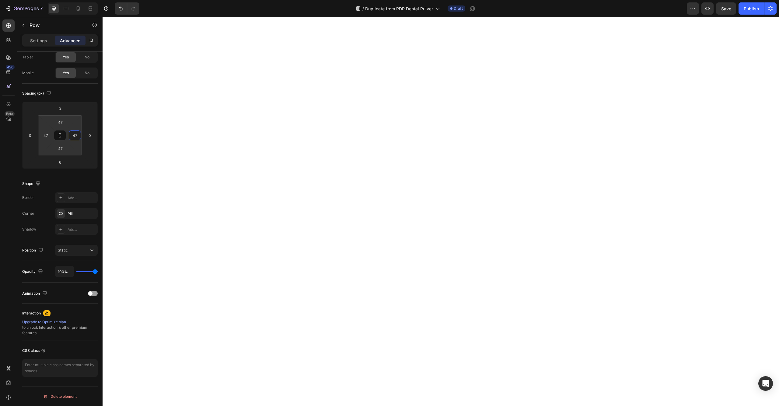
type input "49"
drag, startPoint x: 75, startPoint y: 129, endPoint x: 75, endPoint y: 102, distance: 27.1
click at [75, 0] on html "7 Version history / Duplicate from PDP Dental Pulver Draft Preview Save Publish…" at bounding box center [389, 0] width 779 height 0
click at [124, 12] on button "Undo/Redo" at bounding box center [121, 8] width 12 height 12
type input "9"
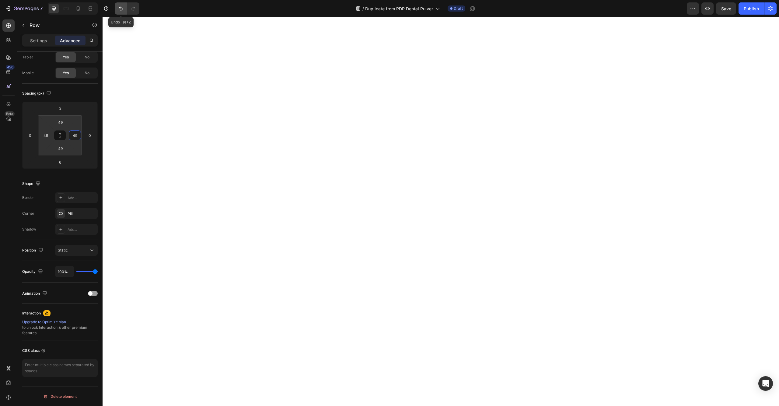
type input "9"
click at [82, 212] on div "Pill" at bounding box center [77, 213] width 18 height 5
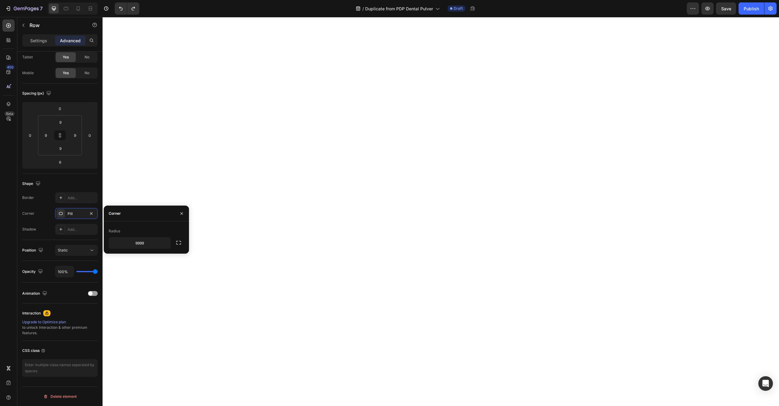
click at [45, 237] on div "Shape Border Add... Corner Pill Shadow Add..." at bounding box center [59, 207] width 75 height 66
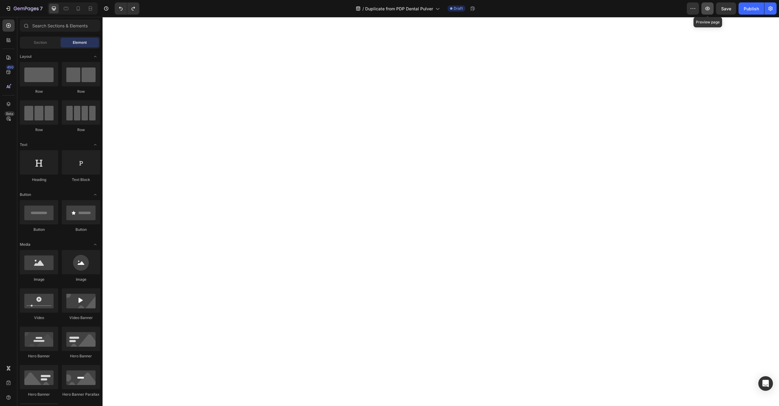
click at [712, 3] on button "button" at bounding box center [707, 8] width 12 height 12
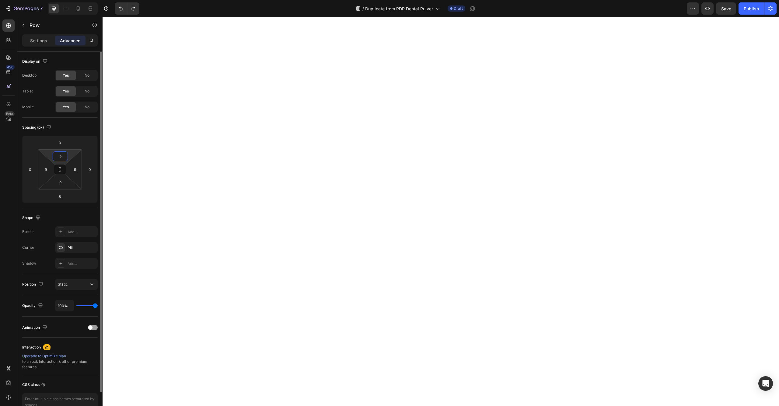
click at [58, 158] on input "9" at bounding box center [60, 156] width 12 height 9
click at [47, 132] on div "Spacing (px)" at bounding box center [59, 128] width 75 height 10
click at [57, 168] on button at bounding box center [60, 170] width 12 height 10
click at [59, 158] on input "9" at bounding box center [60, 156] width 12 height 9
type input "7"
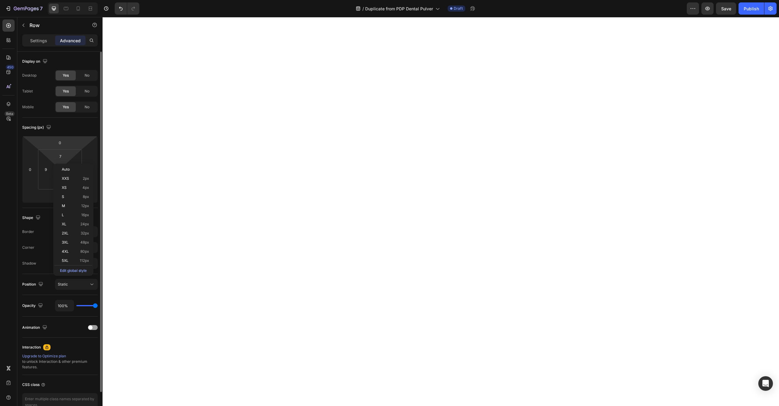
click at [69, 131] on div "Spacing (px)" at bounding box center [59, 128] width 75 height 10
click at [61, 180] on input "9" at bounding box center [60, 182] width 12 height 9
type input "7"
click at [65, 153] on input "7" at bounding box center [60, 156] width 12 height 9
type input "6"
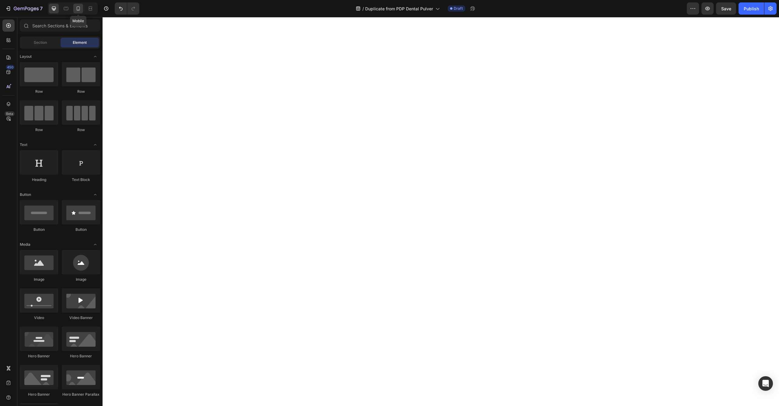
click at [81, 11] on icon at bounding box center [78, 8] width 6 height 6
click at [59, 8] on div at bounding box center [54, 9] width 10 height 10
click at [28, 7] on icon "button" at bounding box center [26, 8] width 25 height 5
